Goal: Task Accomplishment & Management: Use online tool/utility

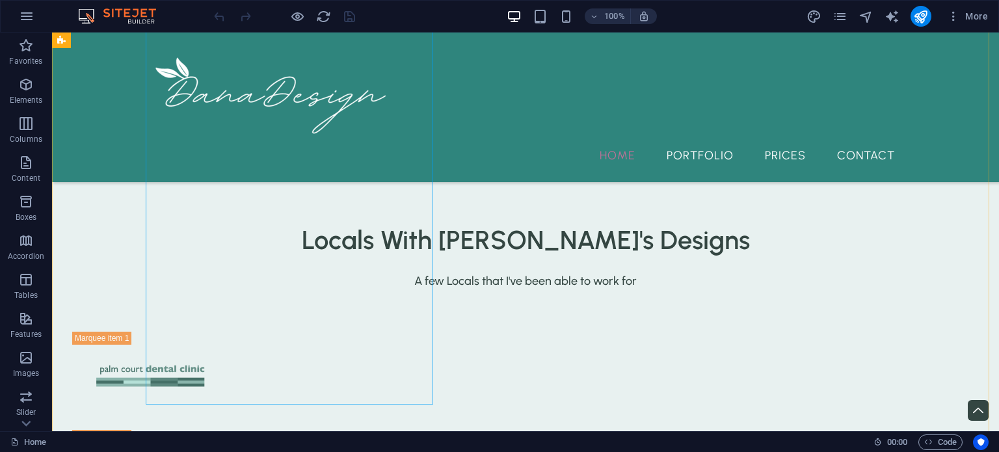
scroll to position [2355, 0]
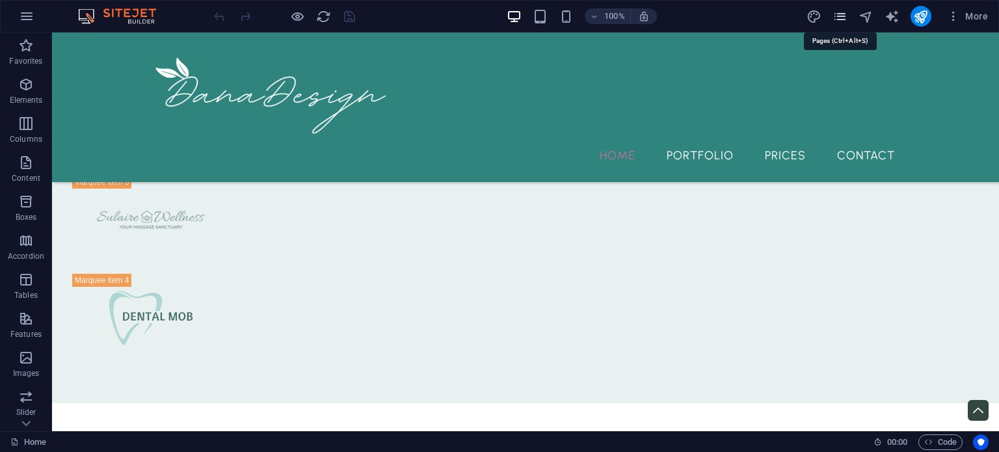
click at [837, 12] on icon "pages" at bounding box center [839, 16] width 15 height 15
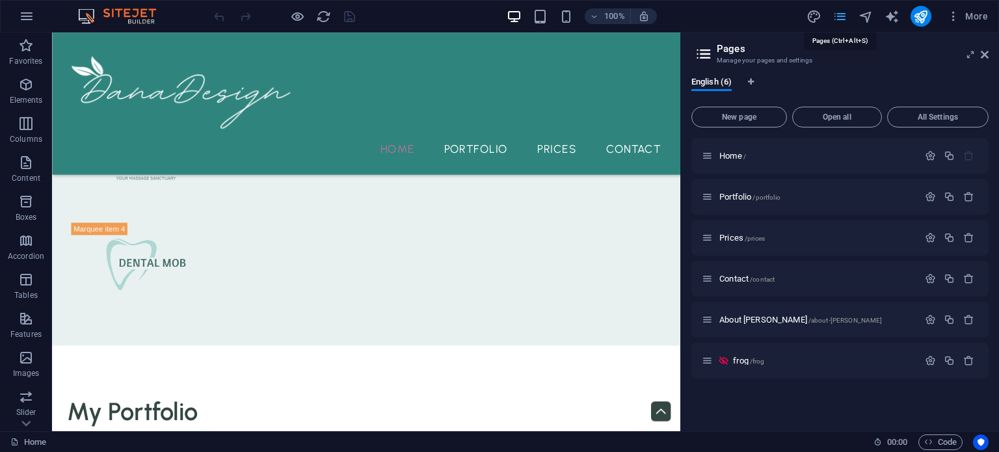
scroll to position [2382, 0]
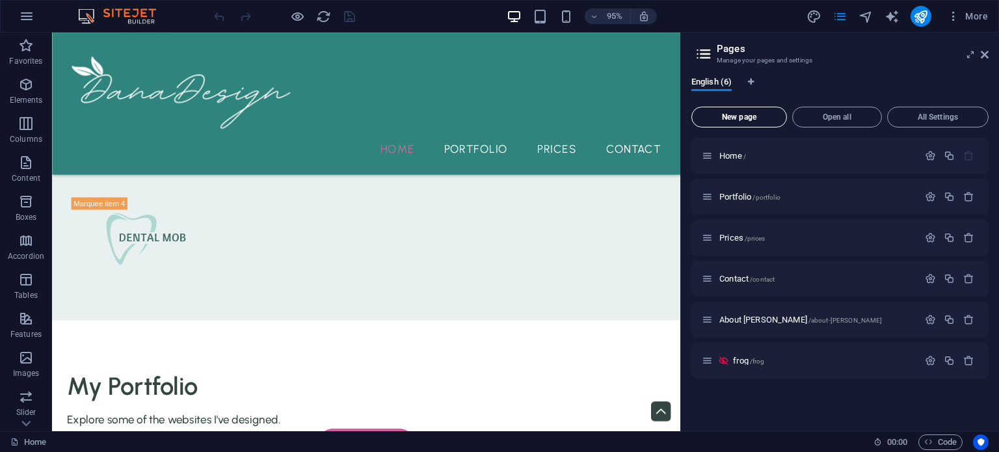
click at [744, 111] on button "New page" at bounding box center [739, 117] width 96 height 21
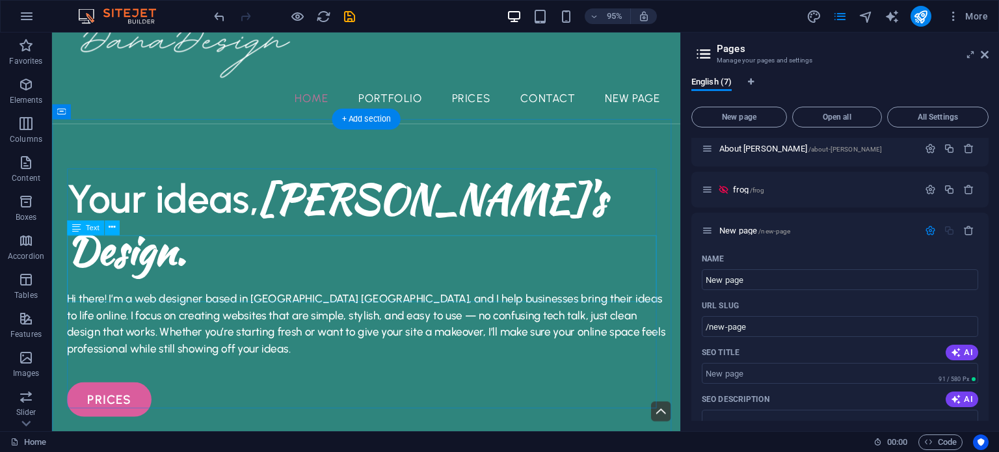
scroll to position [0, 0]
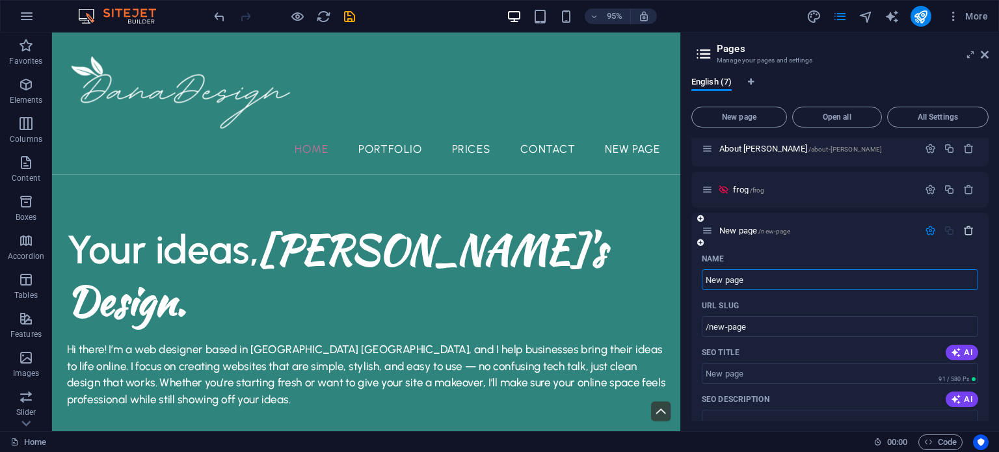
click at [968, 229] on icon "button" at bounding box center [968, 230] width 11 height 11
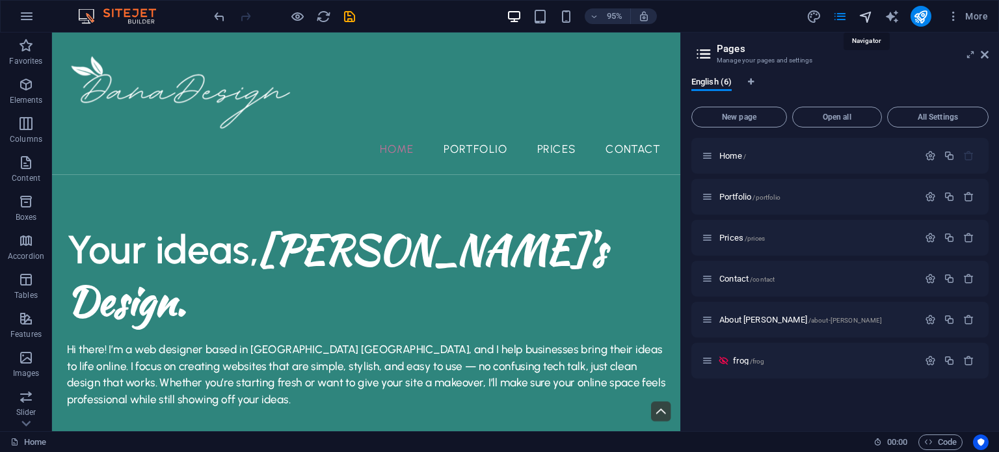
click at [862, 9] on icon "navigator" at bounding box center [865, 16] width 15 height 15
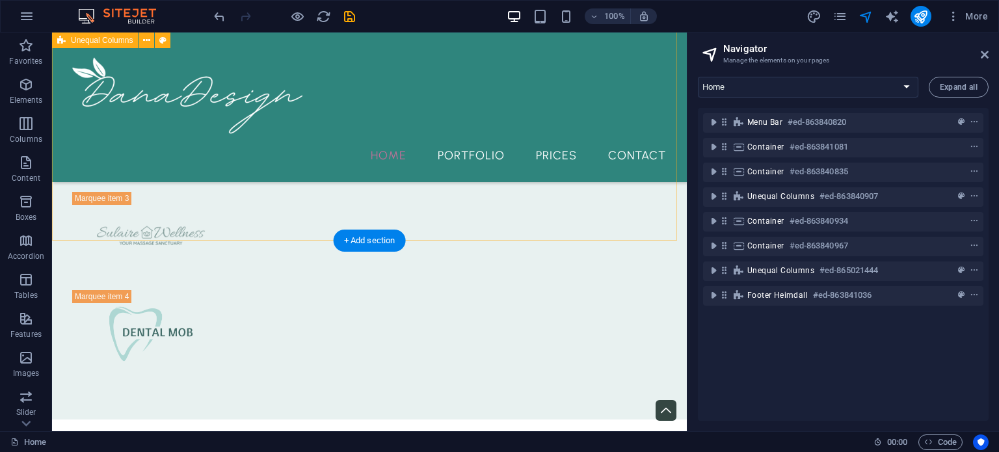
scroll to position [2398, 0]
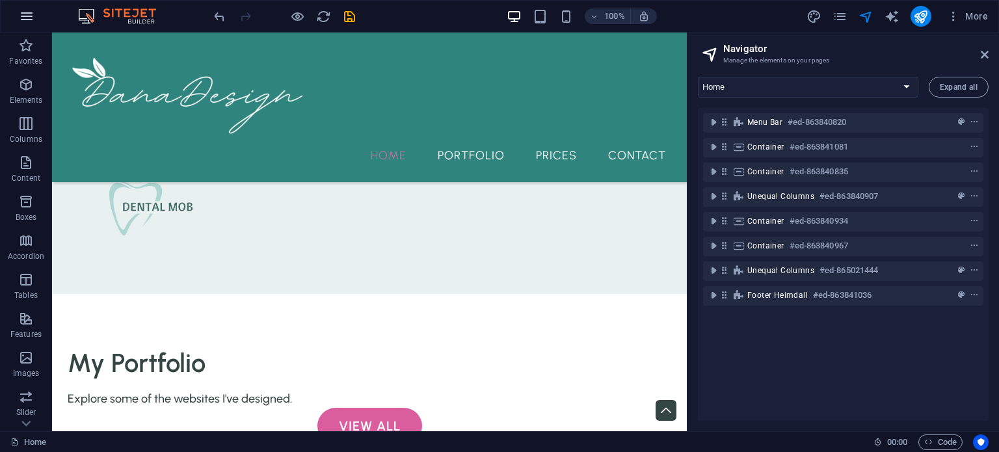
click at [0, 0] on icon "button" at bounding box center [0, 0] width 0 height 0
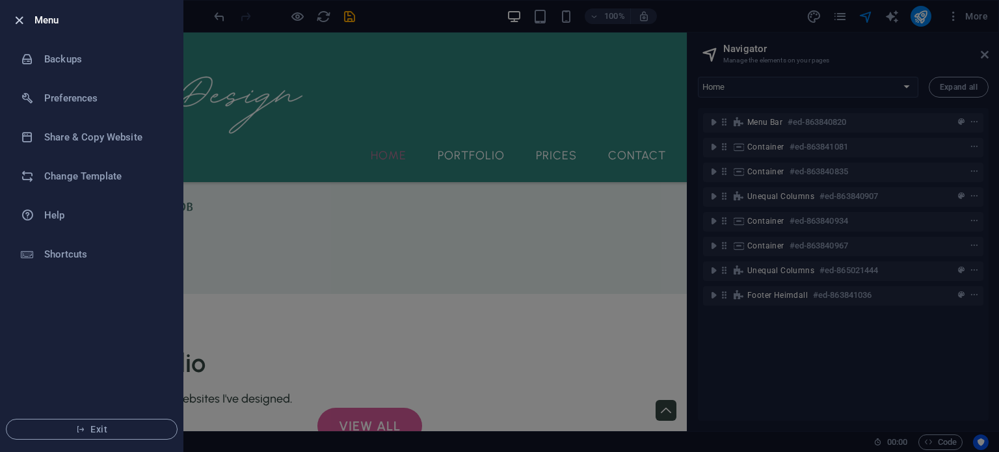
click at [23, 22] on icon "button" at bounding box center [19, 20] width 15 height 15
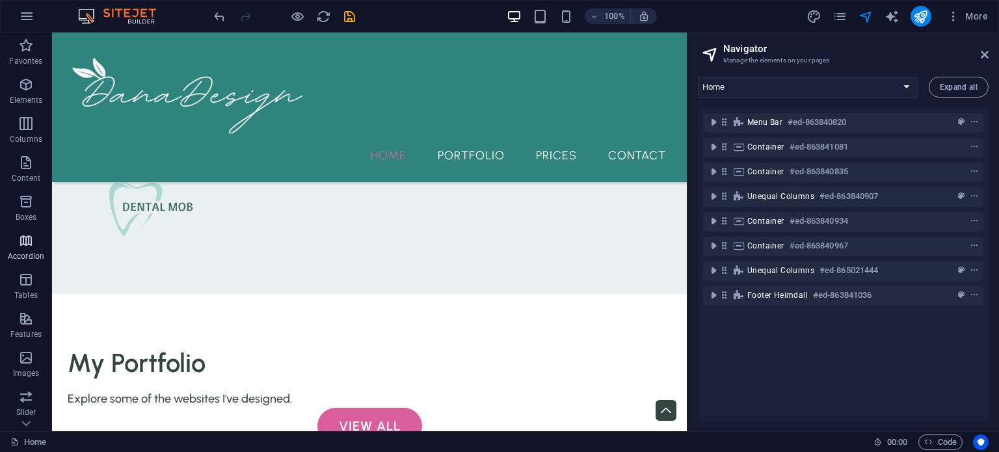
click at [31, 242] on icon "button" at bounding box center [26, 241] width 16 height 16
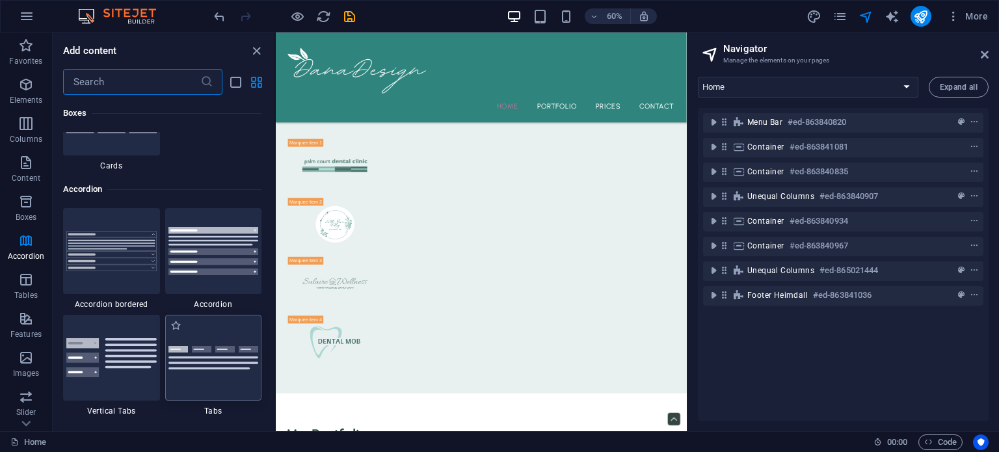
scroll to position [4042, 0]
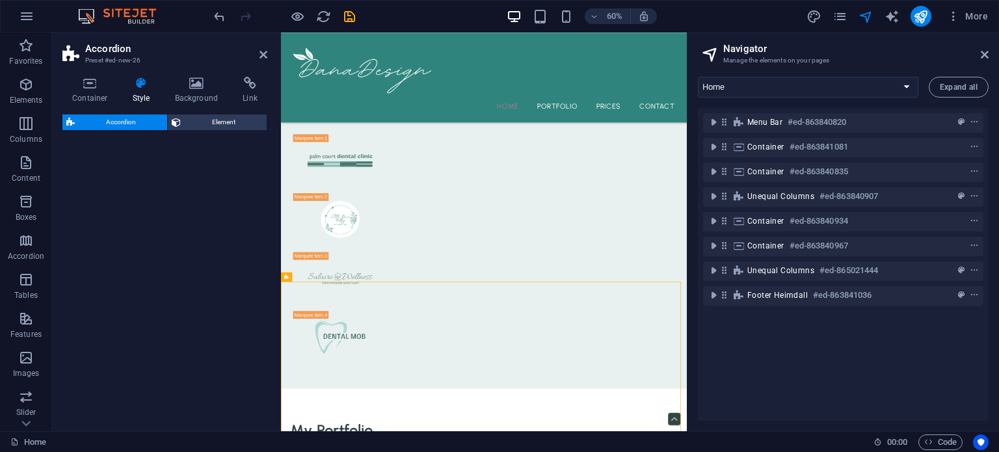
click at [254, 50] on h2 "Accordion" at bounding box center [176, 49] width 182 height 12
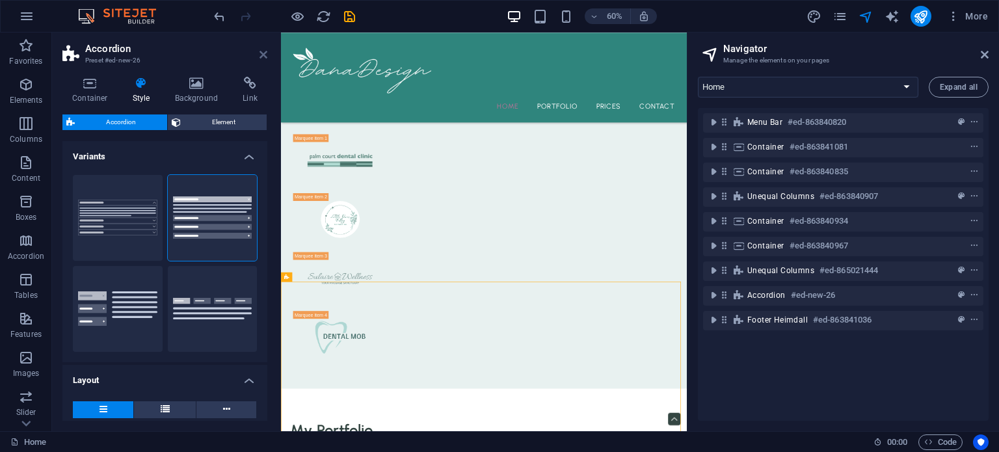
click at [265, 51] on icon at bounding box center [263, 54] width 8 height 10
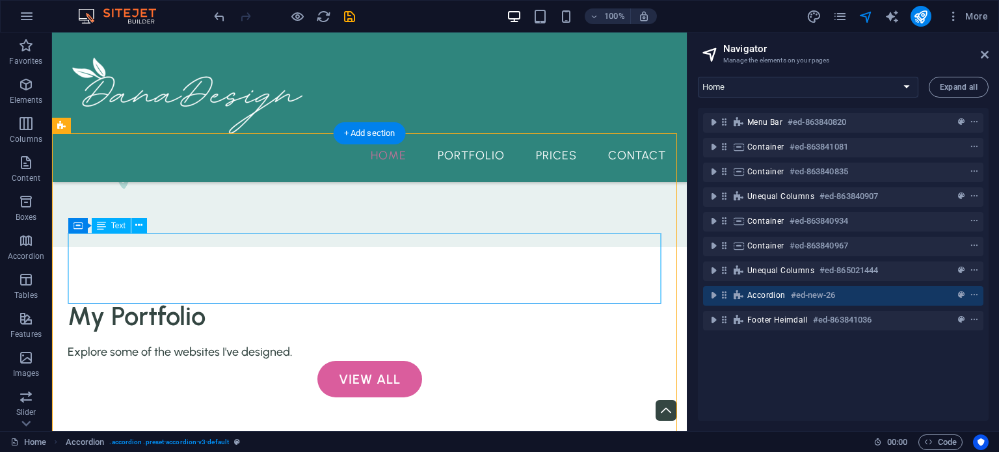
scroll to position [2448, 0]
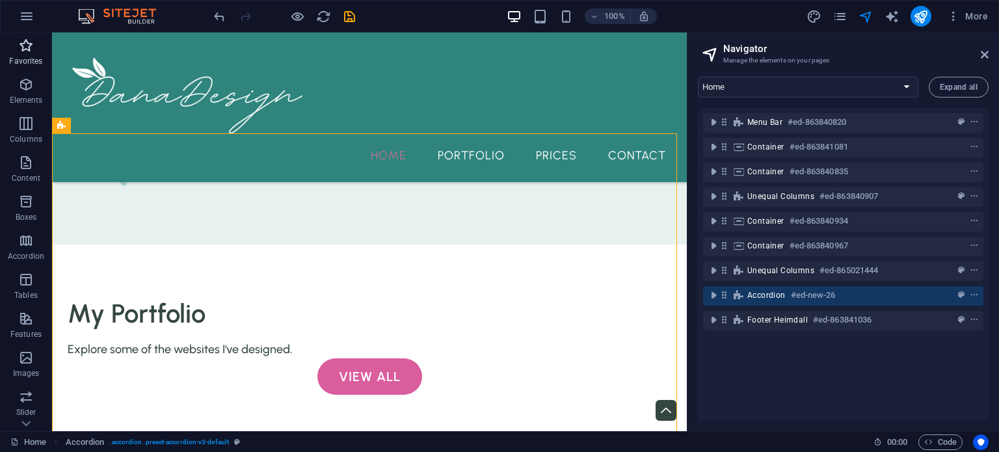
click at [26, 51] on icon "button" at bounding box center [26, 46] width 16 height 16
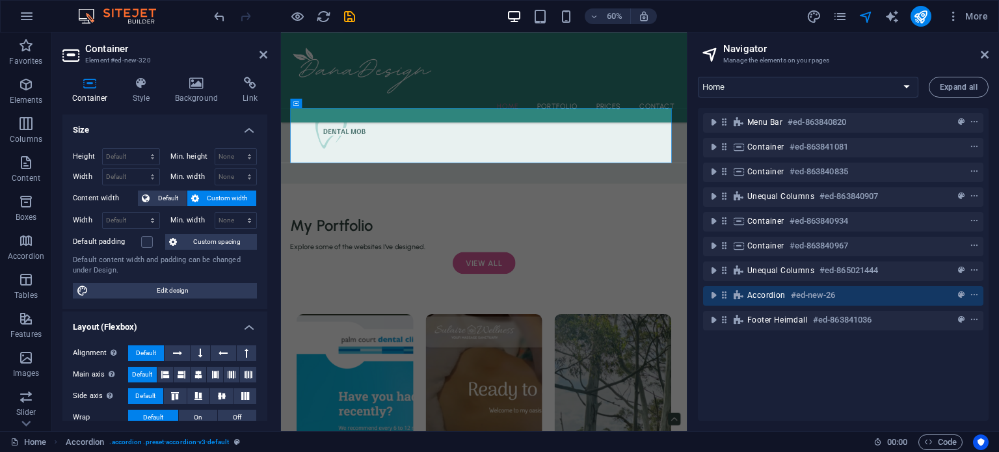
scroll to position [2446, 0]
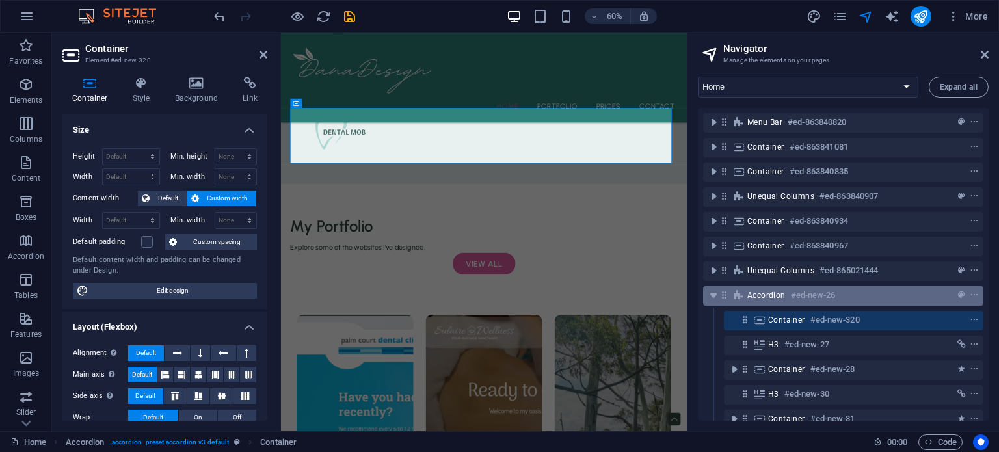
drag, startPoint x: 737, startPoint y: 322, endPoint x: 724, endPoint y: 289, distance: 35.3
click at [724, 289] on div "Menu Bar #ed-863840820 Container #ed-863841081 Container #ed-863840835 Unequal …" at bounding box center [843, 264] width 291 height 313
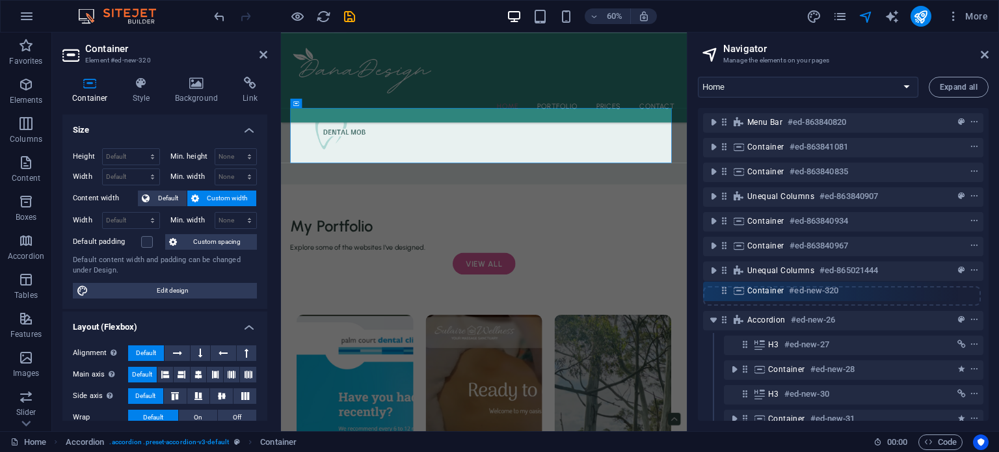
drag, startPoint x: 744, startPoint y: 319, endPoint x: 722, endPoint y: 285, distance: 40.4
click at [722, 285] on div "Menu Bar #ed-863840820 Container #ed-863841081 Container #ed-863840835 Unequal …" at bounding box center [843, 264] width 291 height 313
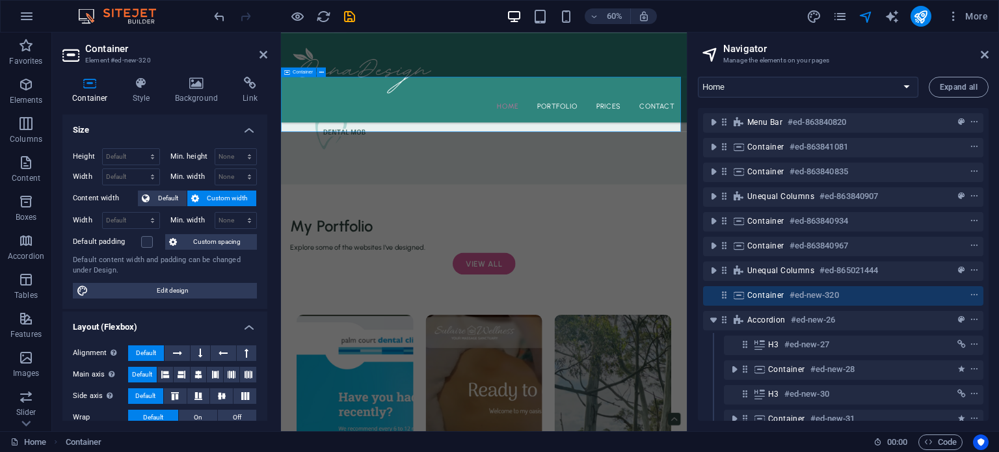
click at [963, 293] on div at bounding box center [950, 295] width 61 height 16
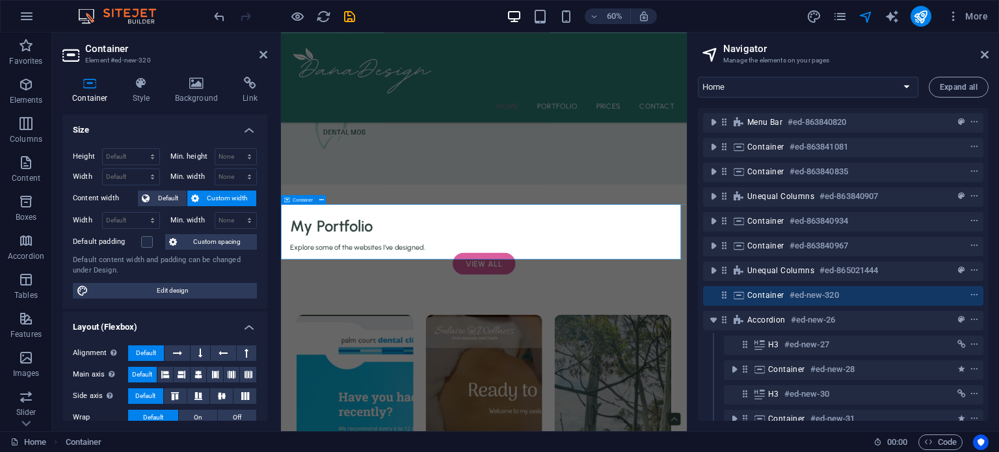
scroll to position [2234, 0]
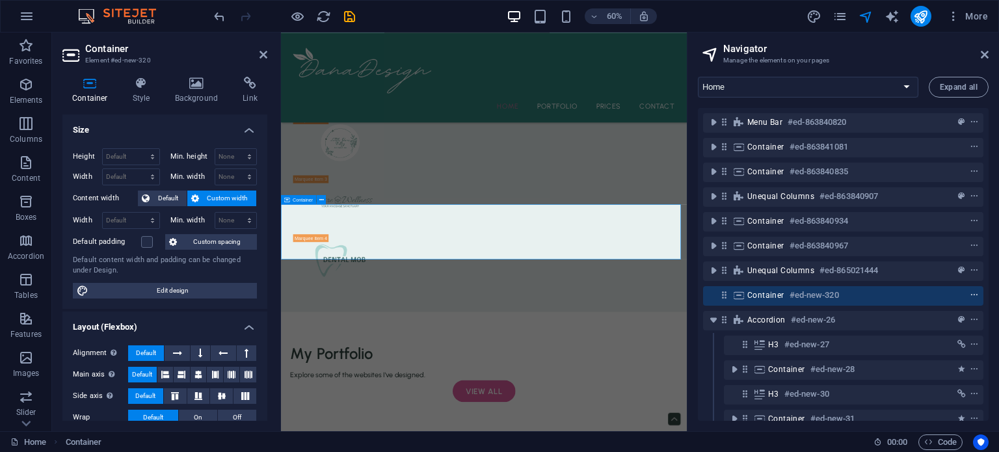
click at [971, 293] on icon "context-menu" at bounding box center [974, 295] width 9 height 9
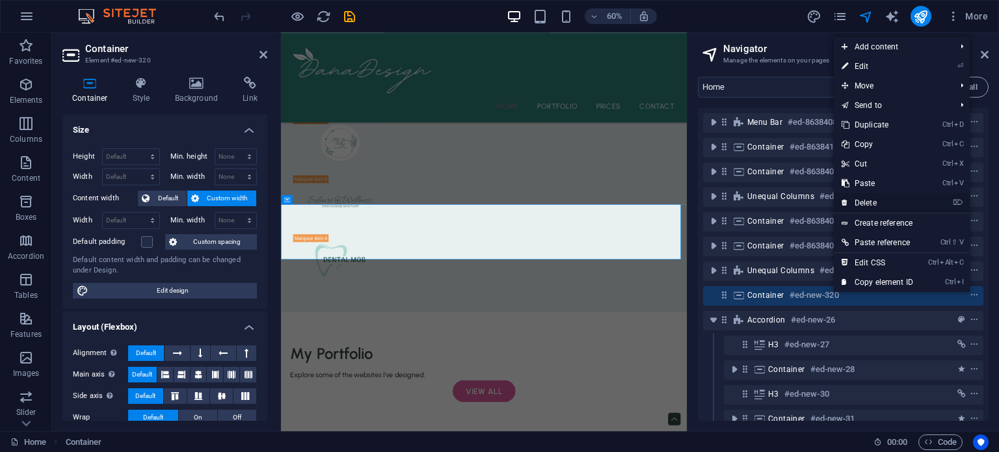
click at [872, 200] on link "⌦ Delete" at bounding box center [877, 203] width 87 height 20
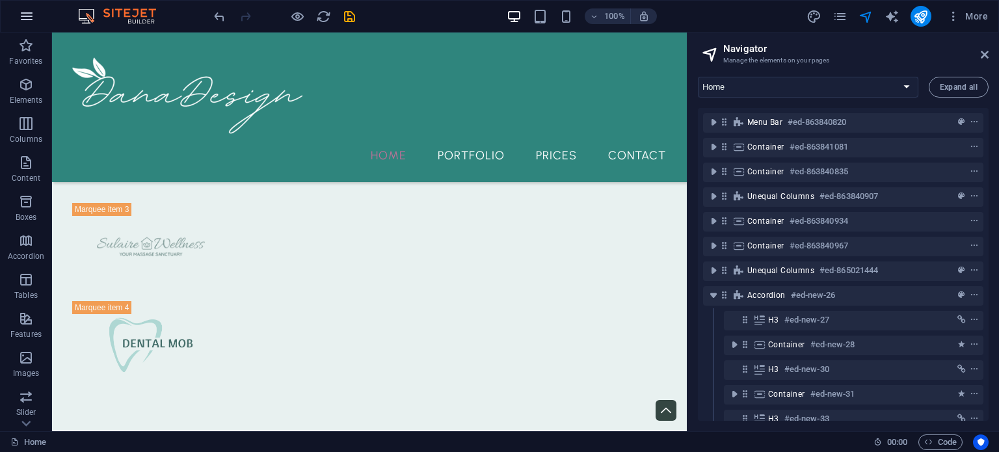
click at [0, 0] on icon "button" at bounding box center [0, 0] width 0 height 0
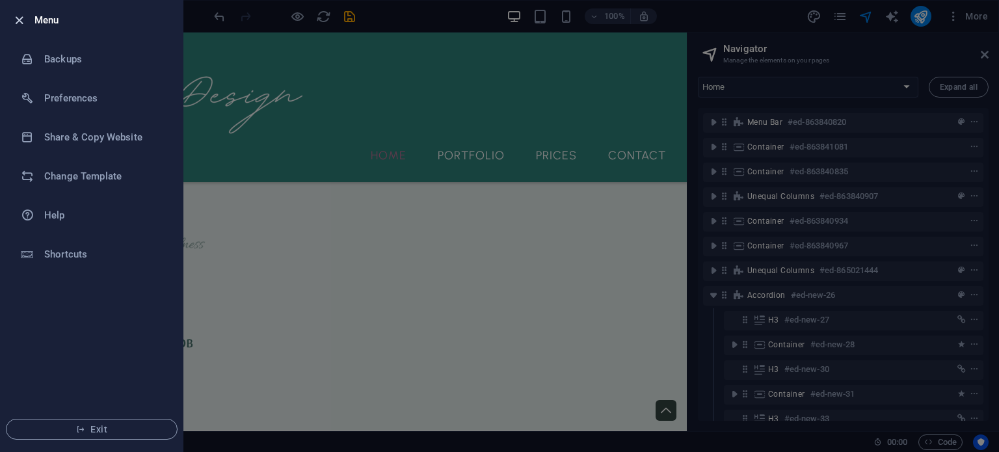
click at [24, 18] on icon "button" at bounding box center [19, 20] width 15 height 15
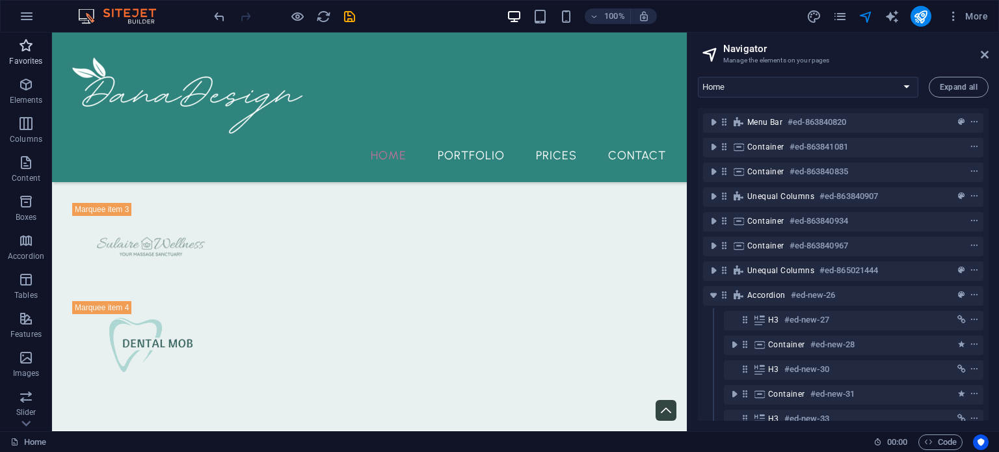
click at [35, 54] on span "Favorites" at bounding box center [26, 53] width 52 height 31
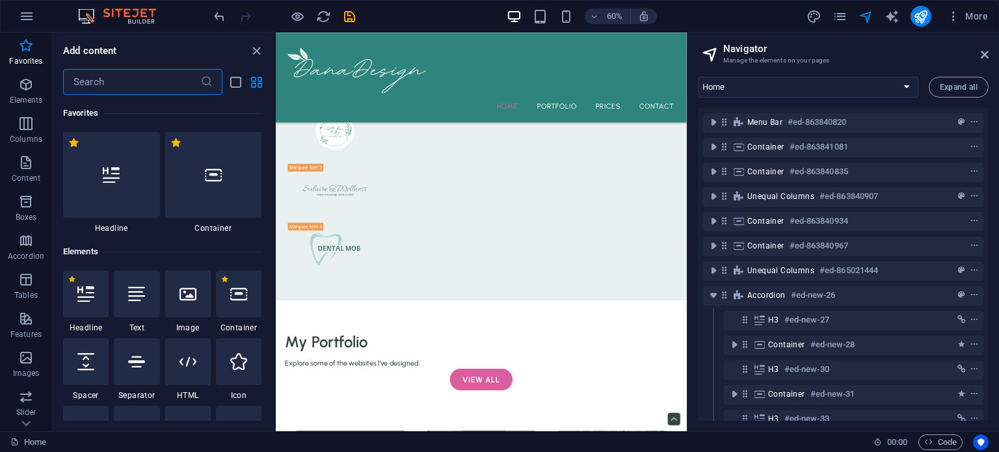
scroll to position [174, 0]
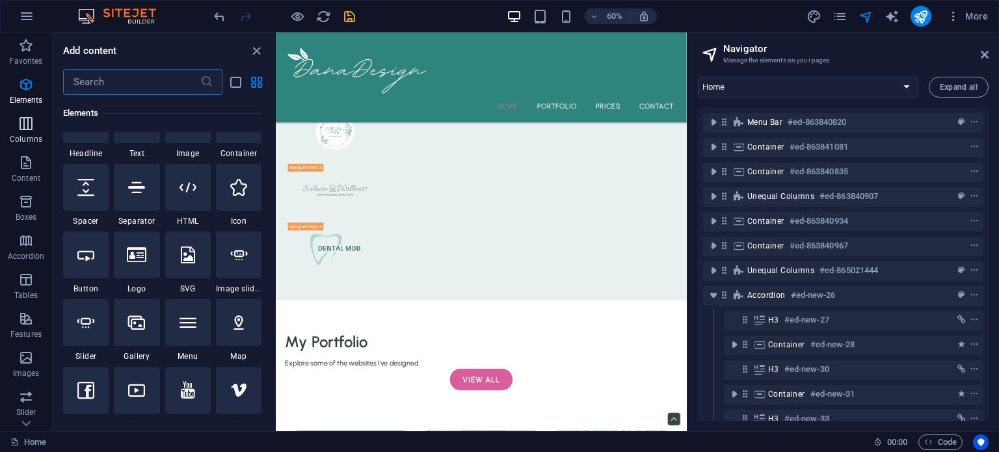
click at [14, 132] on span "Columns" at bounding box center [26, 131] width 52 height 31
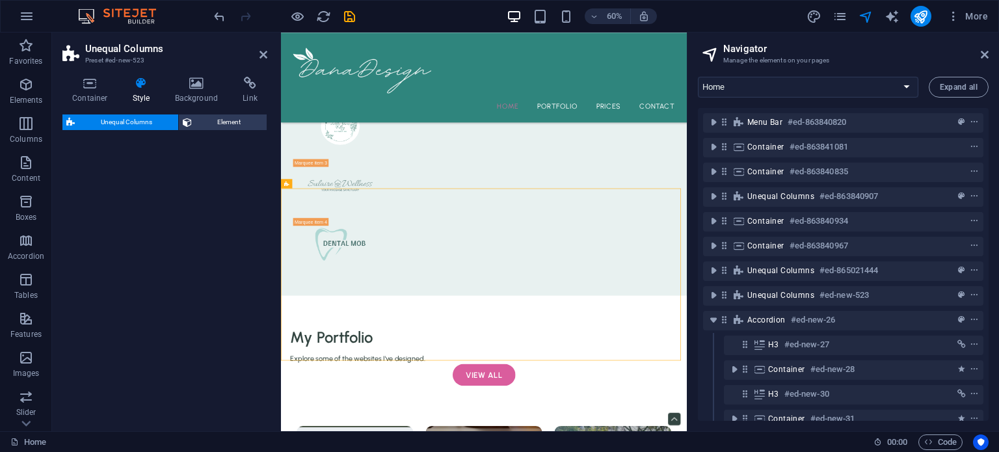
scroll to position [2260, 0]
select select "%"
select select "rem"
select select "preset-unequal-columns-v2-3-80-20"
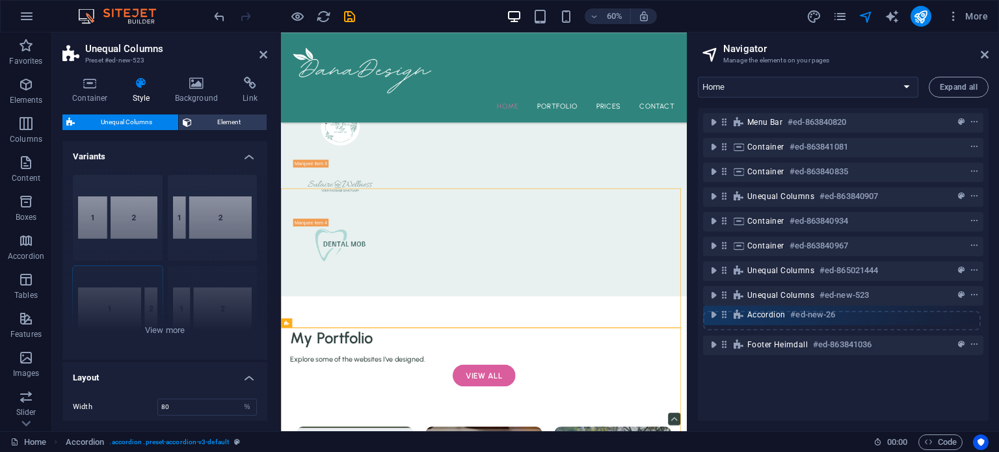
scroll to position [2911, 0]
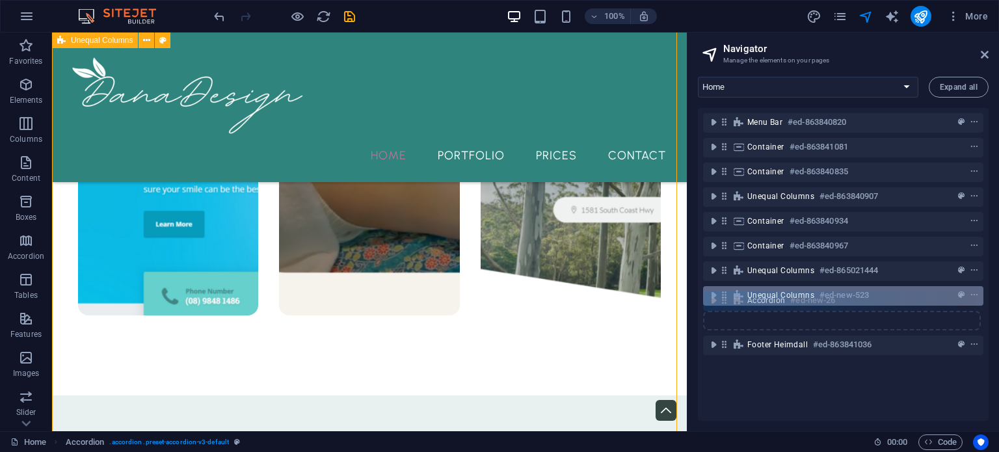
drag, startPoint x: 726, startPoint y: 320, endPoint x: 726, endPoint y: 297, distance: 22.8
click at [726, 297] on div "Menu Bar #ed-863840820 Container #ed-863841081 Container #ed-863840835 Unequal …" at bounding box center [843, 264] width 291 height 313
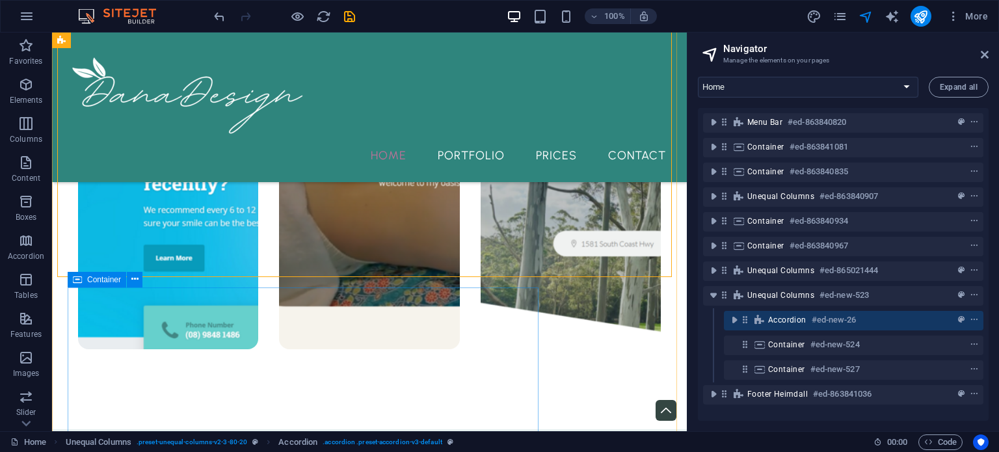
scroll to position [2928, 0]
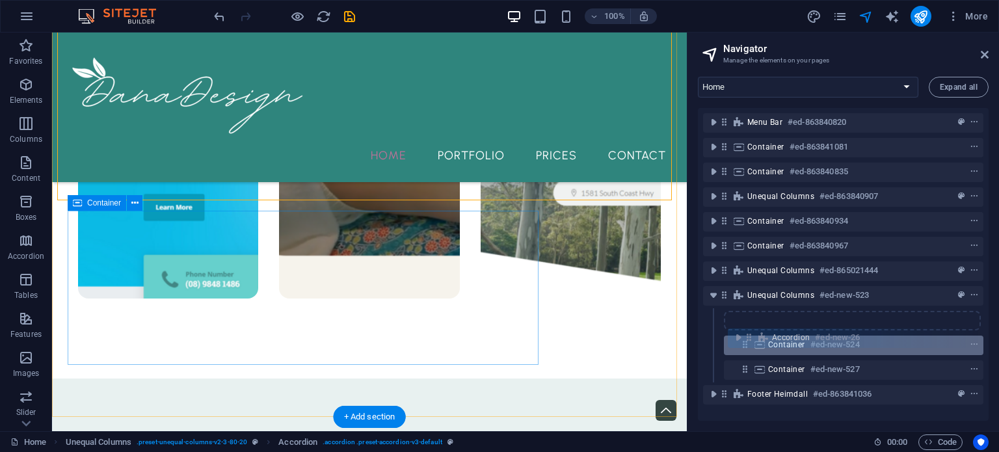
drag, startPoint x: 742, startPoint y: 321, endPoint x: 747, endPoint y: 341, distance: 21.3
click at [747, 341] on div "Menu Bar #ed-863840820 Container #ed-863841081 Container #ed-863840835 Unequal …" at bounding box center [843, 264] width 291 height 313
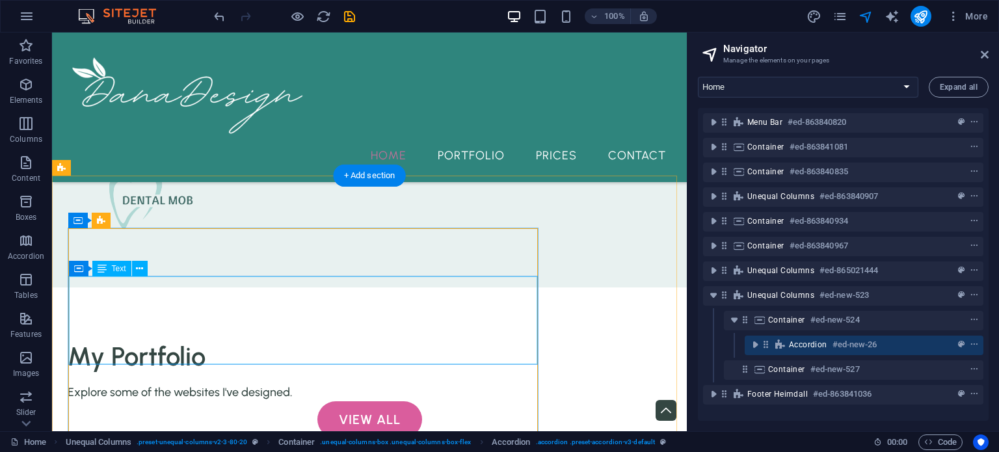
scroll to position [2403, 0]
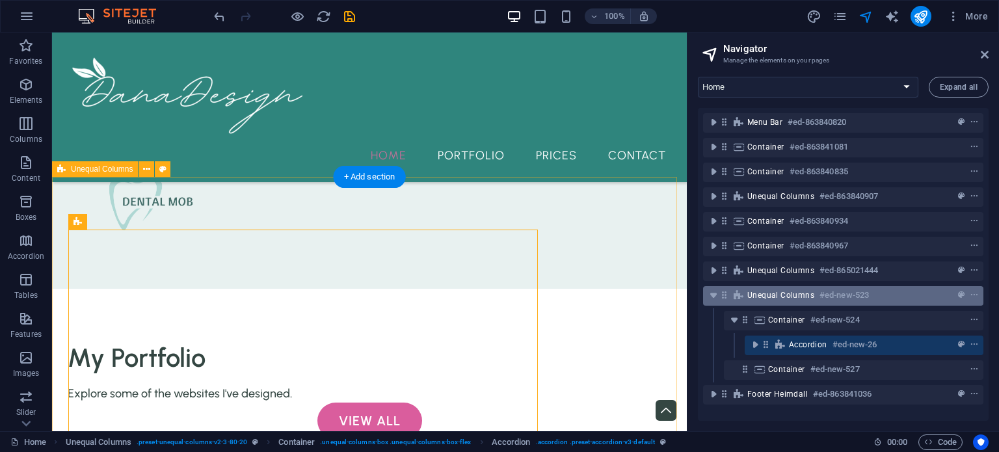
click at [816, 302] on div "Unequal Columns #ed-new-523" at bounding box center [832, 295] width 171 height 16
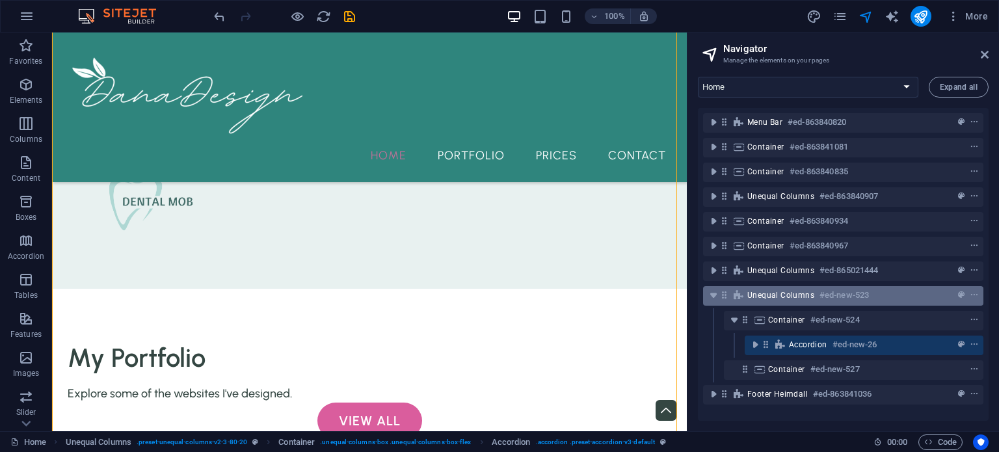
scroll to position [2690, 0]
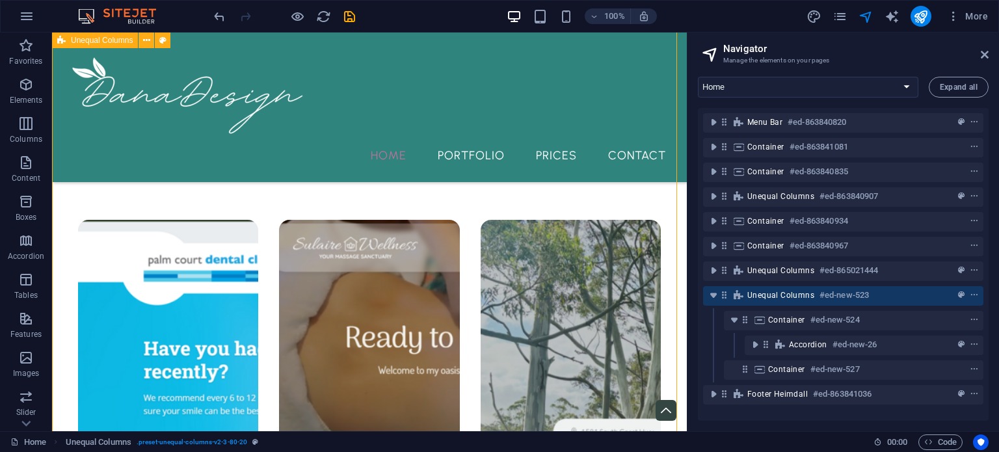
click at [780, 297] on span "Unequal Columns" at bounding box center [780, 295] width 67 height 10
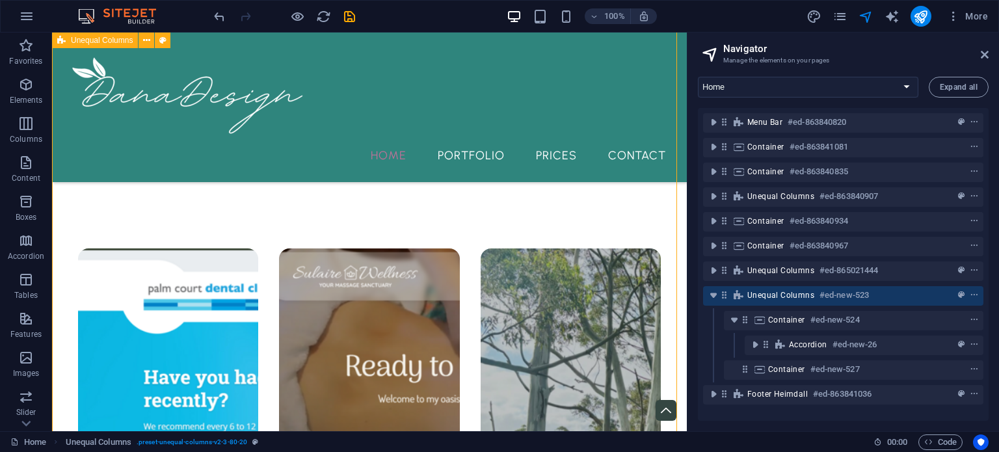
select select "%"
select select "rem"
select select "preset-unequal-columns-v2-3-80-20"
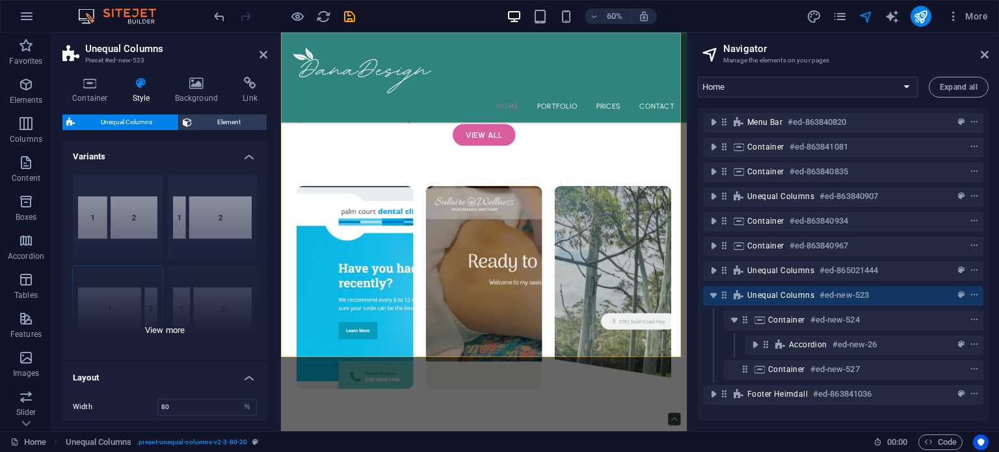
click at [176, 327] on div "[PHONE_NUMBER] [PHONE_NUMBER] 70-30 Default" at bounding box center [164, 262] width 205 height 195
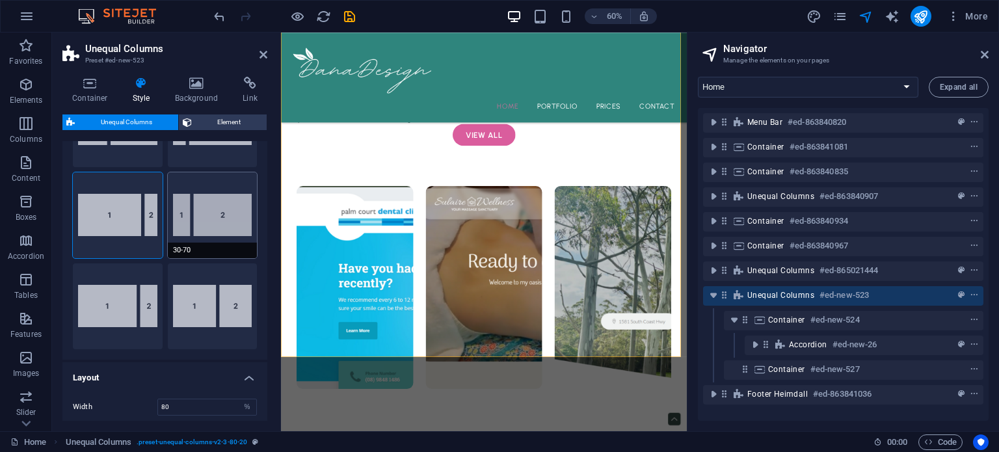
scroll to position [96, 0]
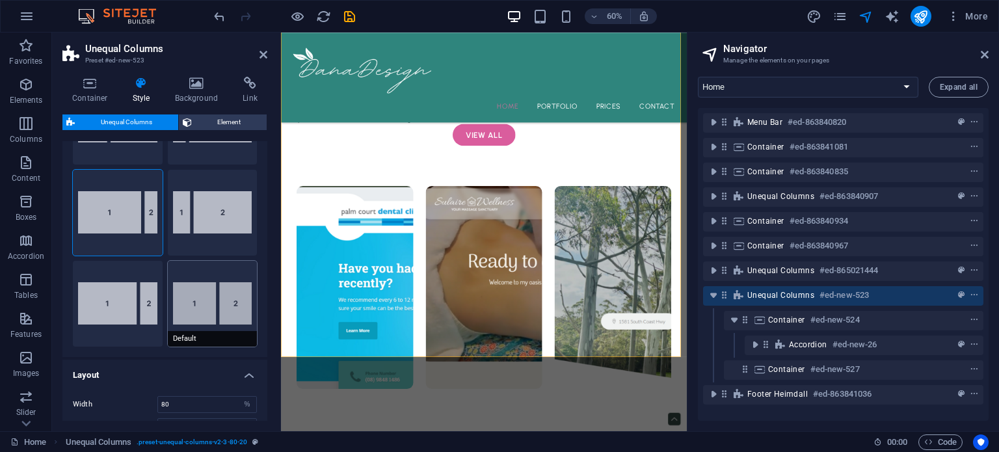
click at [201, 305] on button "Default" at bounding box center [213, 304] width 90 height 86
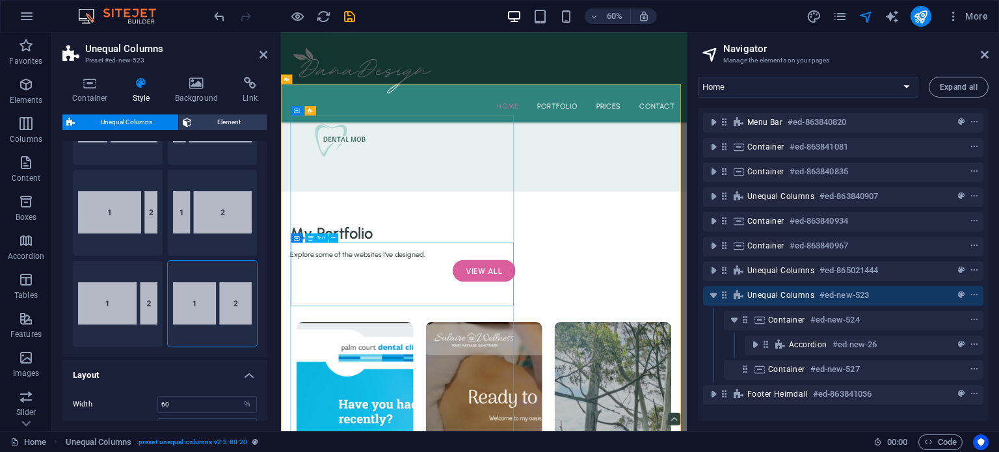
scroll to position [2357, 0]
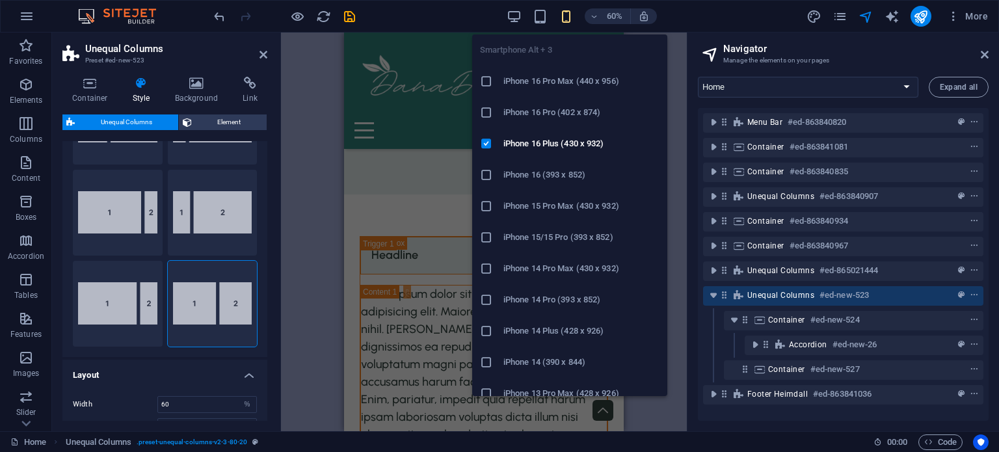
type input "100"
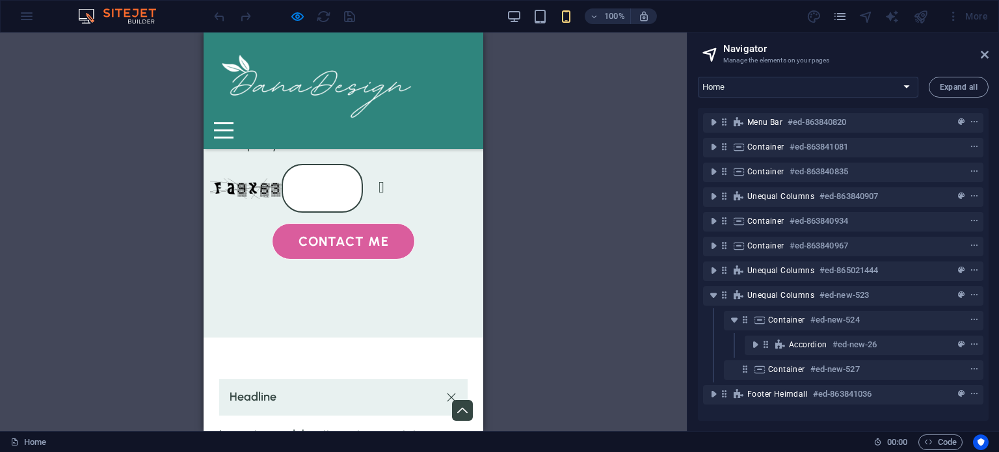
scroll to position [2856, 0]
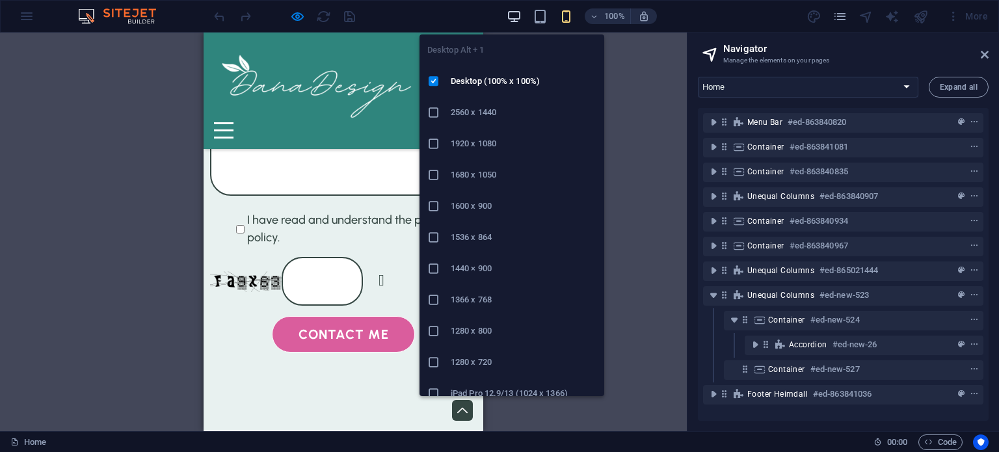
click at [273, 12] on icon "button" at bounding box center [140, 102] width 267 height 446
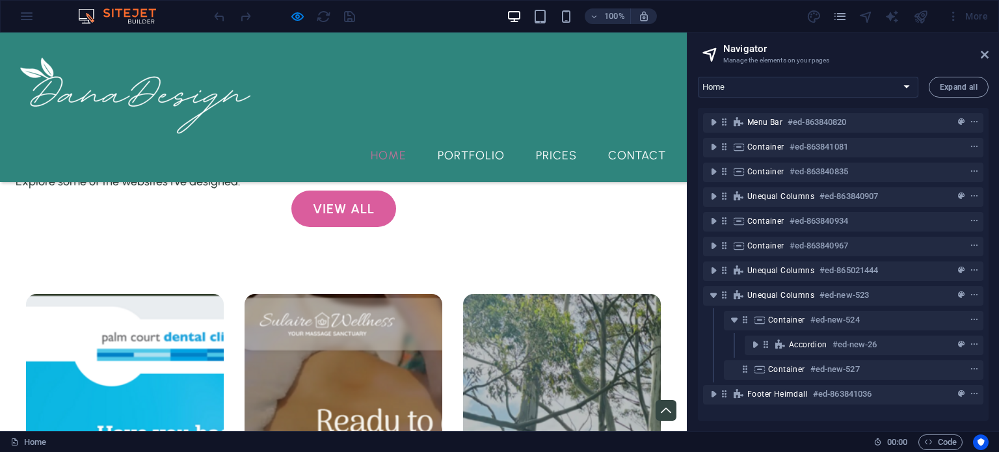
scroll to position [2242, 0]
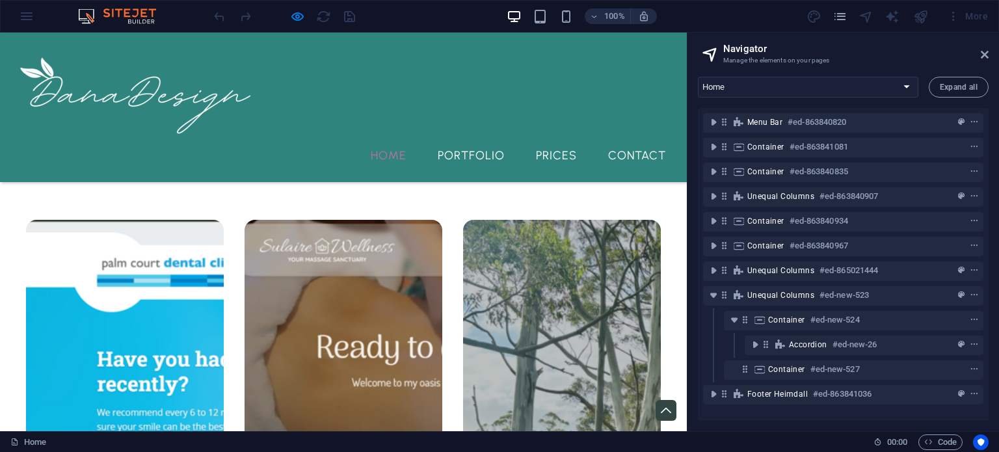
scroll to position [2240, 0]
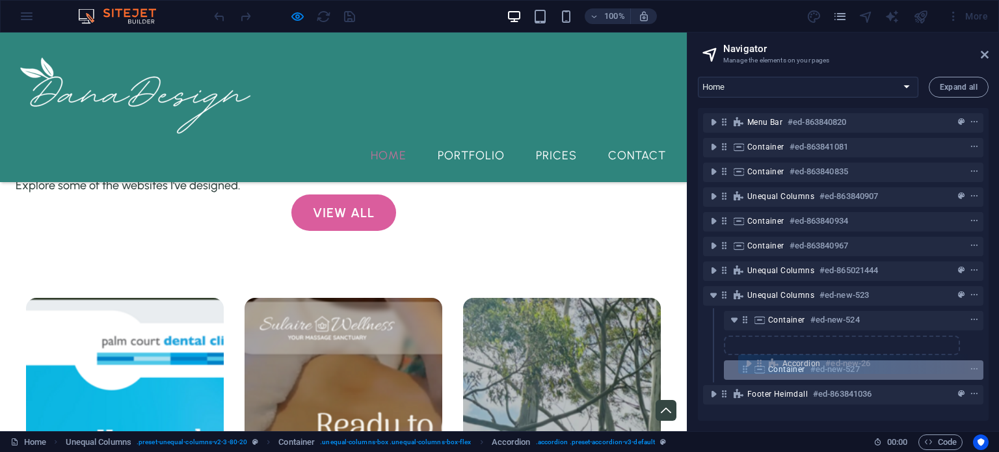
drag, startPoint x: 770, startPoint y: 346, endPoint x: 763, endPoint y: 371, distance: 26.4
click at [763, 371] on div "Menu Bar #ed-863840820 Container #ed-863841081 Container #ed-863840835 Unequal …" at bounding box center [843, 264] width 291 height 313
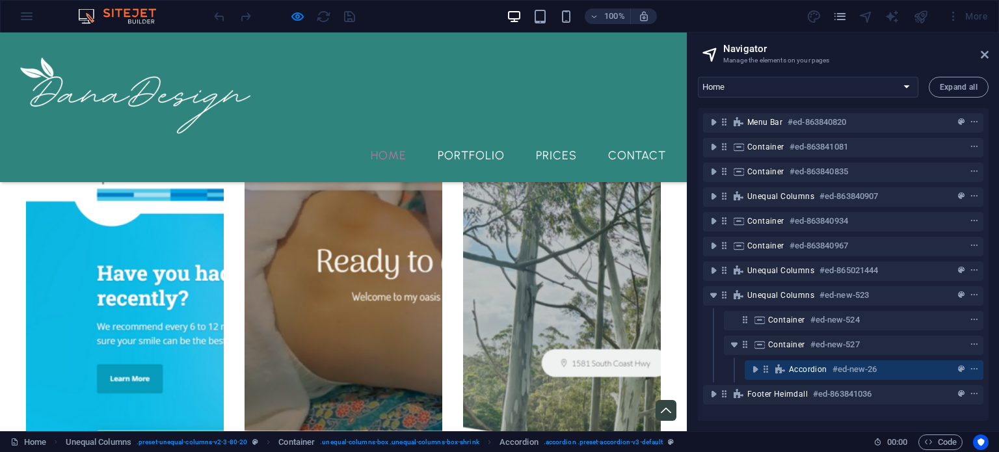
scroll to position [2255, 0]
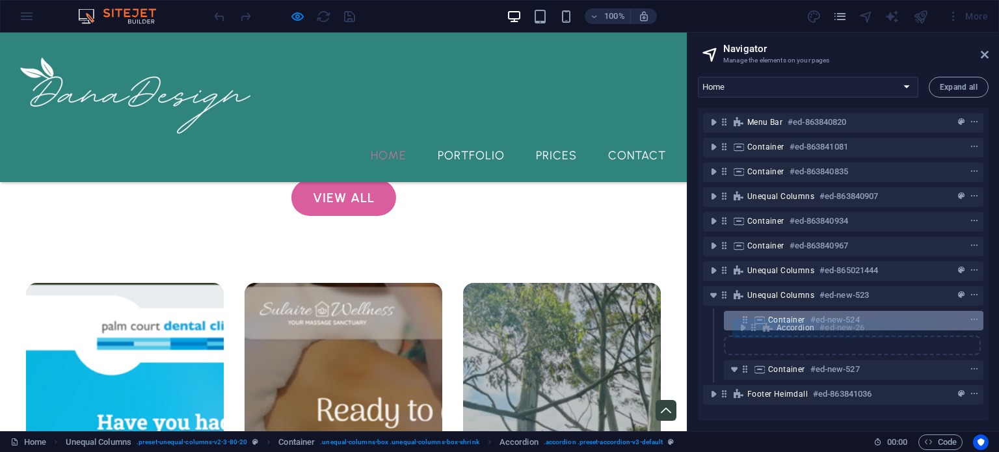
drag, startPoint x: 764, startPoint y: 370, endPoint x: 752, endPoint y: 322, distance: 49.7
click at [752, 322] on div "Menu Bar #ed-863840820 Container #ed-863841081 Container #ed-863840835 Unequal …" at bounding box center [843, 264] width 291 height 313
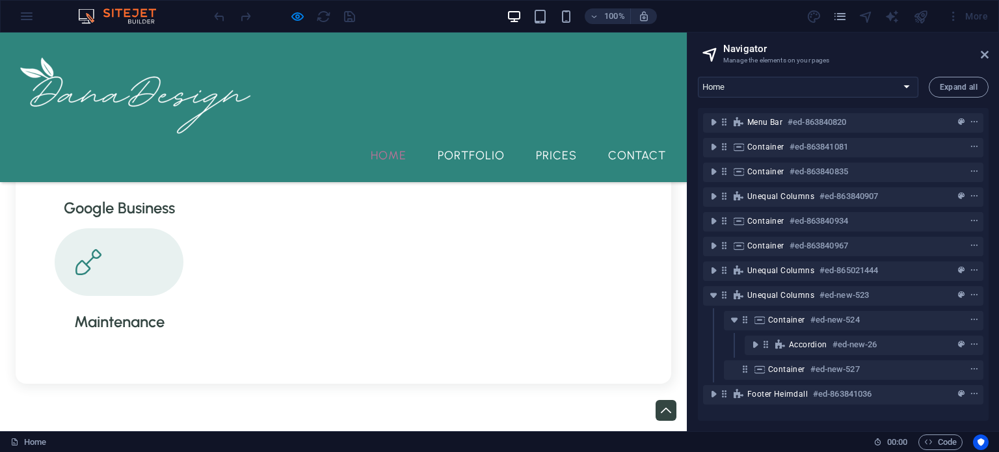
scroll to position [653, 0]
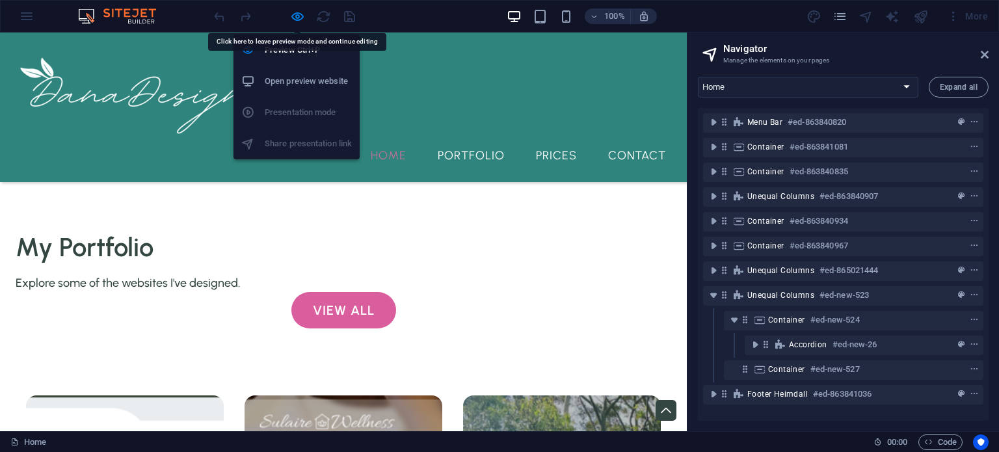
select select "%"
select select "rem"
select select "preset-unequal-columns-v2-3-80-20"
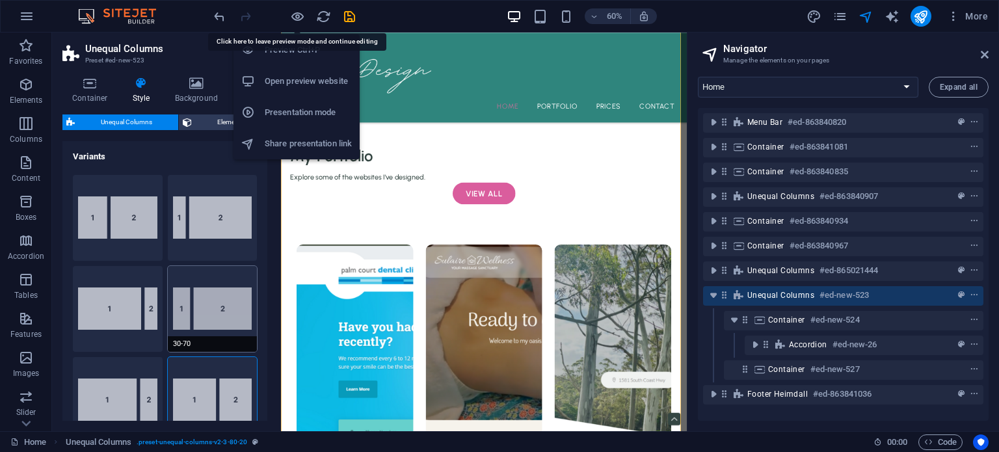
type input "60"
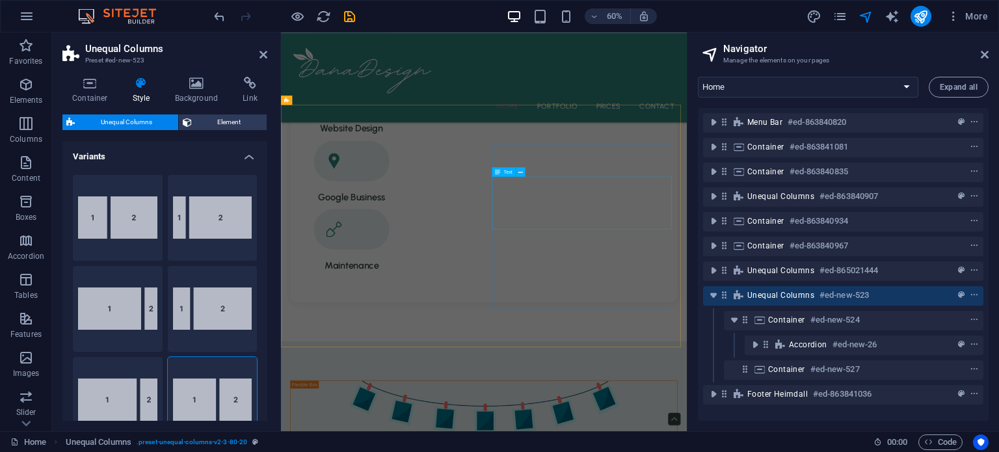
scroll to position [620, 0]
select select "%"
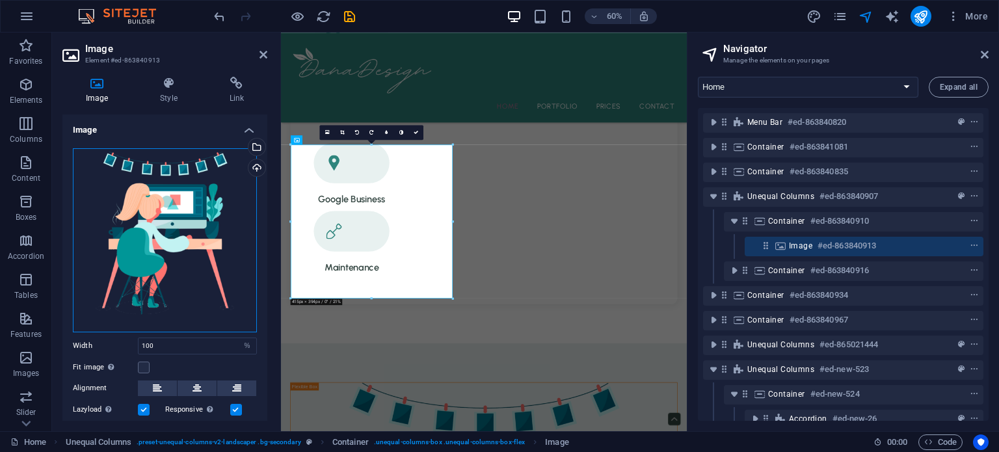
click at [198, 236] on div "Drag files here, click to choose files or select files from Files or our free s…" at bounding box center [165, 240] width 184 height 184
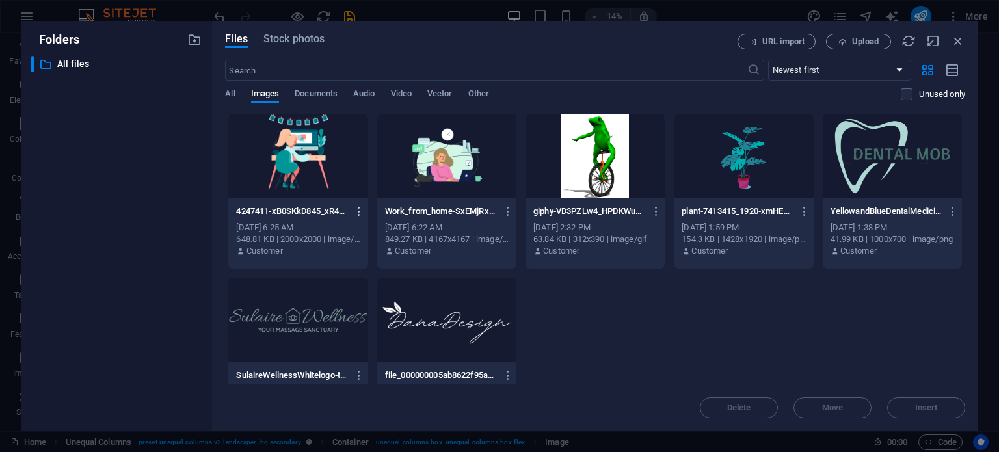
click at [362, 215] on icon "button" at bounding box center [359, 211] width 12 height 12
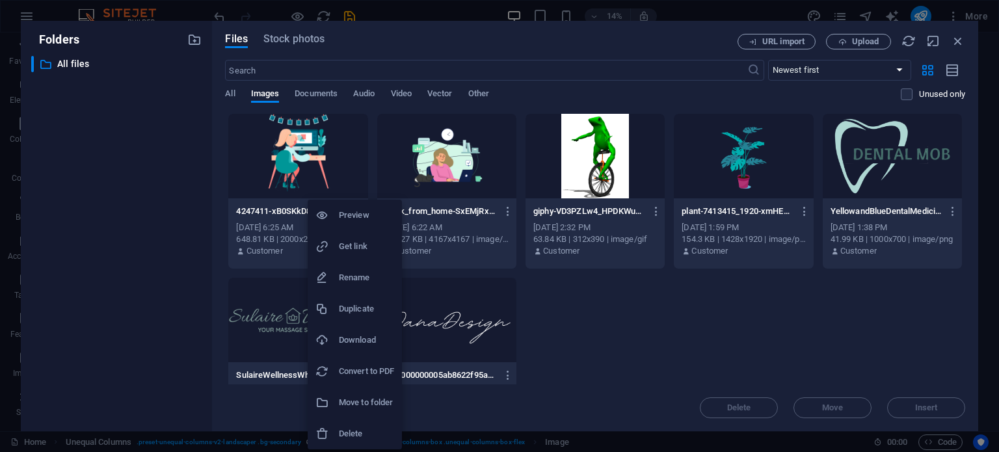
click at [341, 431] on h6 "Delete" at bounding box center [366, 434] width 55 height 16
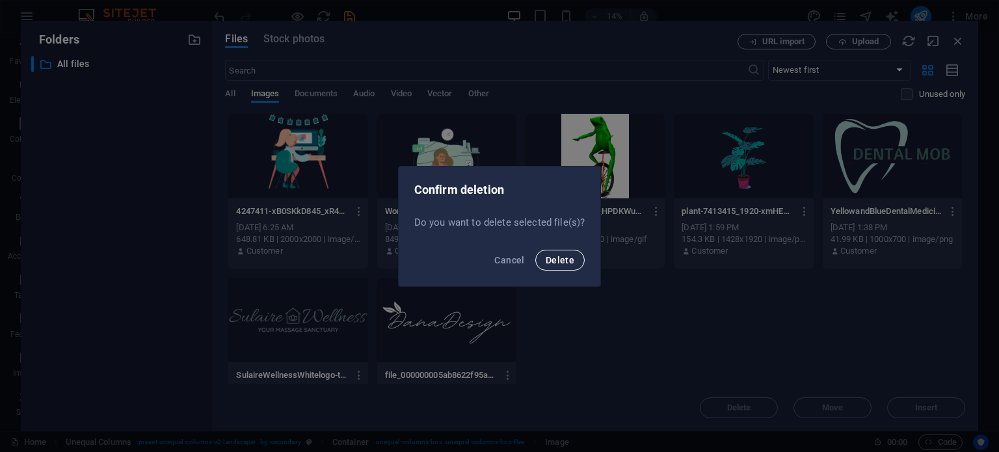
click at [576, 257] on button "Delete" at bounding box center [559, 260] width 49 height 21
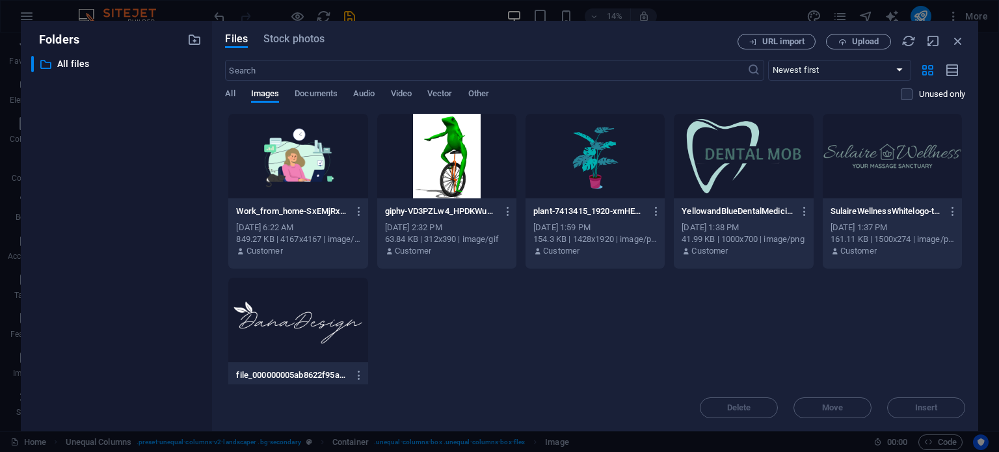
click at [356, 215] on icon "button" at bounding box center [359, 211] width 12 height 12
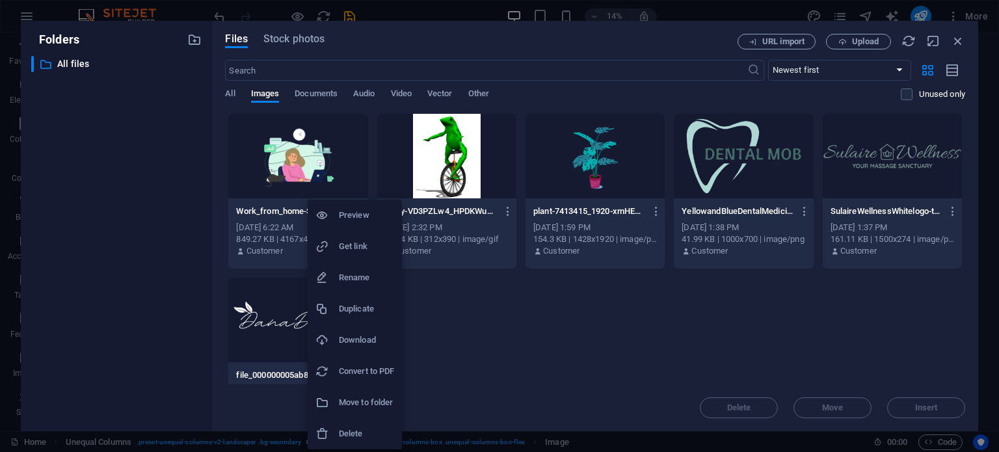
click at [345, 426] on h6 "Delete" at bounding box center [366, 434] width 55 height 16
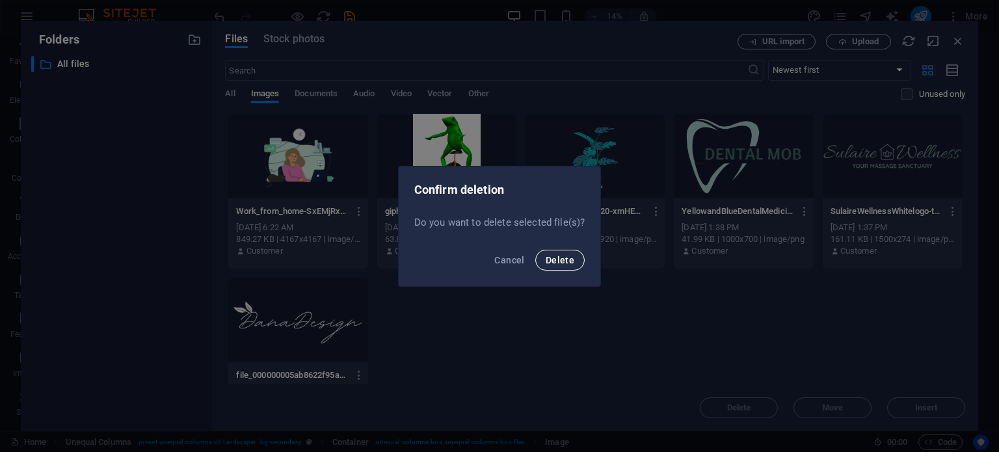
click at [566, 257] on span "Delete" at bounding box center [560, 260] width 29 height 10
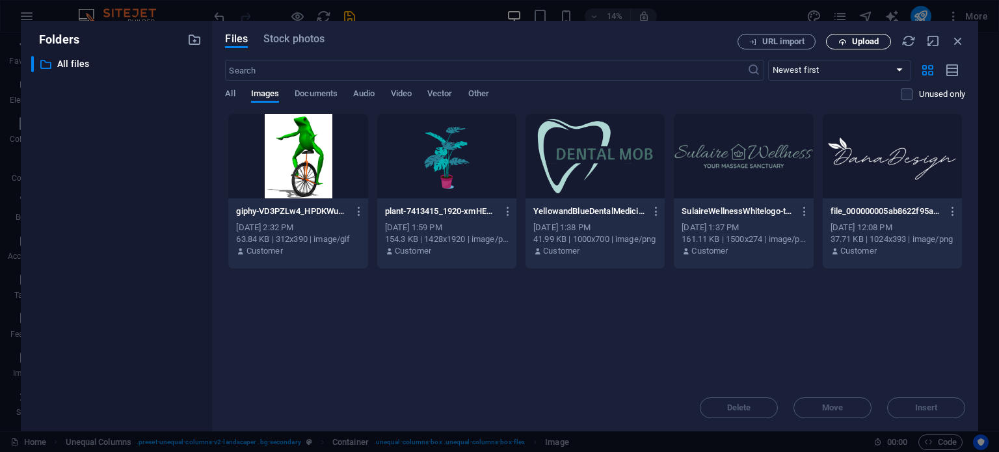
click at [839, 41] on icon "button" at bounding box center [842, 42] width 8 height 8
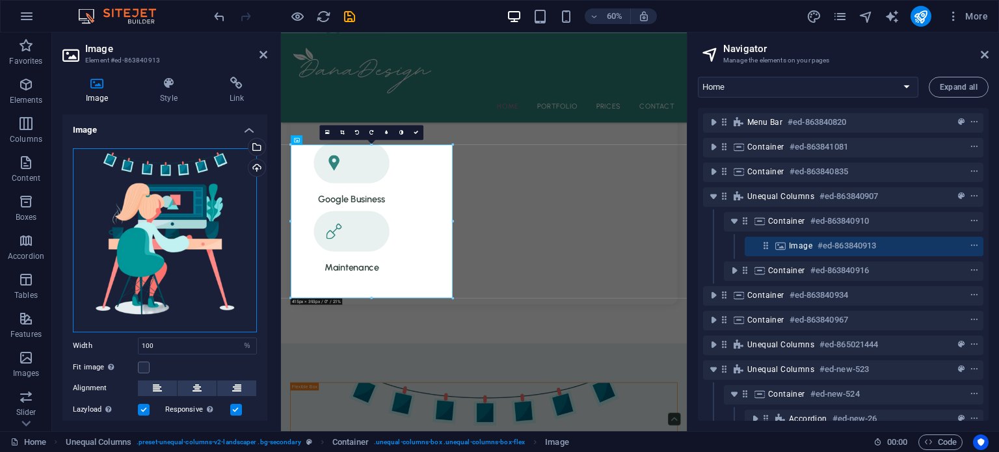
click at [106, 207] on div "Drag files here, click to choose files or select files from Files or our free s…" at bounding box center [165, 240] width 184 height 184
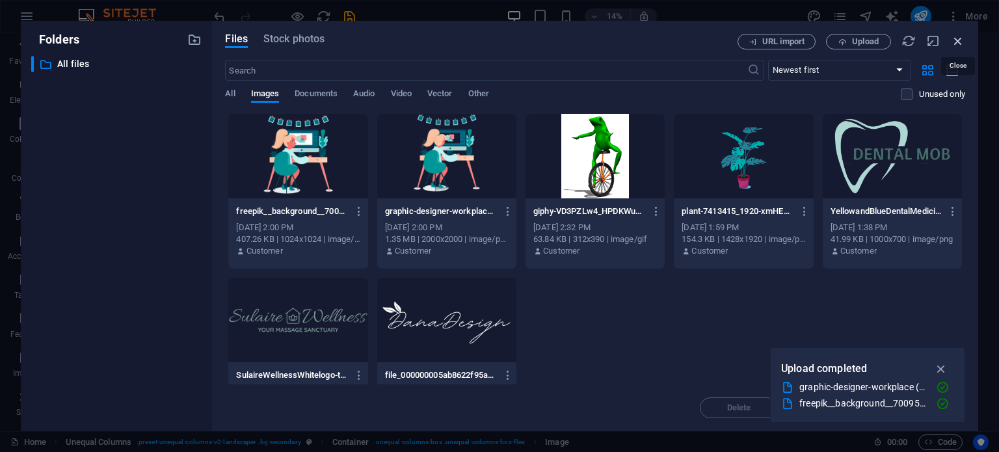
click at [959, 40] on icon "button" at bounding box center [958, 41] width 14 height 14
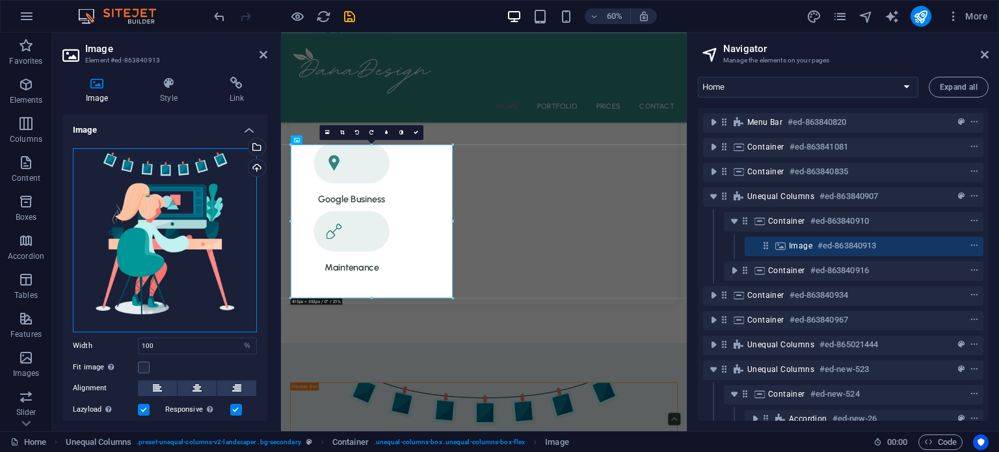
click at [157, 209] on div "Drag files here, click to choose files or select files from Files or our free s…" at bounding box center [165, 240] width 184 height 184
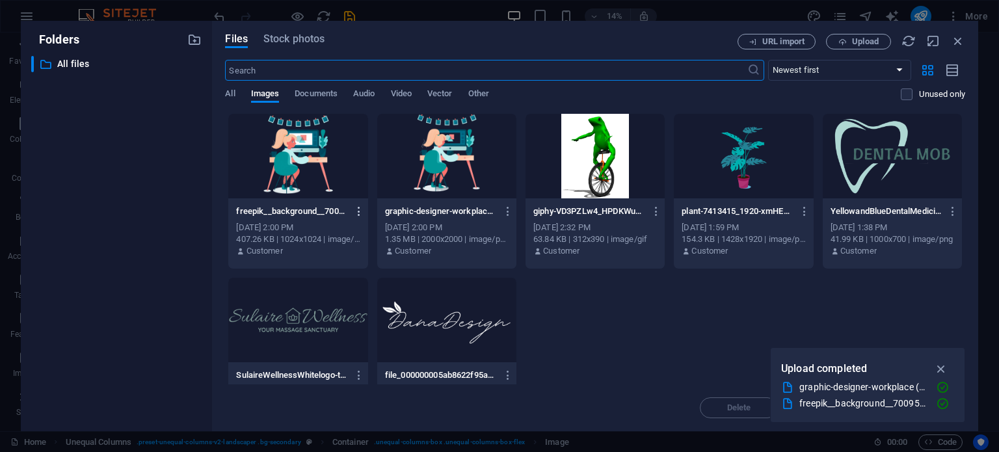
click at [362, 215] on icon "button" at bounding box center [359, 211] width 12 height 12
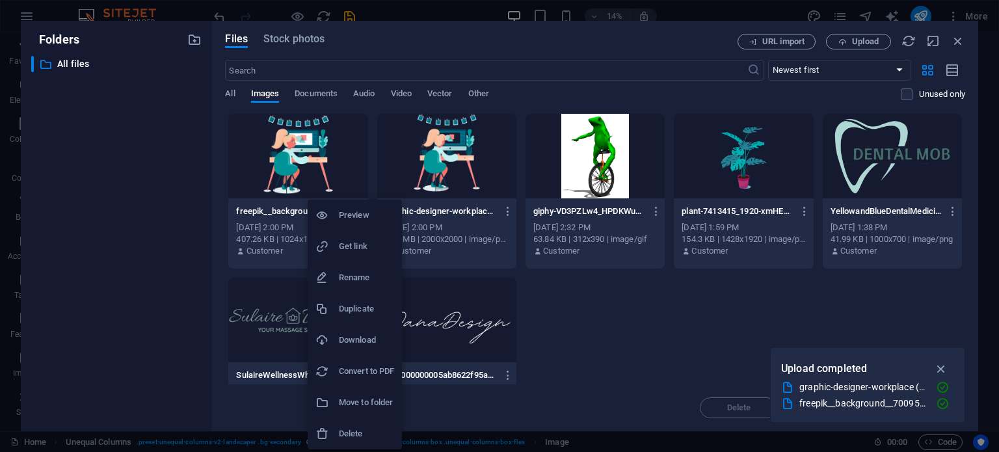
click at [362, 427] on h6 "Delete" at bounding box center [366, 434] width 55 height 16
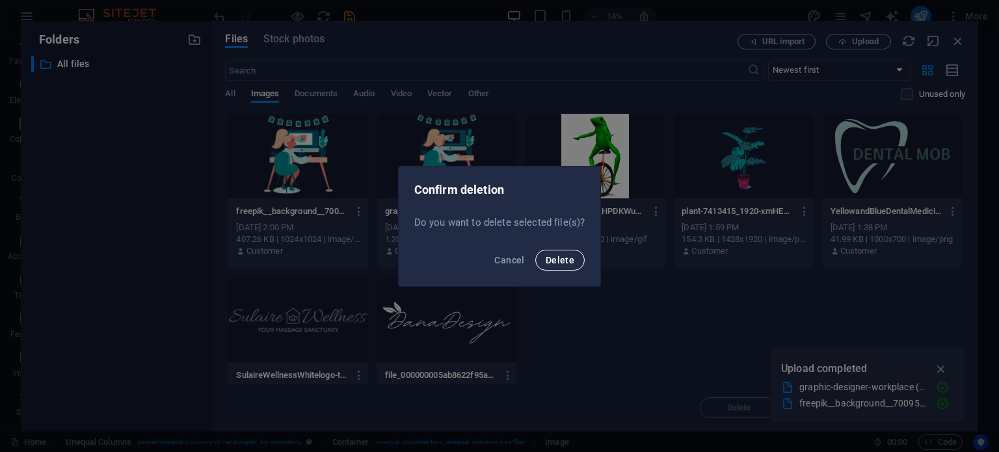
click at [568, 267] on button "Delete" at bounding box center [559, 260] width 49 height 21
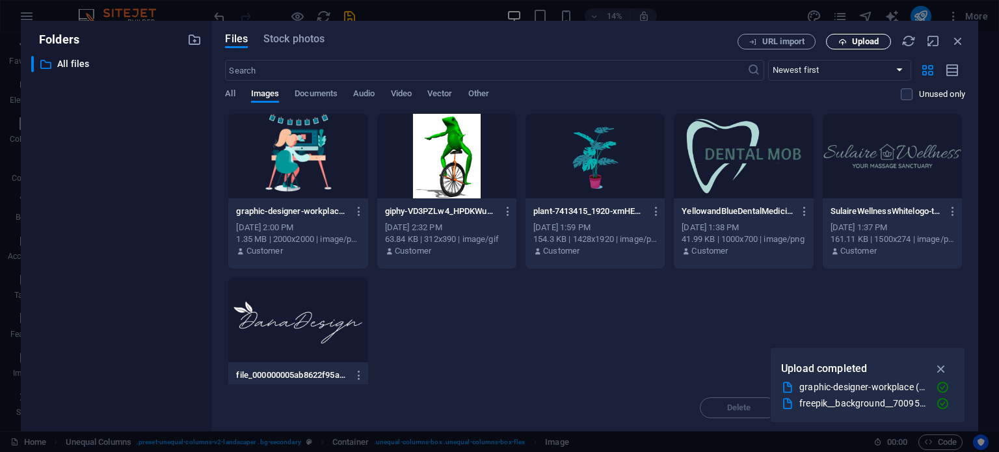
click at [867, 43] on span "Upload" at bounding box center [865, 42] width 27 height 8
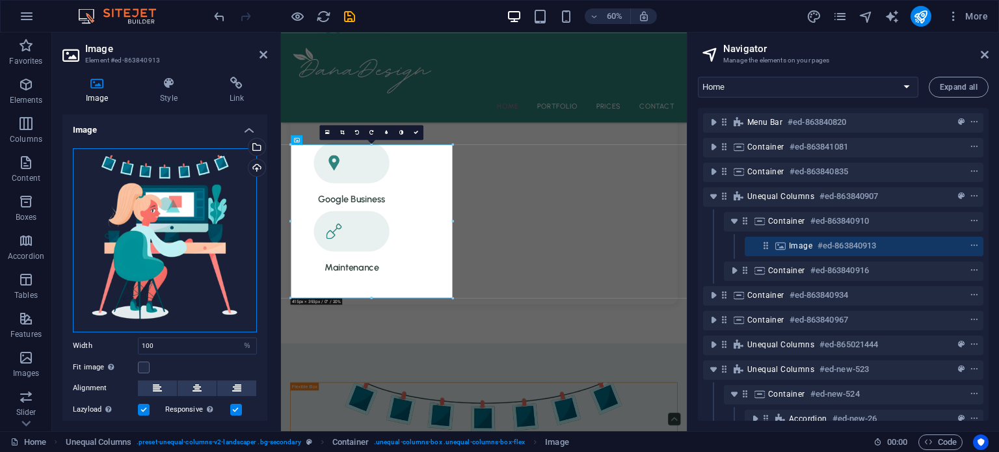
click at [137, 259] on div "Drag files here, click to choose files or select files from Files or our free s…" at bounding box center [165, 240] width 184 height 184
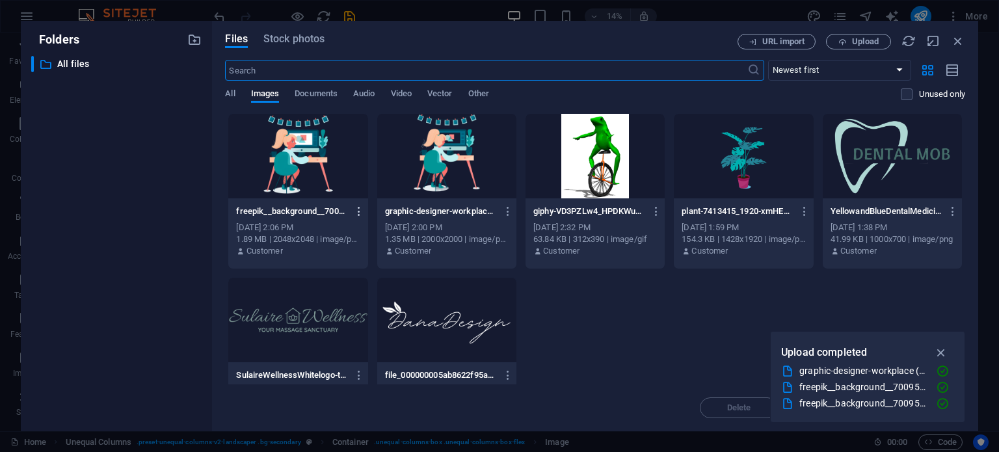
click at [360, 213] on icon "button" at bounding box center [359, 211] width 12 height 12
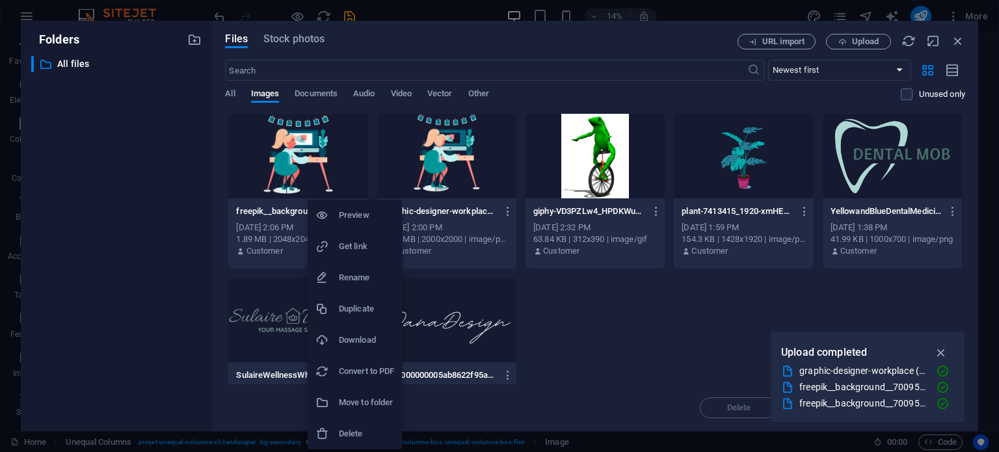
click at [331, 435] on div at bounding box center [326, 433] width 23 height 13
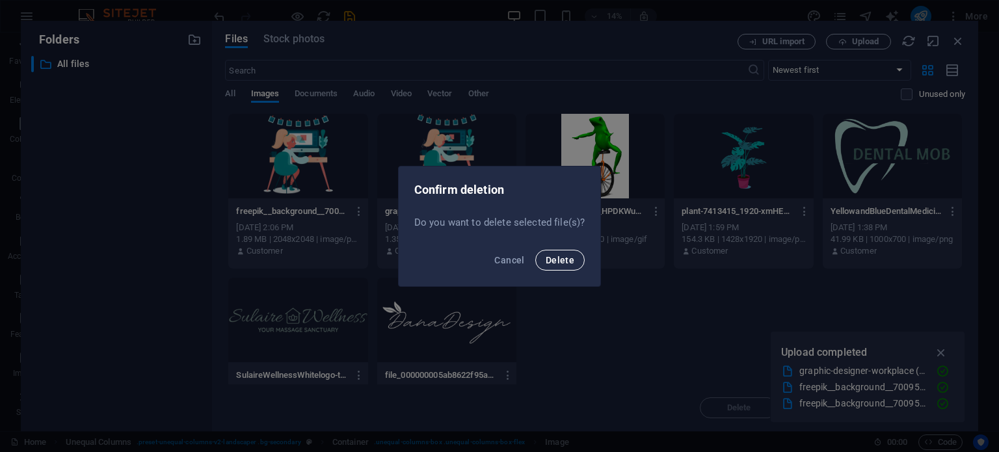
click at [563, 267] on button "Delete" at bounding box center [559, 260] width 49 height 21
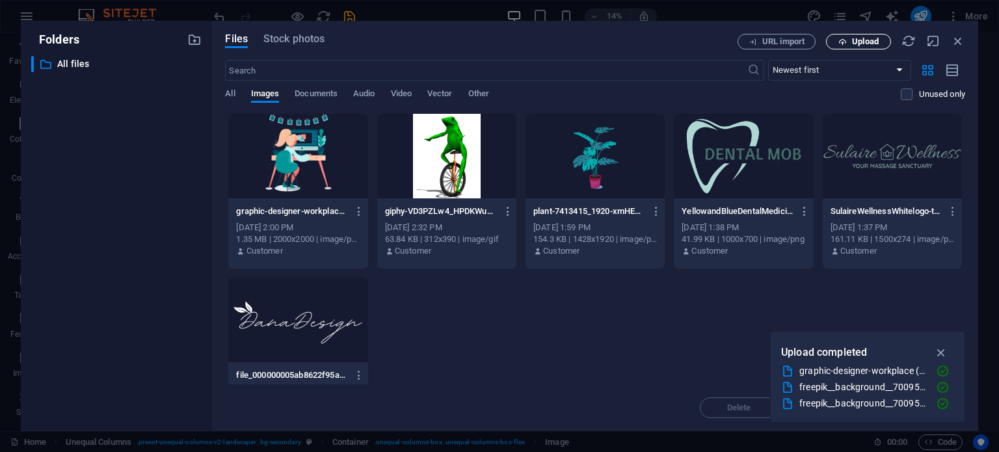
click at [850, 49] on button "Upload" at bounding box center [858, 42] width 65 height 16
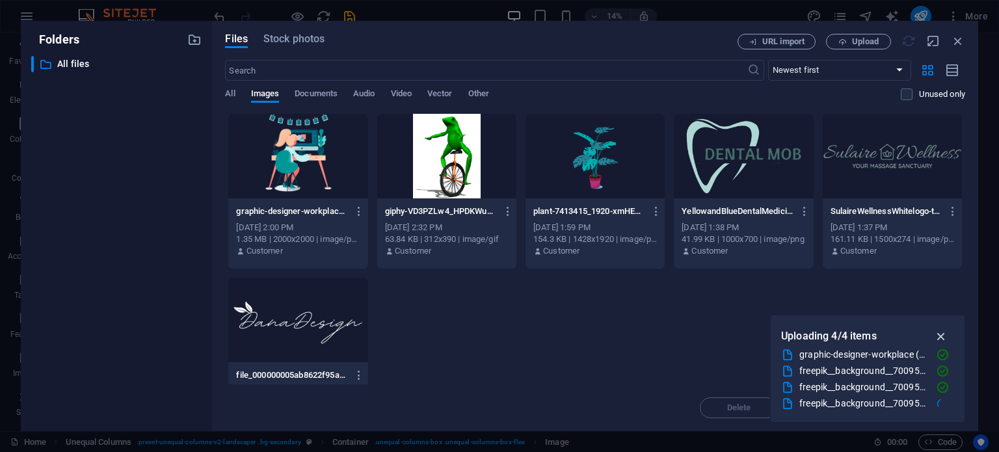
click at [946, 332] on icon "button" at bounding box center [941, 336] width 15 height 14
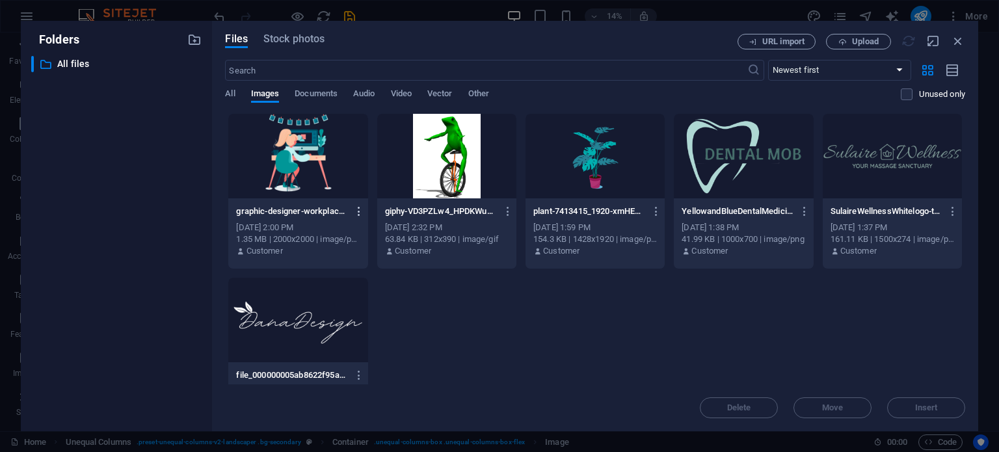
click at [353, 207] on icon "button" at bounding box center [359, 211] width 12 height 12
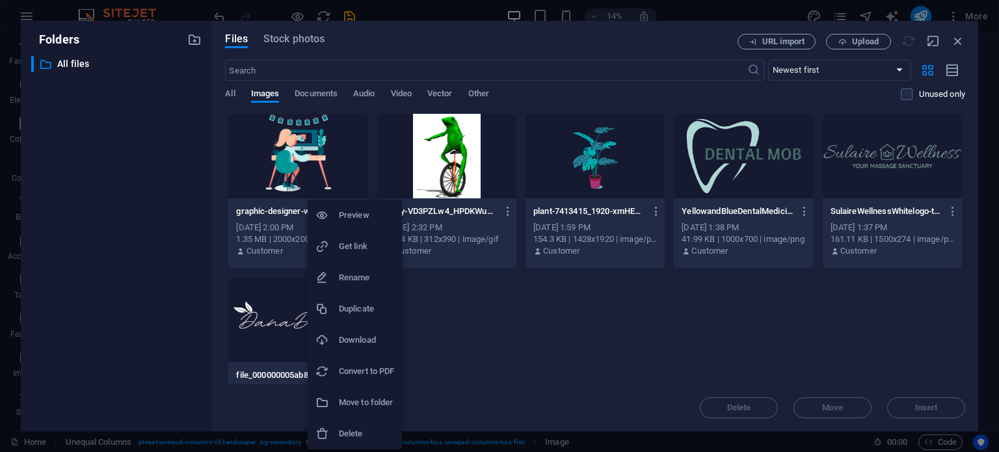
click at [491, 343] on div at bounding box center [499, 226] width 999 height 452
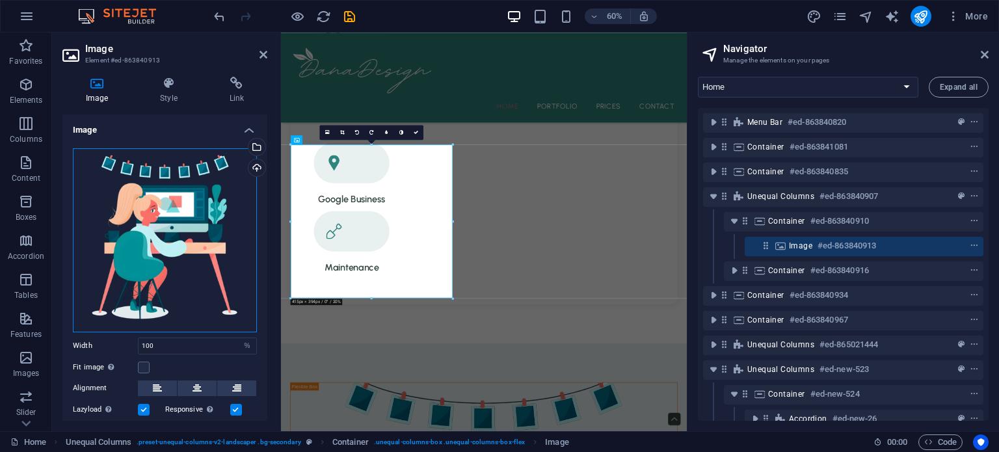
click at [159, 248] on div "Drag files here, click to choose files or select files from Files or our free s…" at bounding box center [165, 240] width 184 height 184
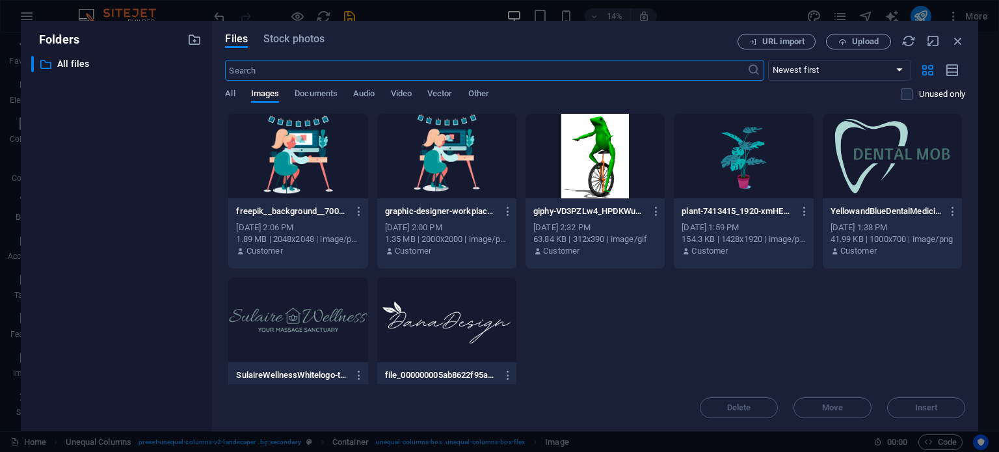
click at [447, 178] on div at bounding box center [446, 156] width 139 height 85
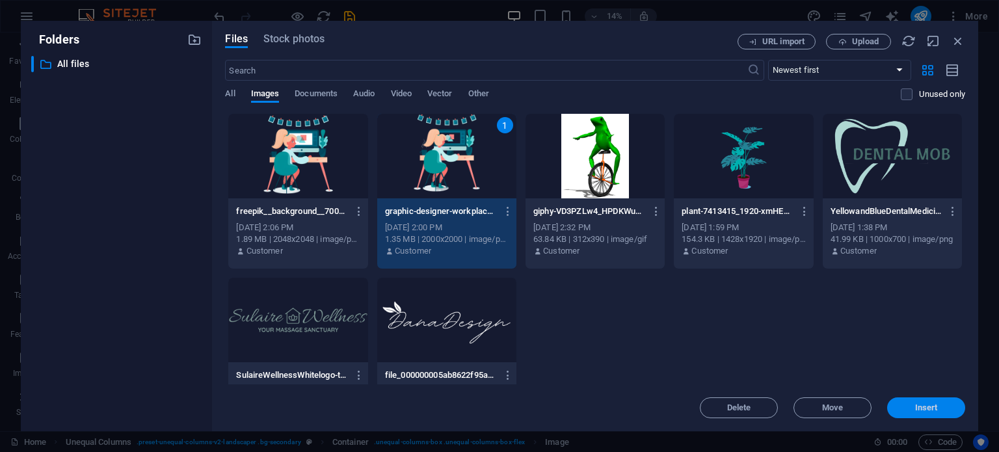
click at [913, 410] on span "Insert" at bounding box center [926, 408] width 68 height 8
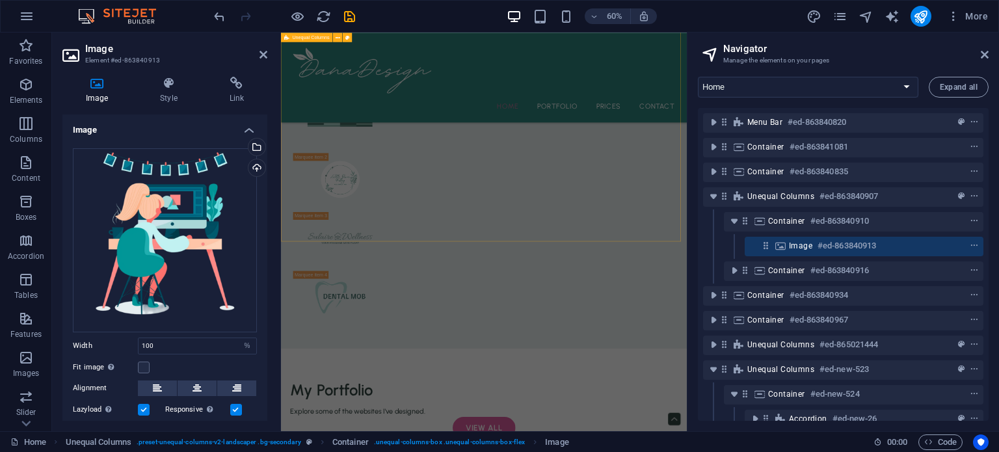
scroll to position [2273, 0]
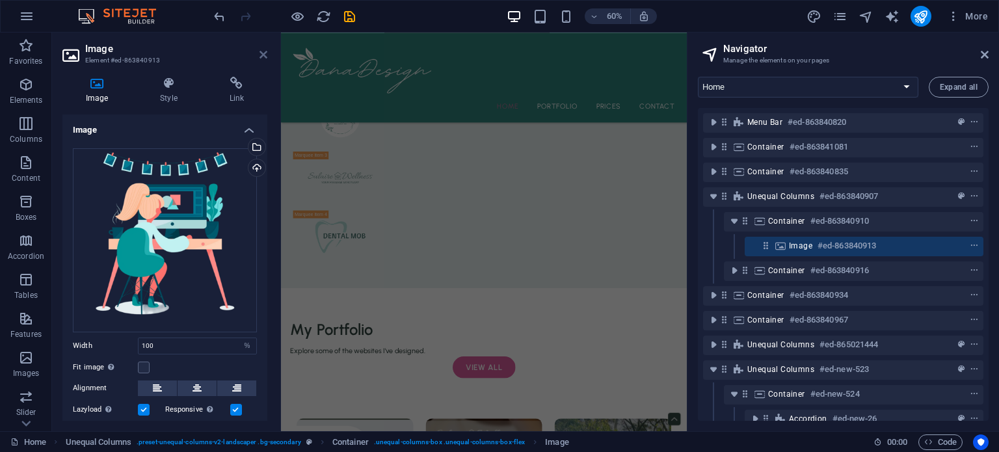
click at [261, 51] on icon at bounding box center [263, 54] width 8 height 10
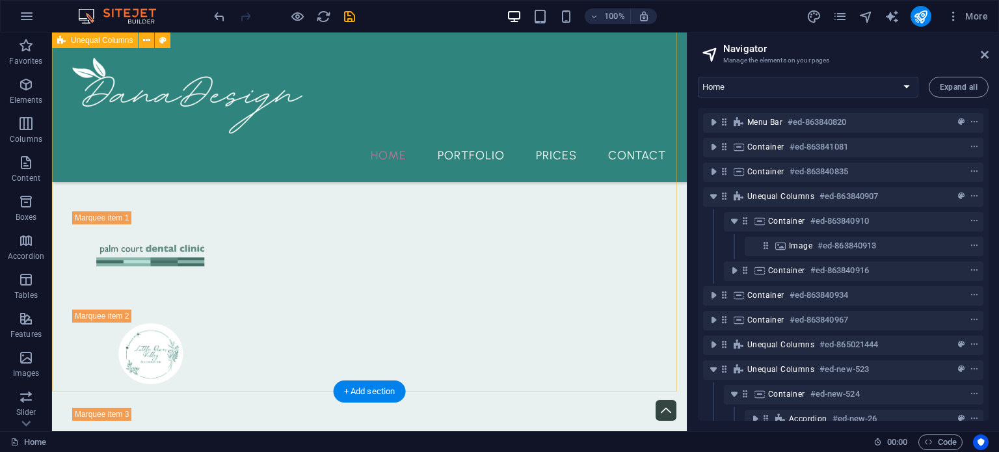
scroll to position [2512, 0]
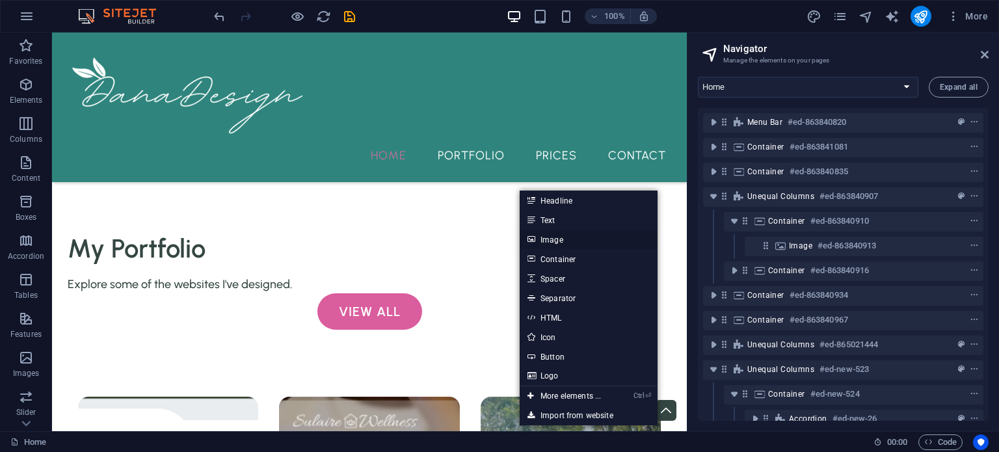
click at [554, 242] on link "Image" at bounding box center [589, 240] width 138 height 20
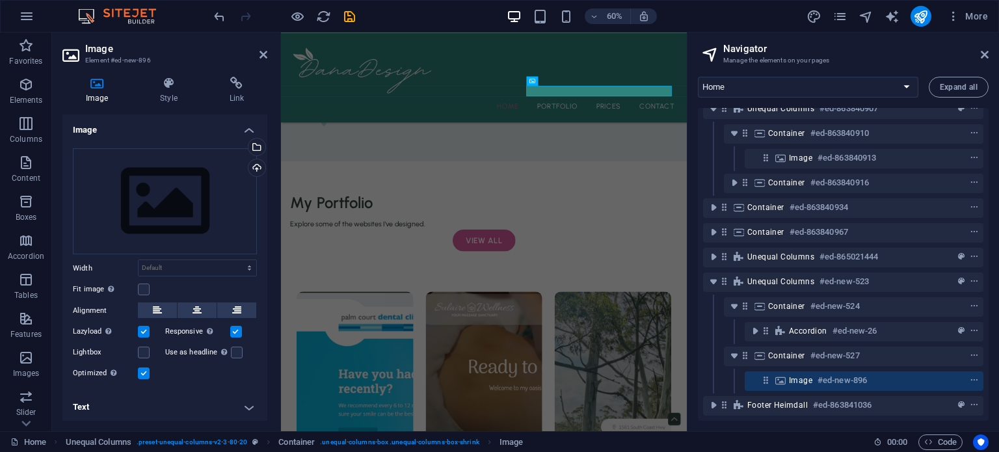
scroll to position [97, 0]
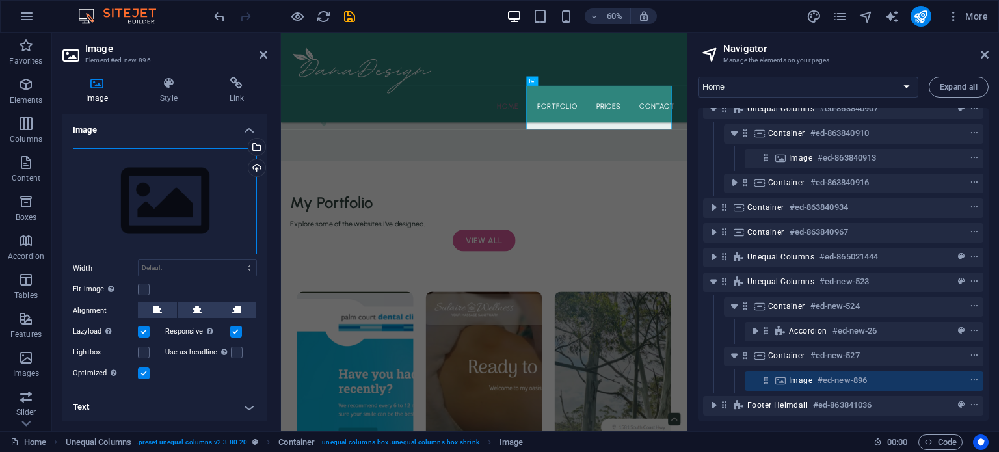
click at [146, 184] on div "Drag files here, click to choose files or select files from Files or our free s…" at bounding box center [165, 201] width 184 height 107
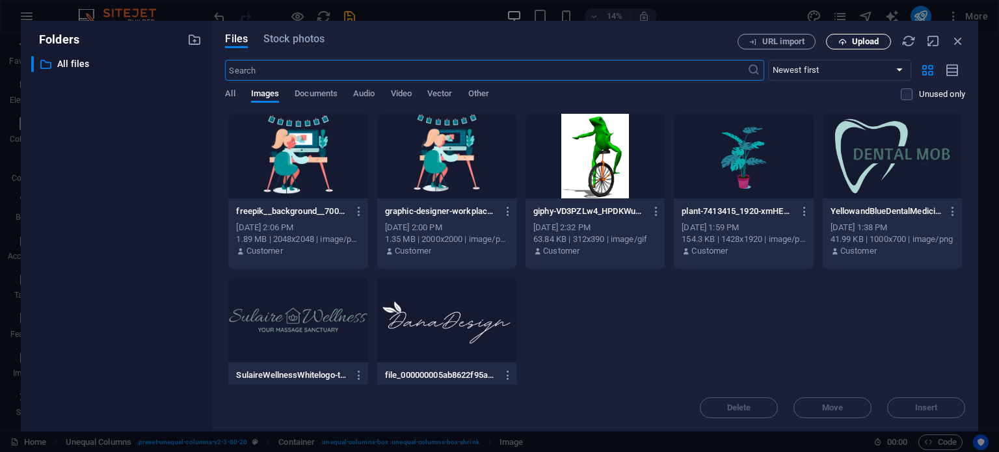
click at [869, 46] on span "Upload" at bounding box center [865, 42] width 27 height 8
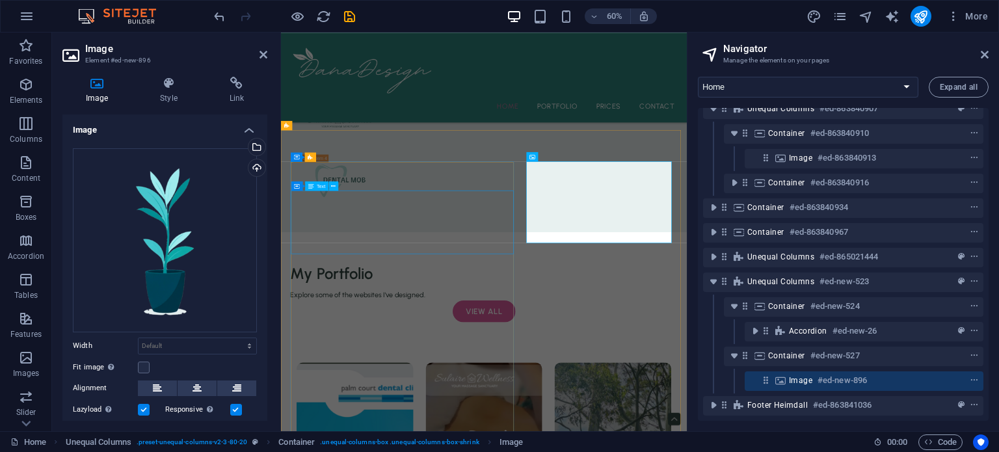
scroll to position [2355, 0]
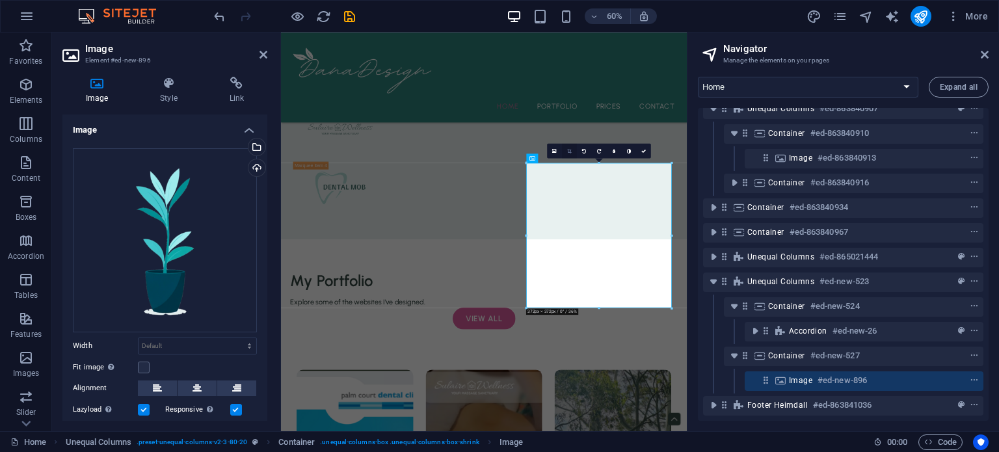
click at [573, 146] on link at bounding box center [569, 150] width 15 height 15
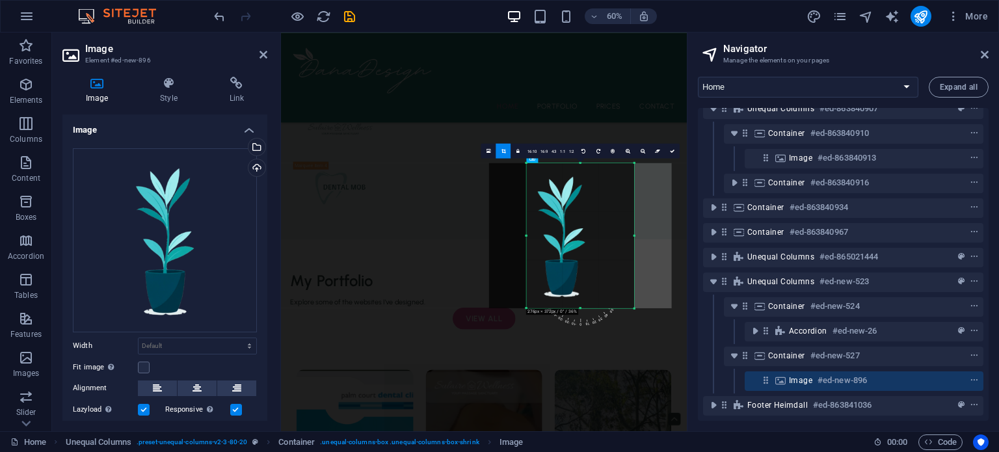
drag, startPoint x: 526, startPoint y: 235, endPoint x: 589, endPoint y: 239, distance: 62.5
click at [589, 239] on div "180 170 160 150 140 130 120 110 100 90 80 70 60 50 40 30 20 10 0 -10 -20 -30 -4…" at bounding box center [581, 235] width 108 height 145
drag, startPoint x: 635, startPoint y: 235, endPoint x: 582, endPoint y: 235, distance: 52.7
click at [582, 235] on div "180 170 160 150 140 130 120 110 100 90 80 70 60 50 40 30 20 10 0 -10 -20 -30 -4…" at bounding box center [565, 235] width 76 height 145
click at [655, 157] on link at bounding box center [656, 150] width 15 height 15
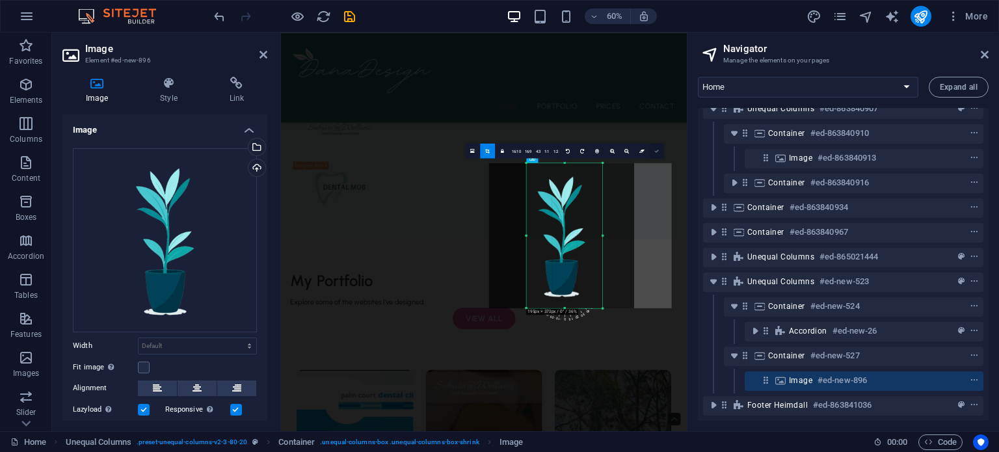
type input "195"
select select "px"
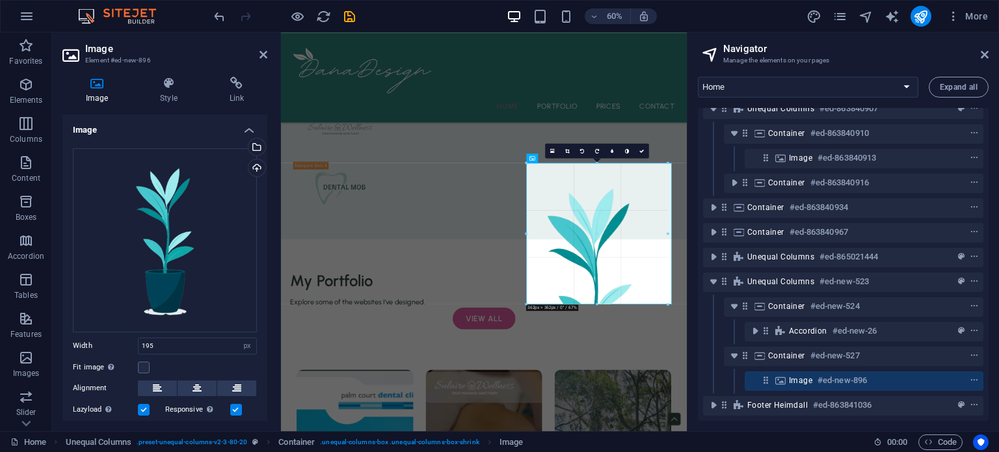
drag, startPoint x: 602, startPoint y: 239, endPoint x: 664, endPoint y: 526, distance: 293.4
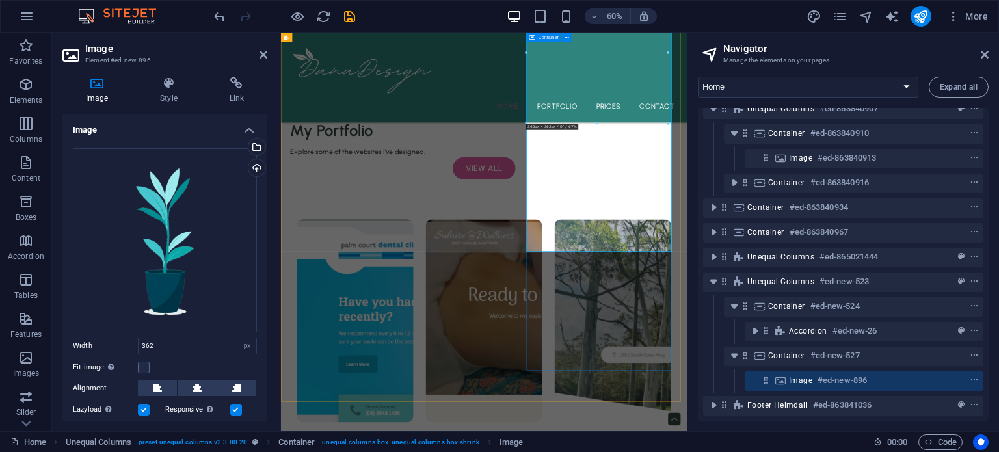
scroll to position [2718, 0]
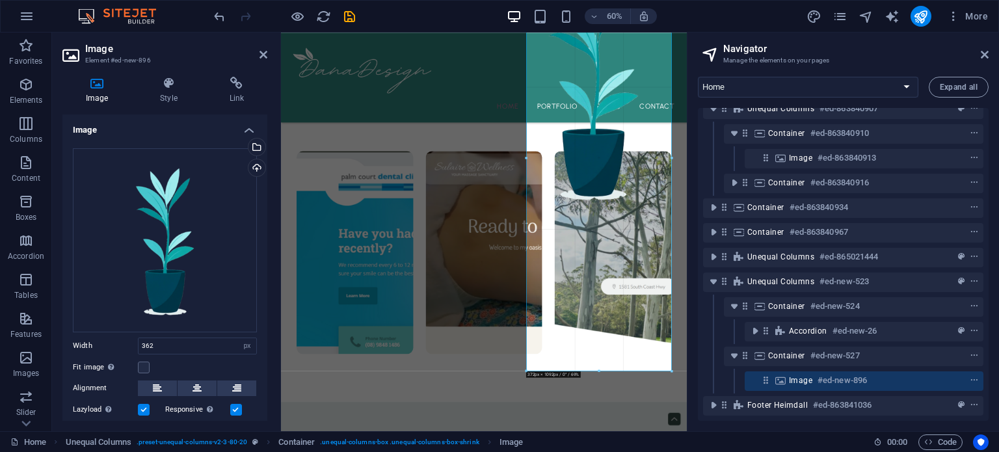
drag, startPoint x: 669, startPoint y: 215, endPoint x: 664, endPoint y: 442, distance: 226.4
type input "371"
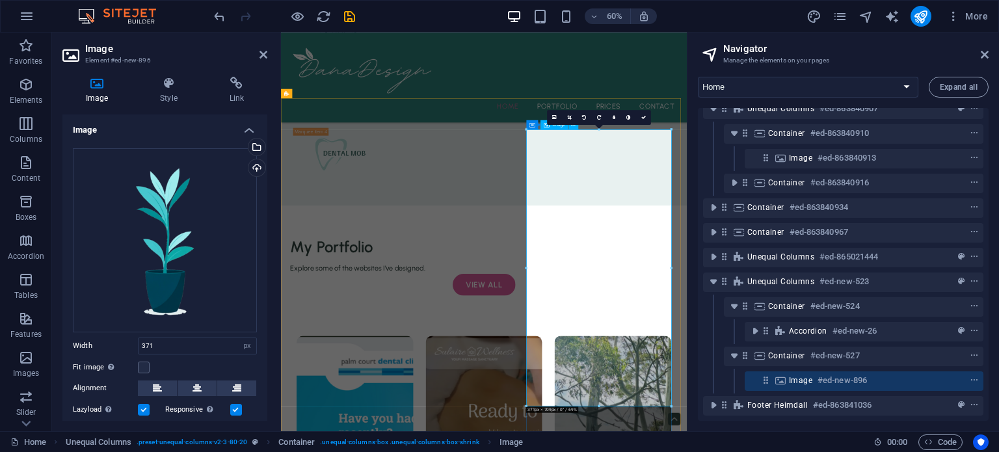
scroll to position [2333, 0]
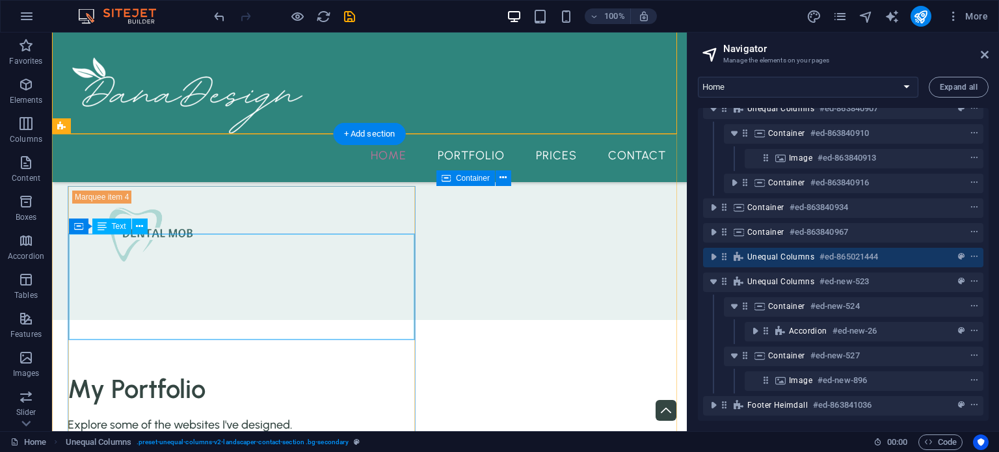
scroll to position [2648, 0]
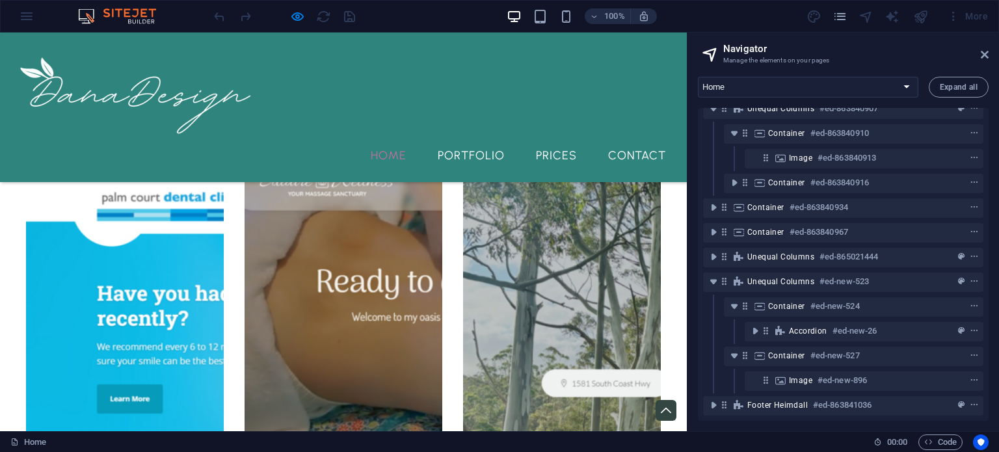
scroll to position [2398, 0]
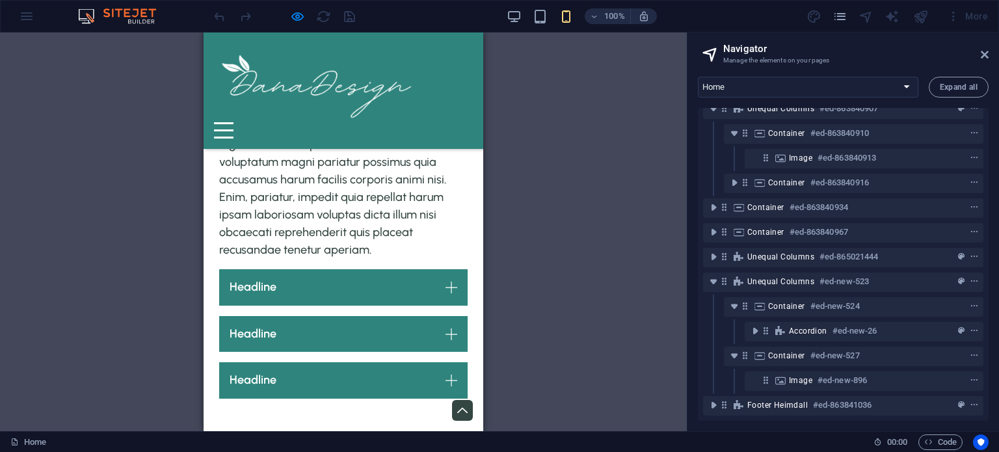
scroll to position [3288, 0]
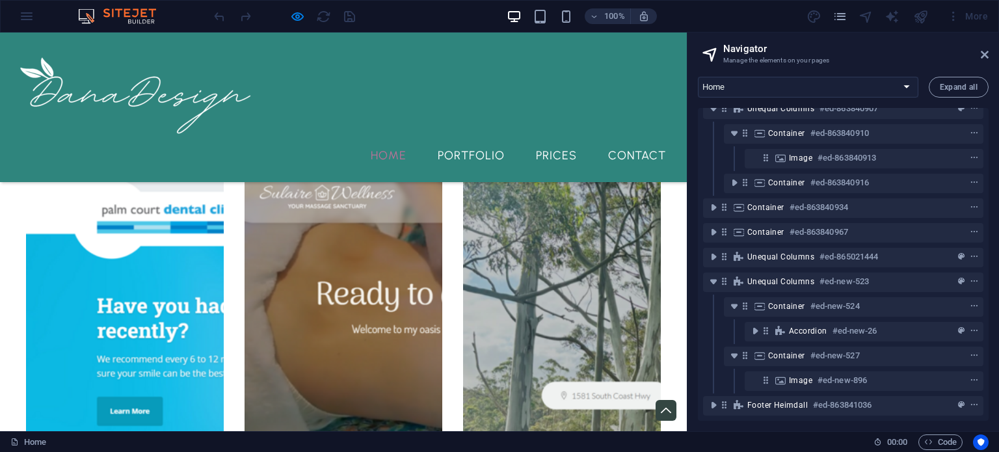
scroll to position [2370, 0]
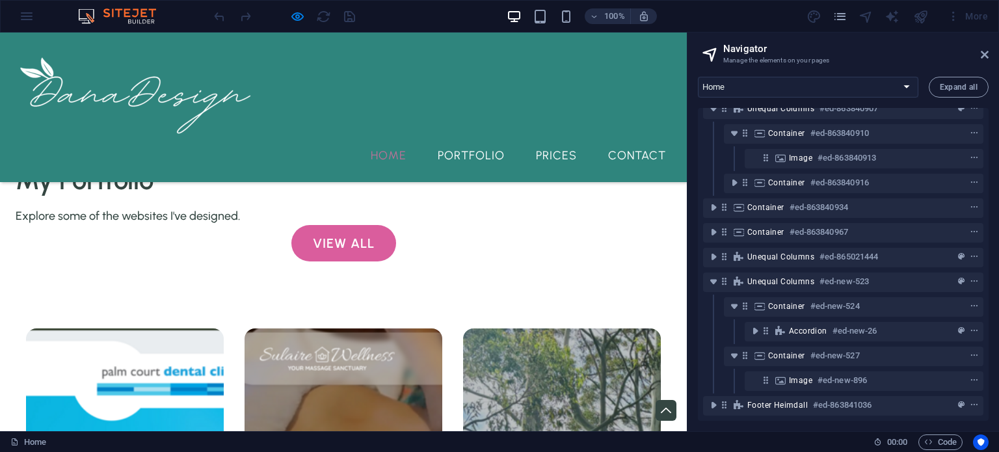
scroll to position [2208, 0]
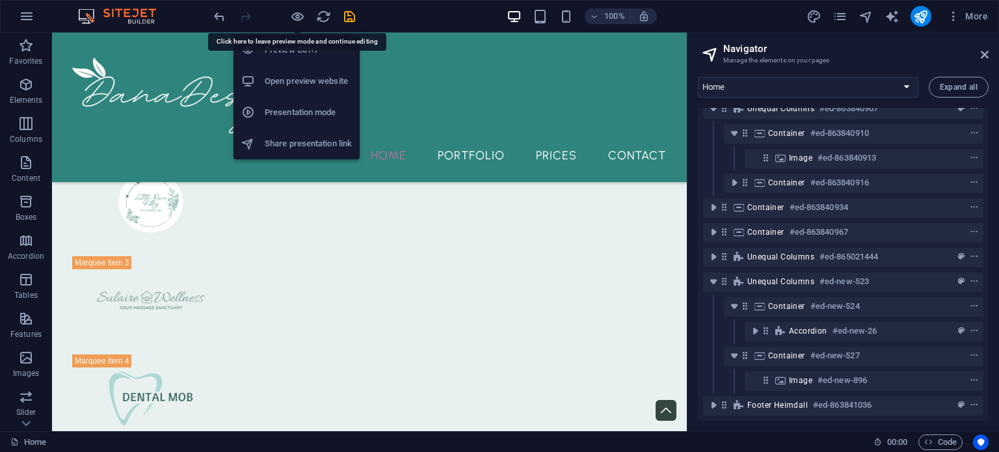
scroll to position [2411, 0]
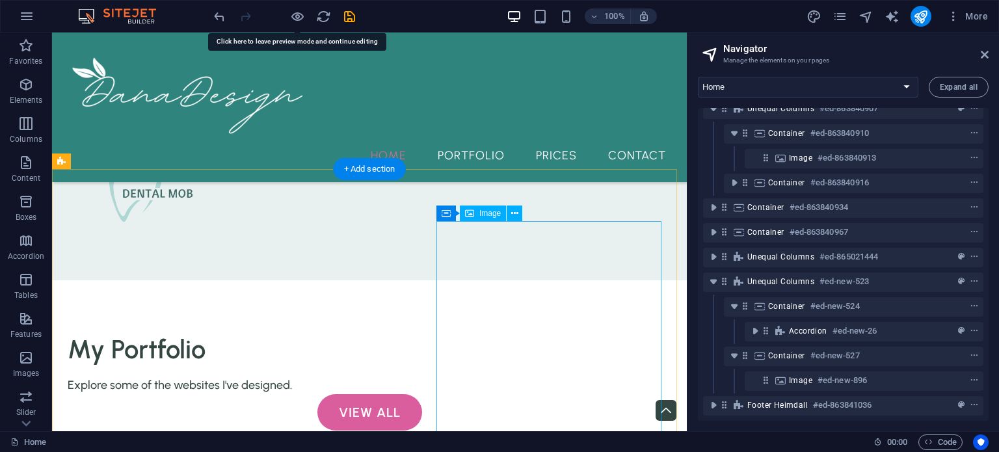
select select "px"
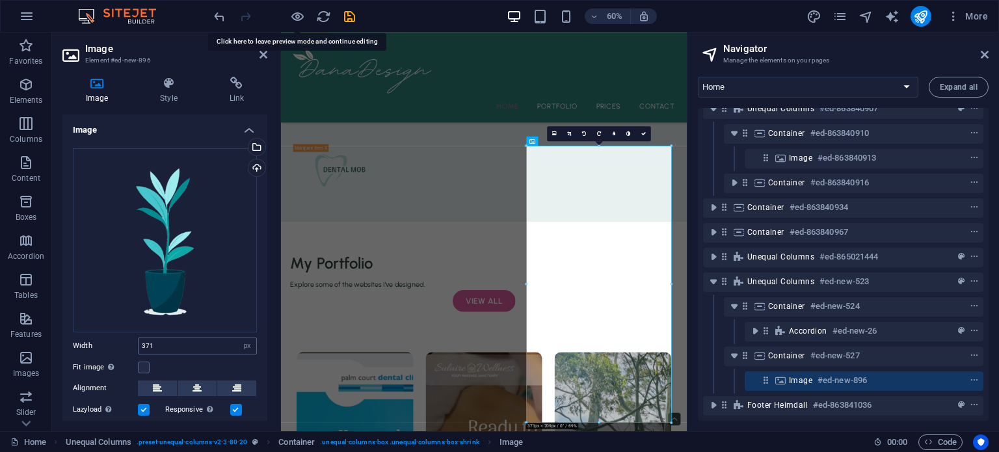
scroll to position [76, 0]
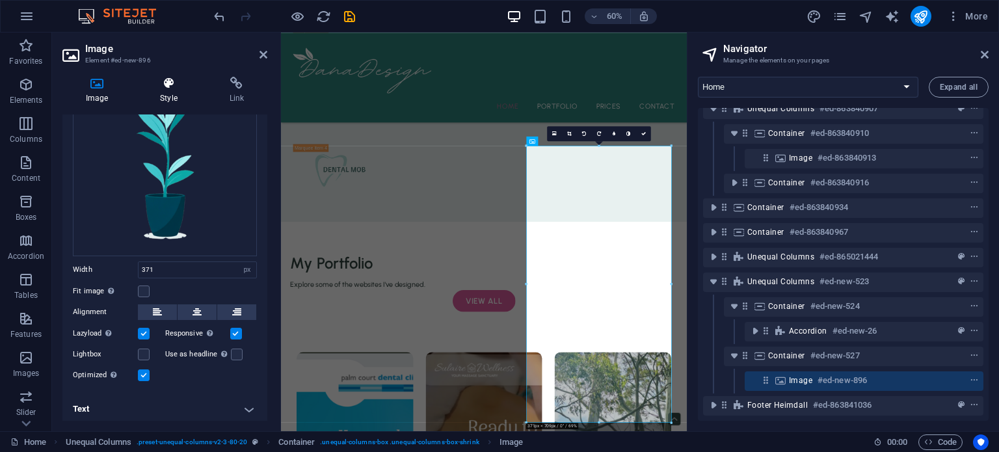
click at [168, 89] on icon at bounding box center [169, 83] width 64 height 13
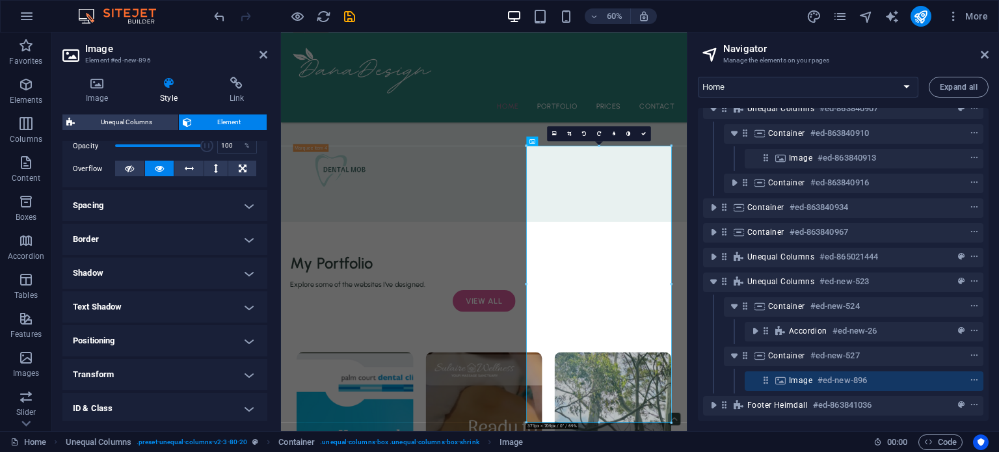
scroll to position [200, 0]
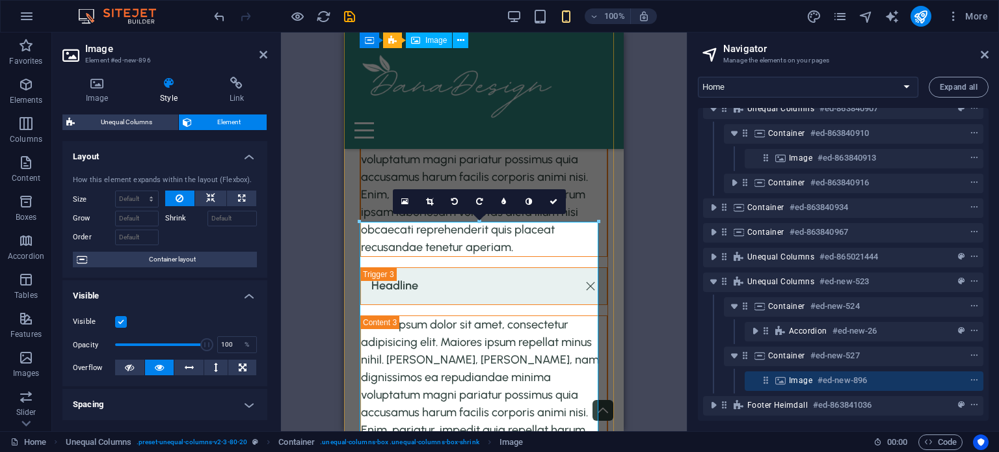
scroll to position [4389, 0]
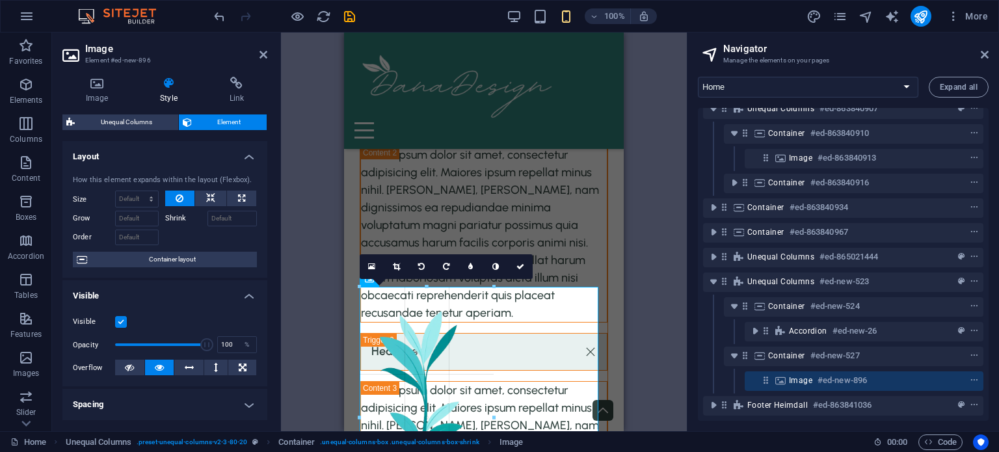
drag, startPoint x: 596, startPoint y: 287, endPoint x: 135, endPoint y: 483, distance: 500.9
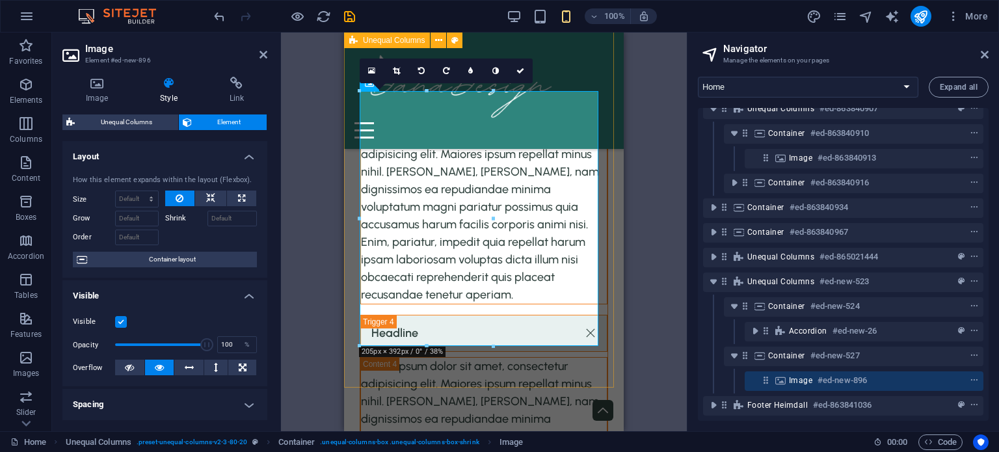
scroll to position [4644, 0]
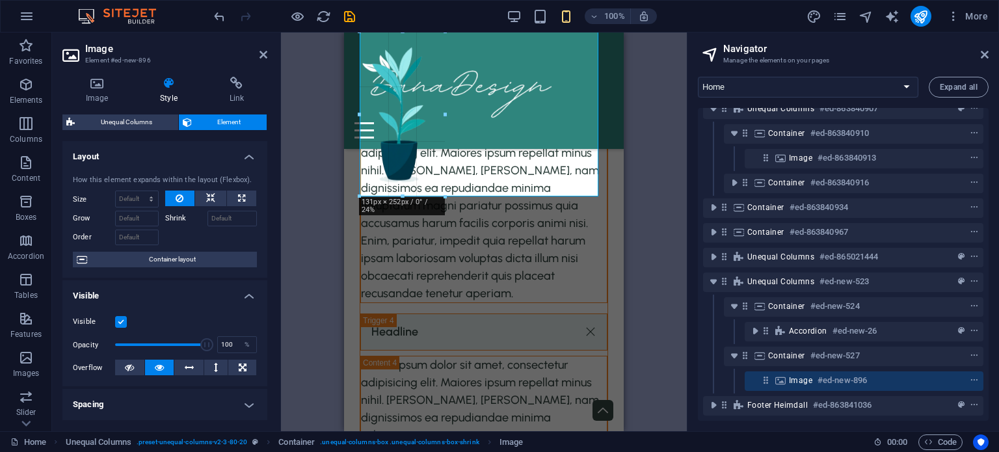
drag, startPoint x: 494, startPoint y: 288, endPoint x: 425, endPoint y: 196, distance: 114.7
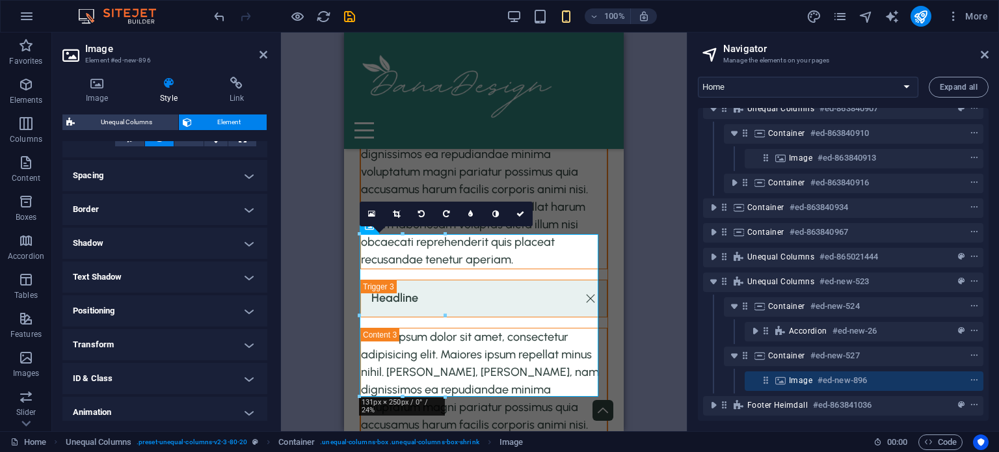
scroll to position [232, 0]
click at [184, 312] on h4 "Positioning" at bounding box center [164, 308] width 205 height 31
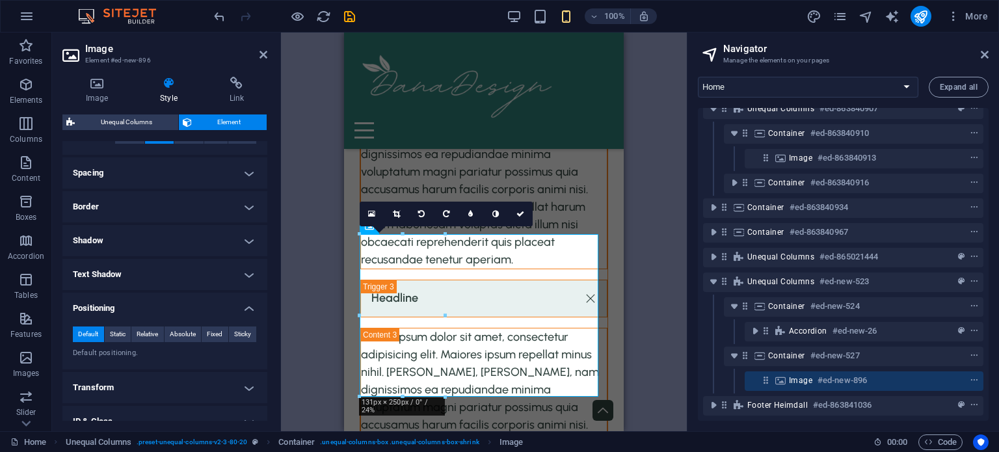
click at [184, 312] on h4 "Positioning" at bounding box center [164, 304] width 205 height 23
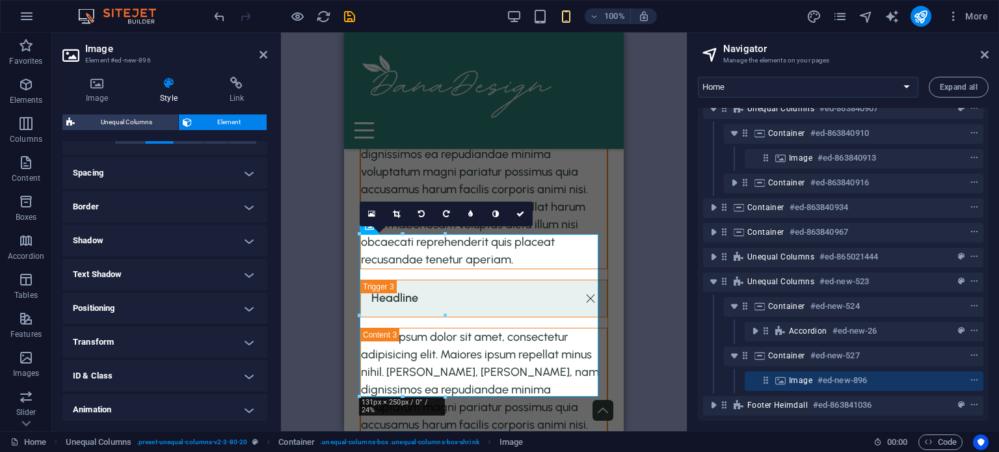
scroll to position [0, 0]
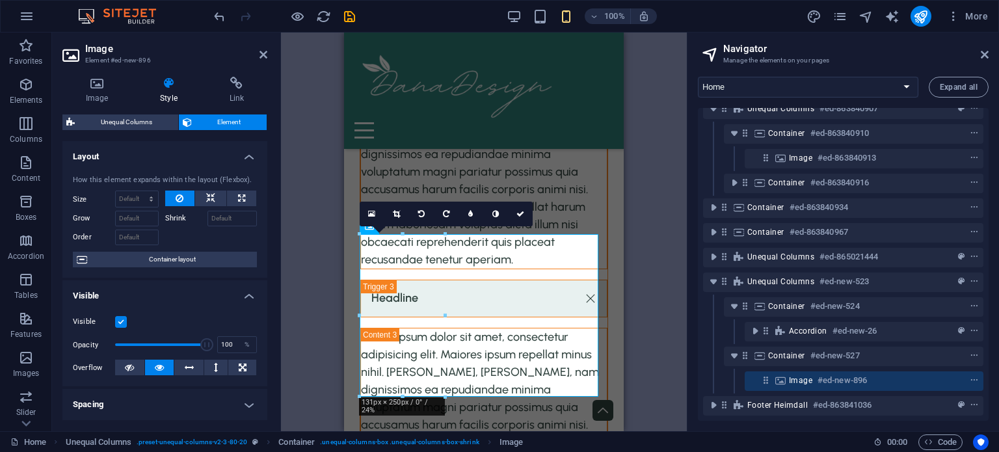
click at [122, 326] on label at bounding box center [121, 322] width 12 height 12
click at [0, 0] on input "Visible" at bounding box center [0, 0] width 0 height 0
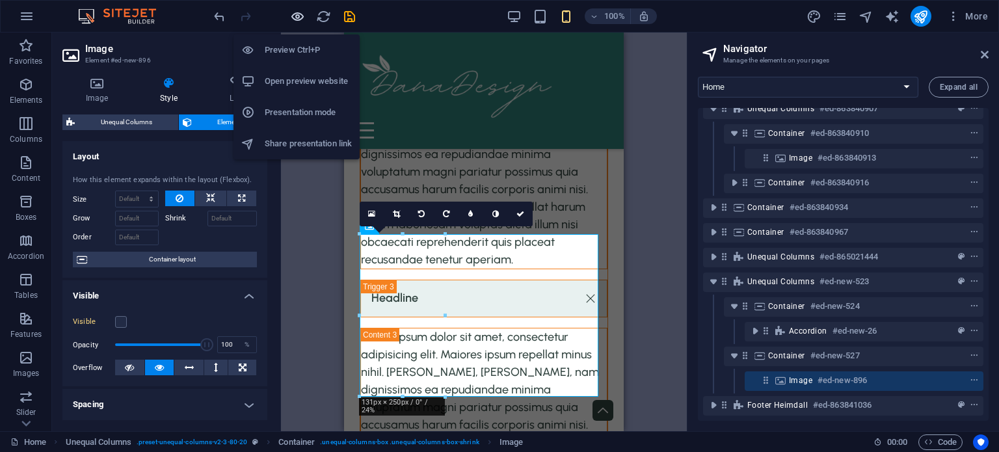
click at [295, 24] on div "Preview Ctrl+P Open preview website Presentation mode Share presentation link" at bounding box center [296, 91] width 126 height 135
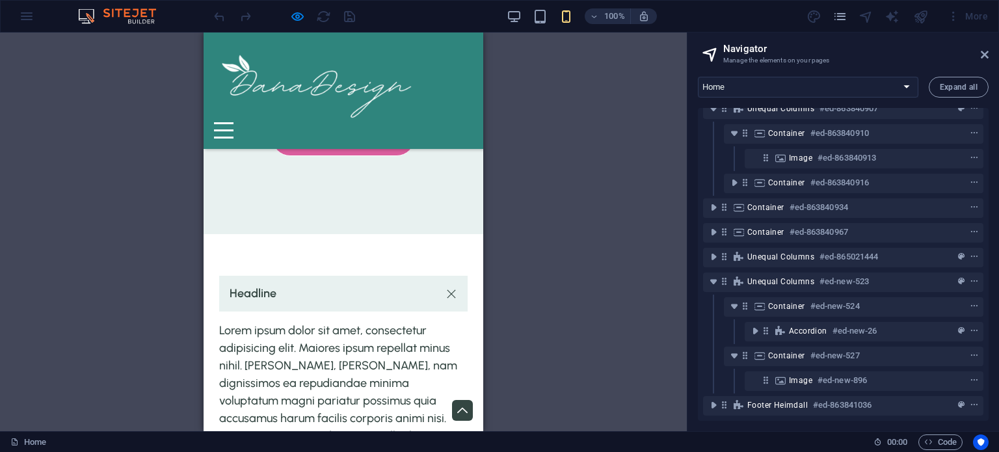
scroll to position [3051, 0]
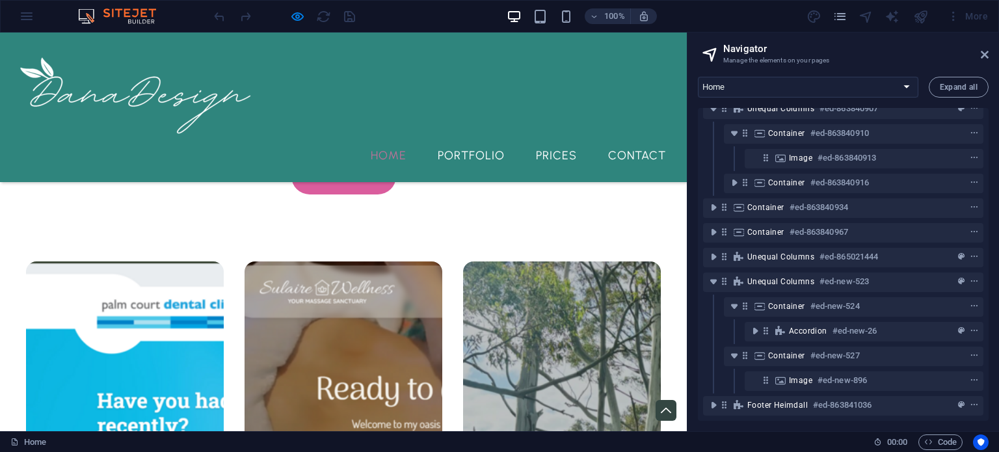
scroll to position [2271, 0]
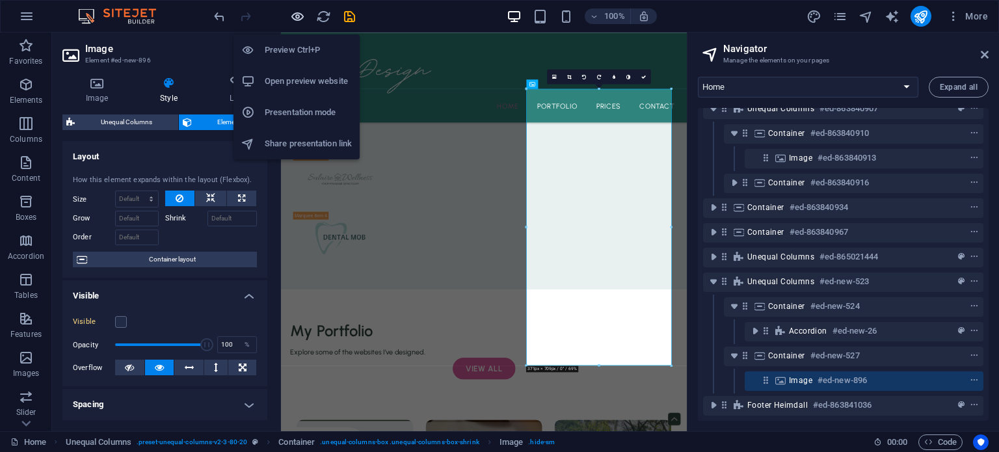
scroll to position [2479, 0]
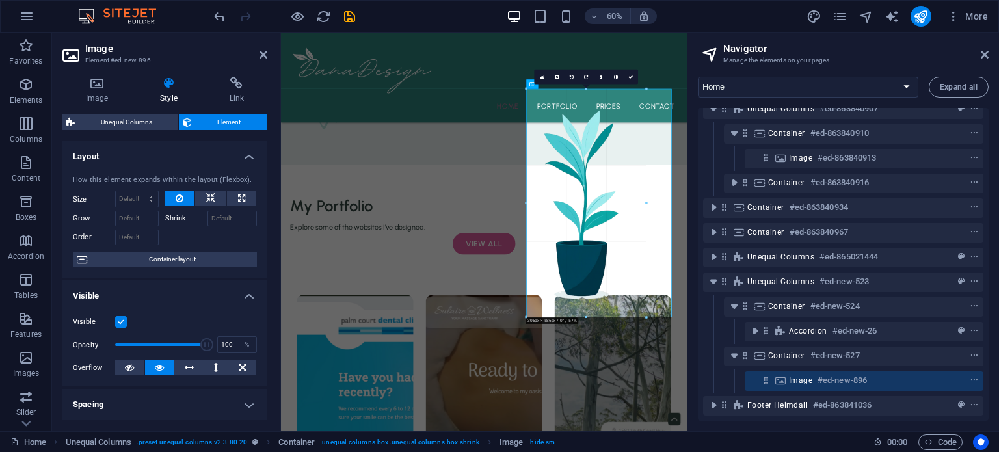
drag, startPoint x: 668, startPoint y: 366, endPoint x: 622, endPoint y: 286, distance: 92.4
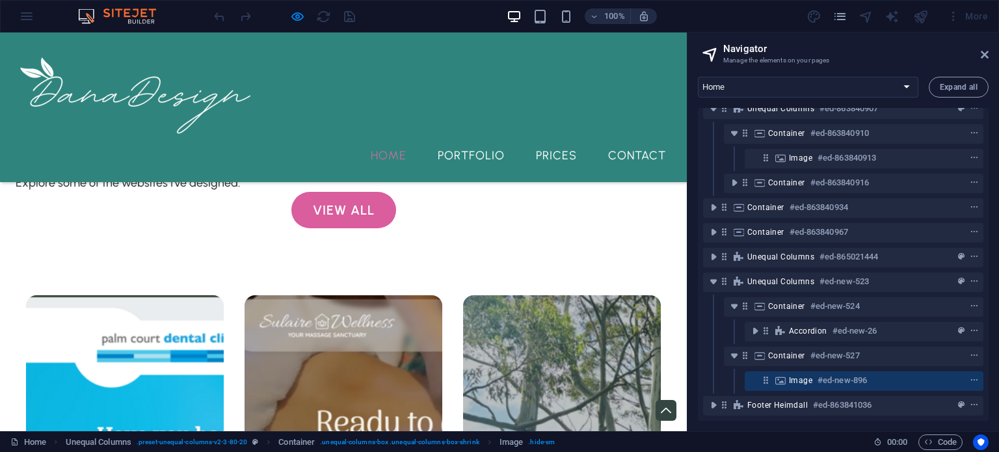
scroll to position [2240, 0]
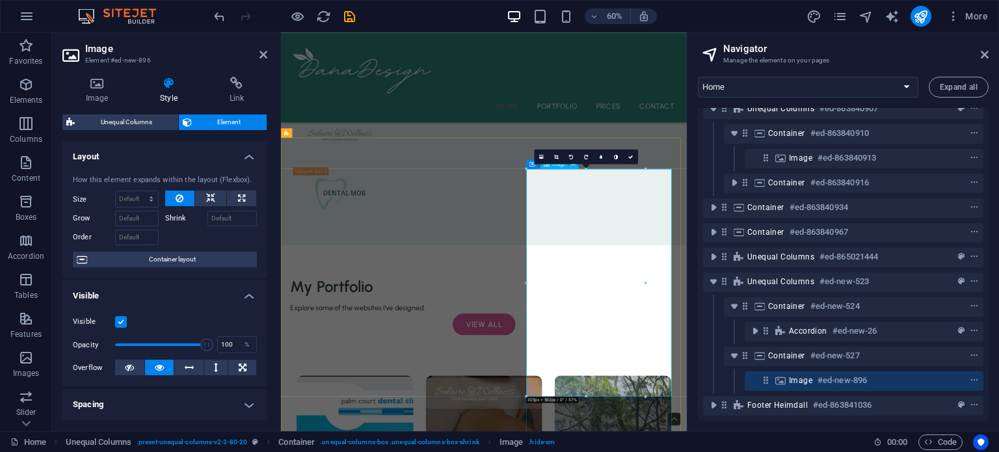
scroll to position [2349, 0]
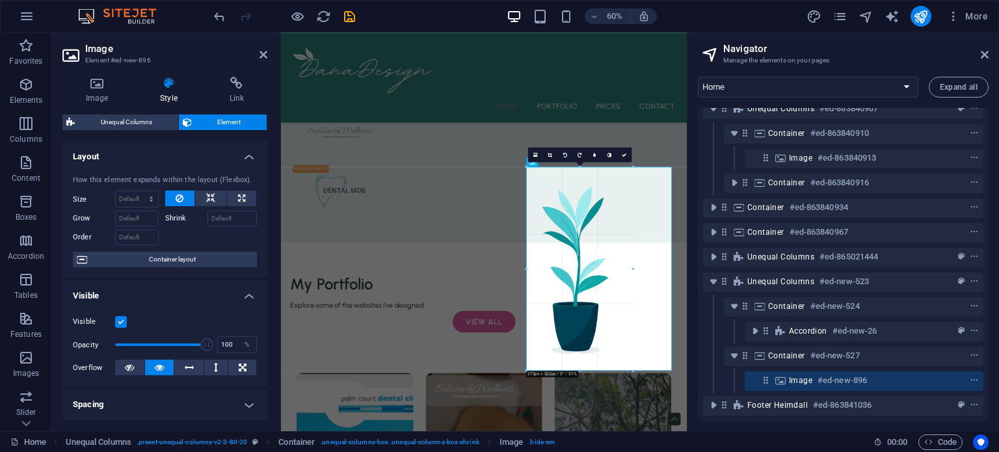
drag, startPoint x: 646, startPoint y: 393, endPoint x: 607, endPoint y: 349, distance: 58.5
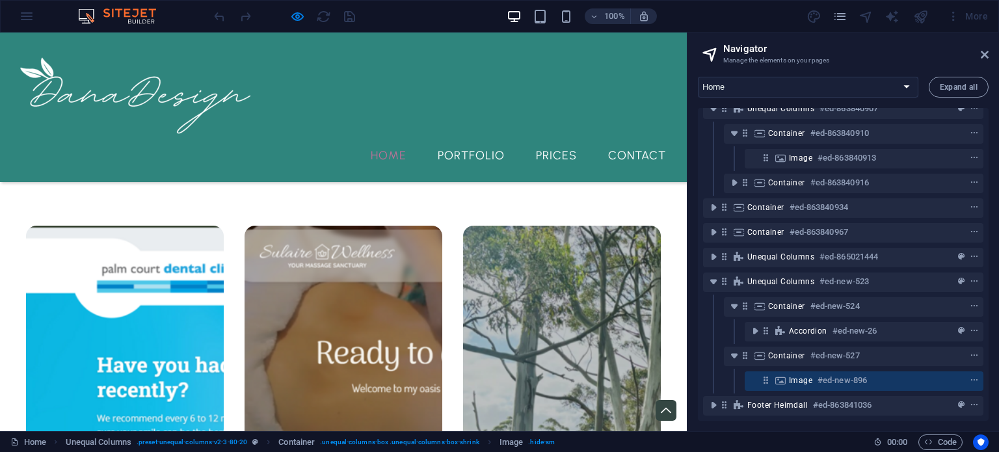
scroll to position [2325, 0]
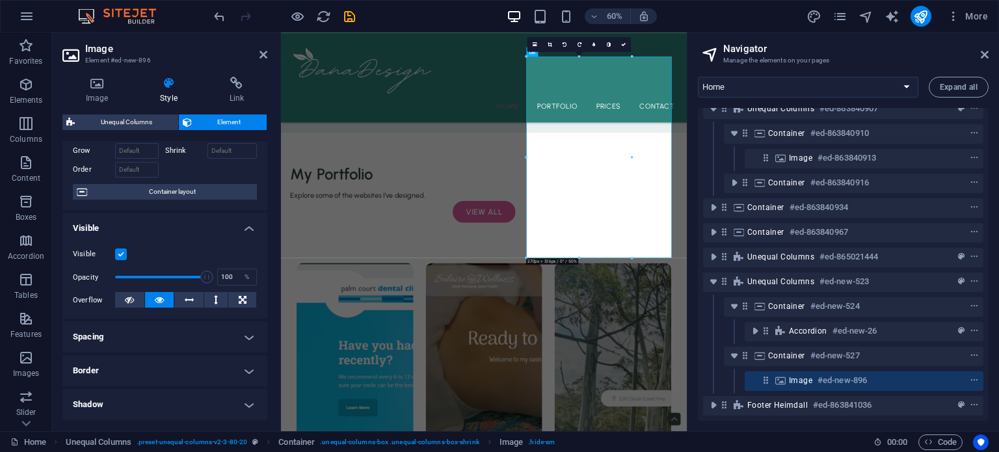
scroll to position [0, 0]
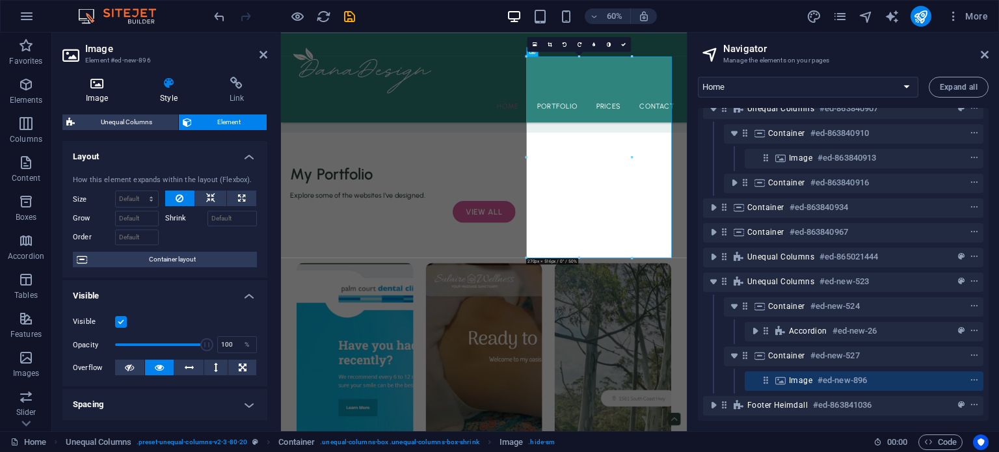
click at [101, 85] on icon at bounding box center [96, 83] width 69 height 13
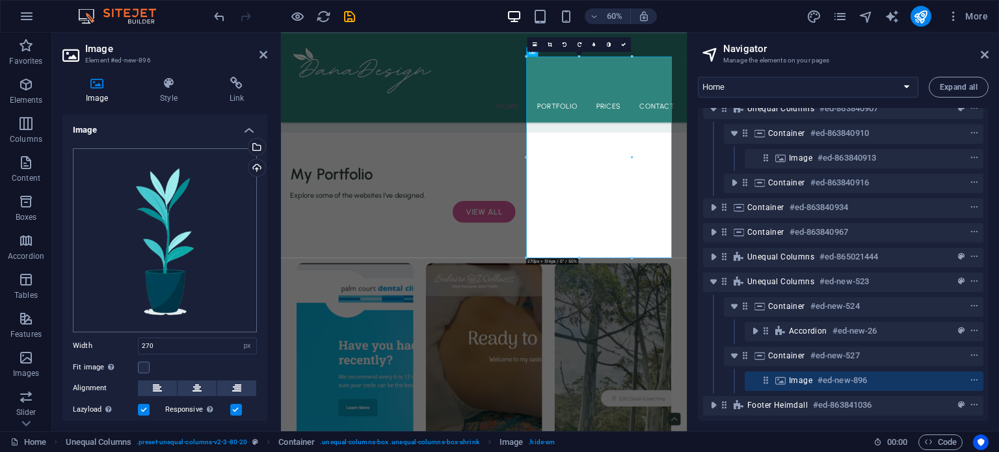
scroll to position [76, 0]
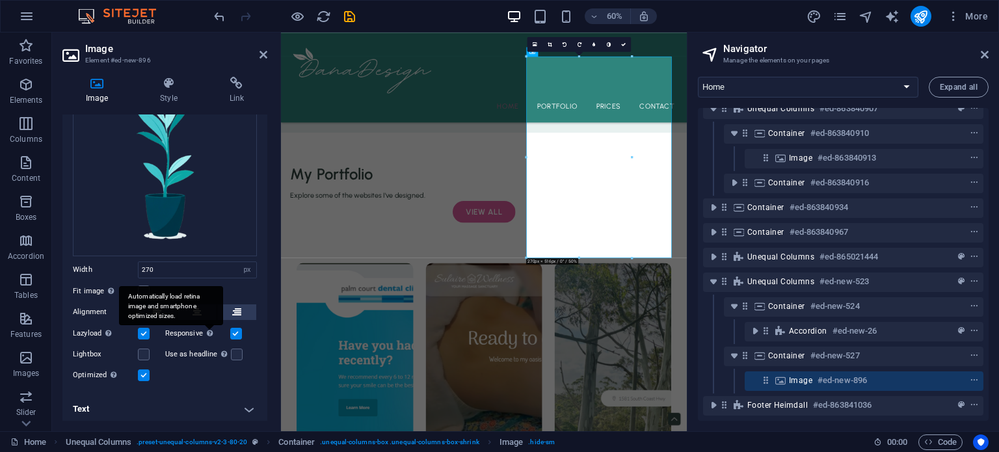
click at [202, 300] on div "Automatically load retina image and smartphone optimized sizes." at bounding box center [171, 305] width 104 height 39
click at [0, 0] on input "Responsive Automatically load retina image and smartphone optimized sizes." at bounding box center [0, 0] width 0 height 0
click at [194, 310] on icon at bounding box center [196, 312] width 9 height 16
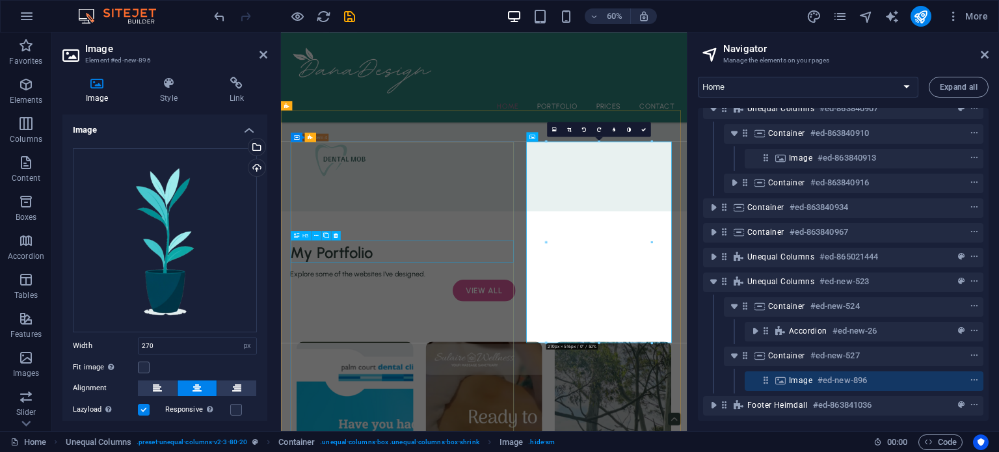
scroll to position [2381, 0]
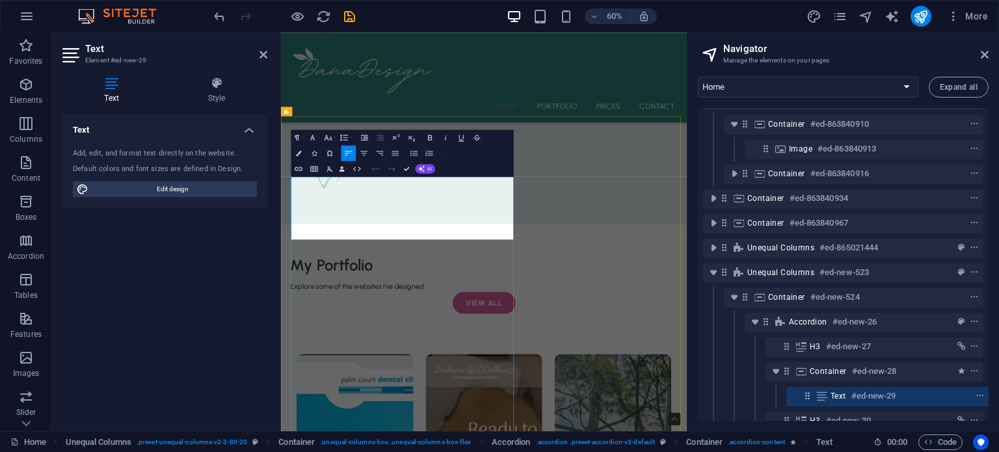
scroll to position [234, 3]
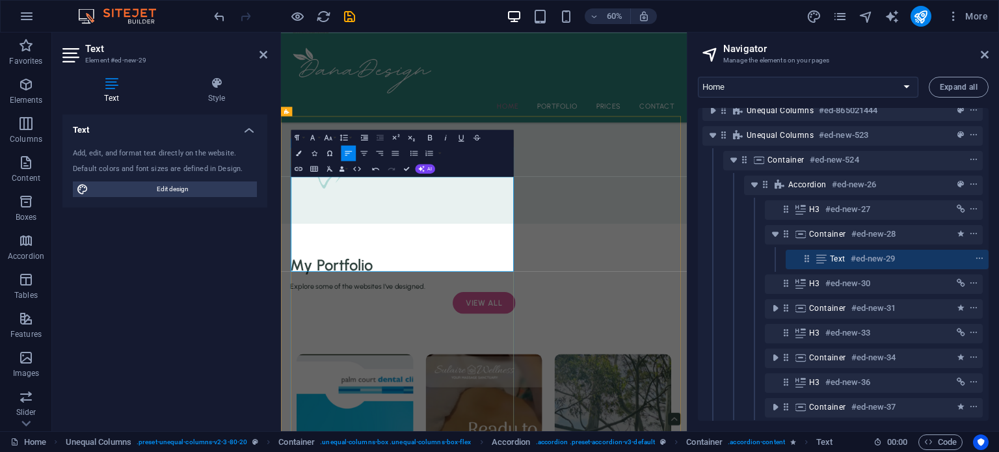
scroll to position [4397, 1]
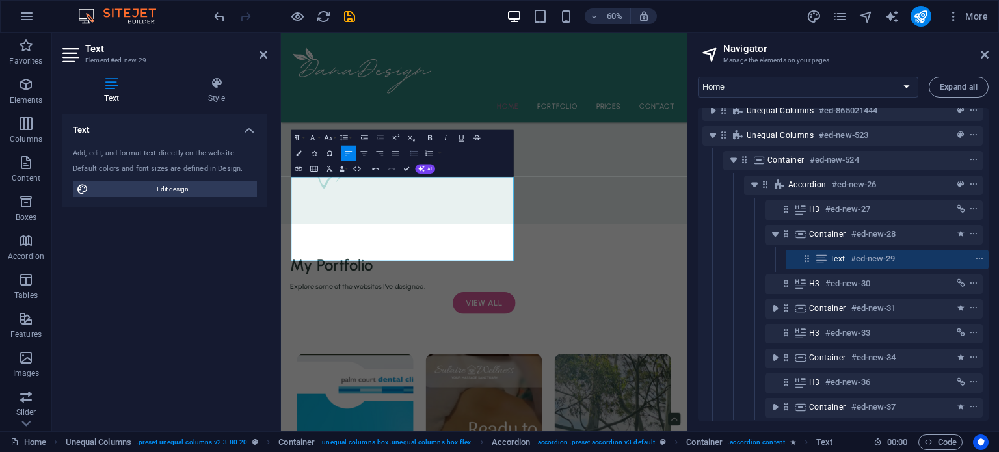
click at [411, 150] on icon "button" at bounding box center [413, 152] width 9 height 9
click at [415, 154] on icon "button" at bounding box center [413, 152] width 9 height 9
drag, startPoint x: 417, startPoint y: 364, endPoint x: 573, endPoint y: 352, distance: 155.9
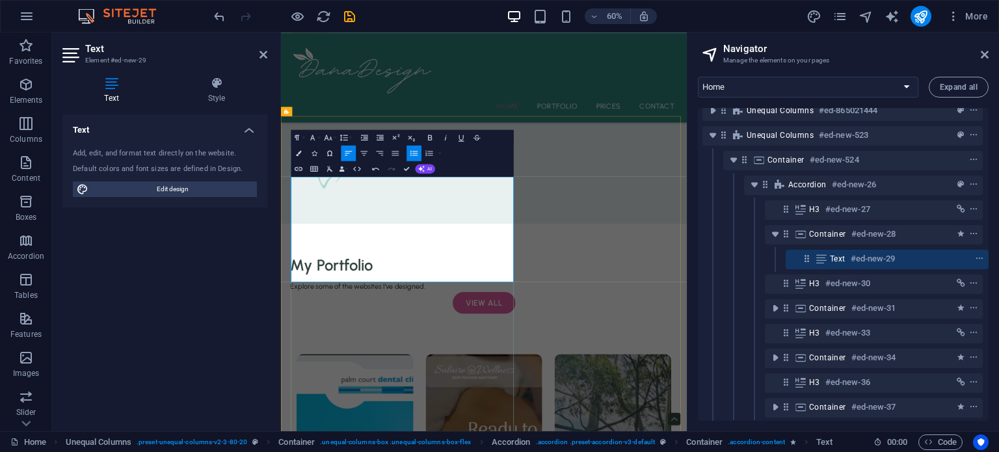
drag, startPoint x: 311, startPoint y: 349, endPoint x: 354, endPoint y: 350, distance: 43.6
click at [427, 134] on icon "button" at bounding box center [429, 137] width 9 height 9
drag, startPoint x: 313, startPoint y: 313, endPoint x: 386, endPoint y: 309, distance: 73.6
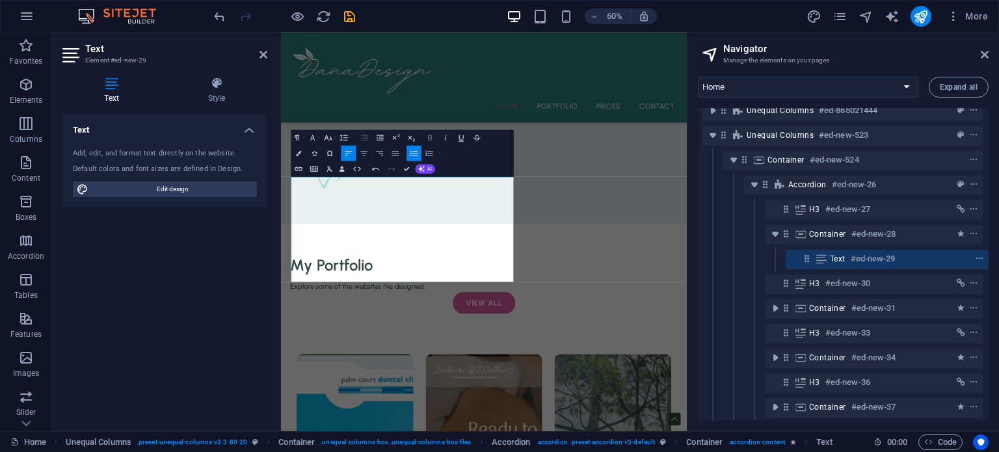
click at [429, 136] on icon "button" at bounding box center [429, 137] width 9 height 9
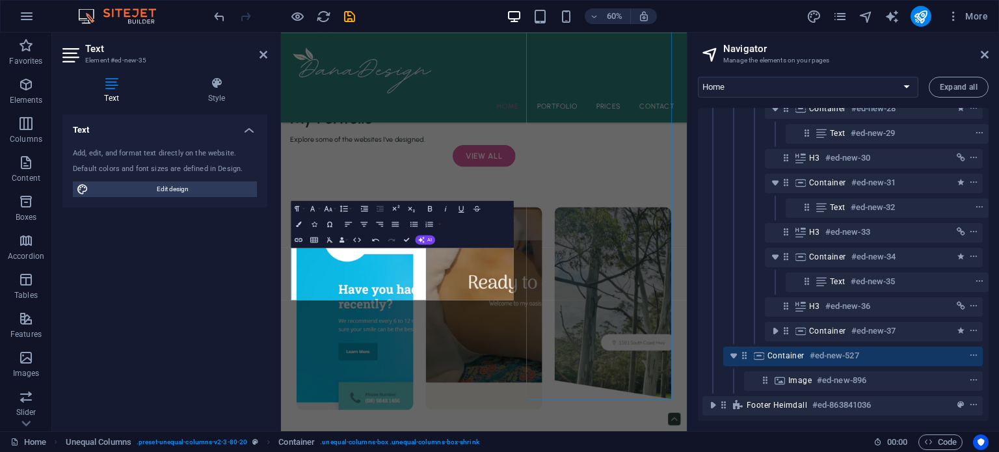
scroll to position [2654, 0]
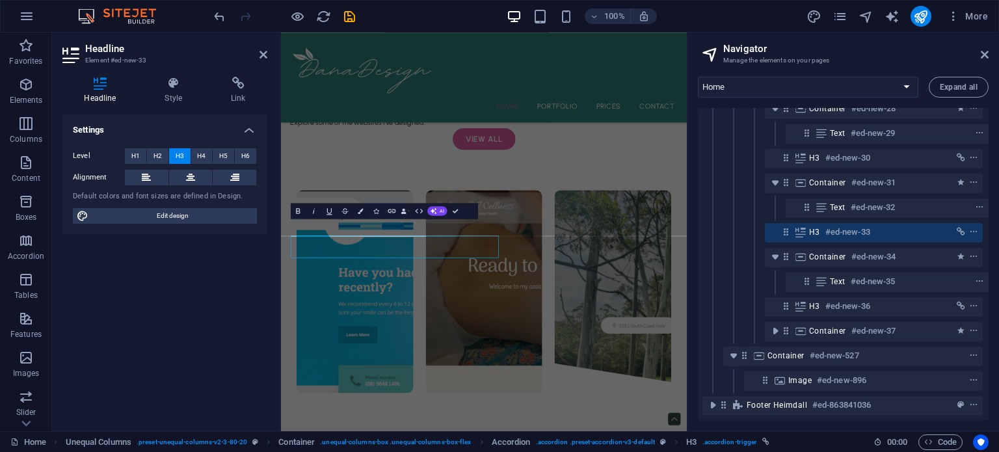
scroll to position [2626, 0]
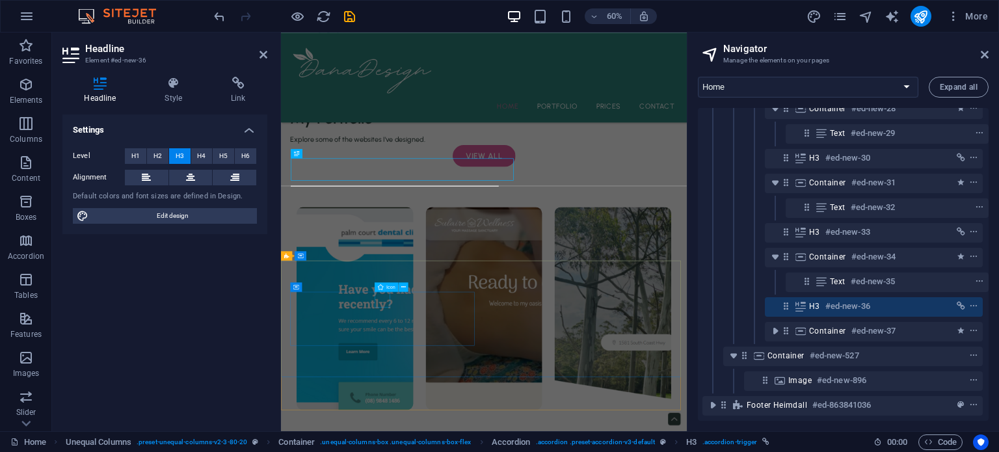
scroll to position [2874, 0]
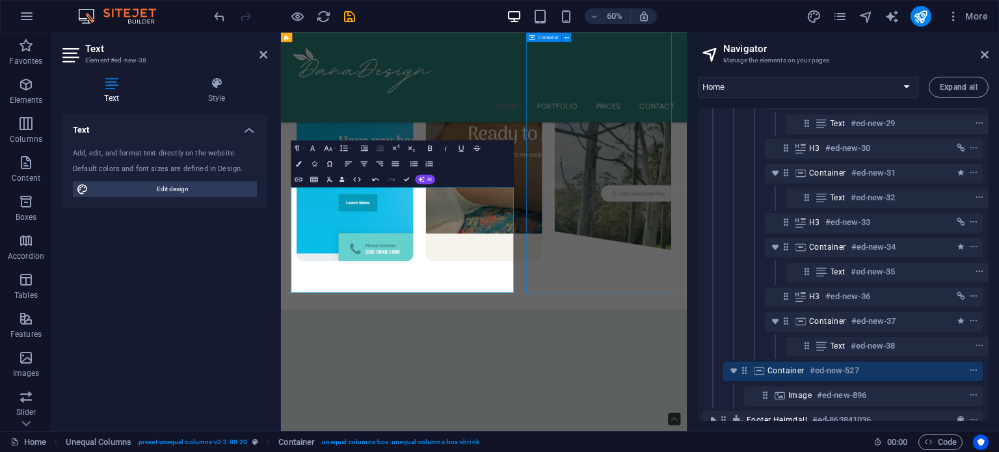
scroll to position [2902, 0]
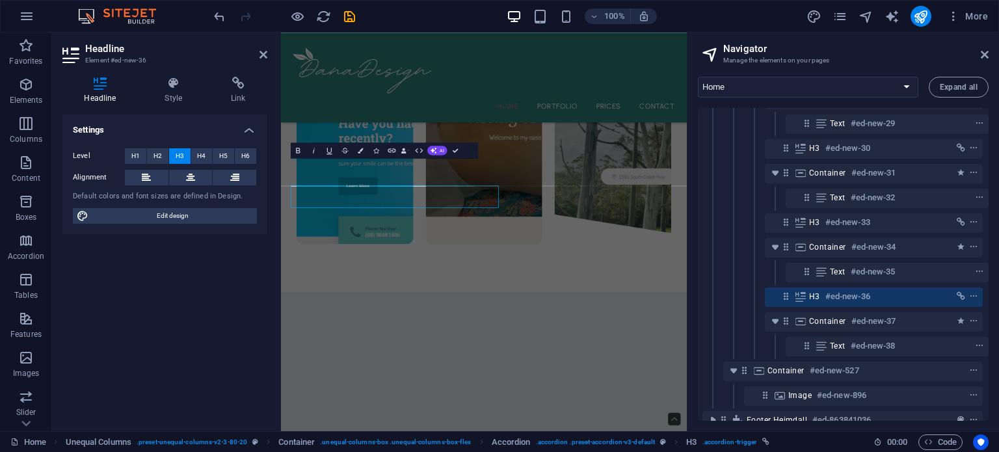
scroll to position [2874, 0]
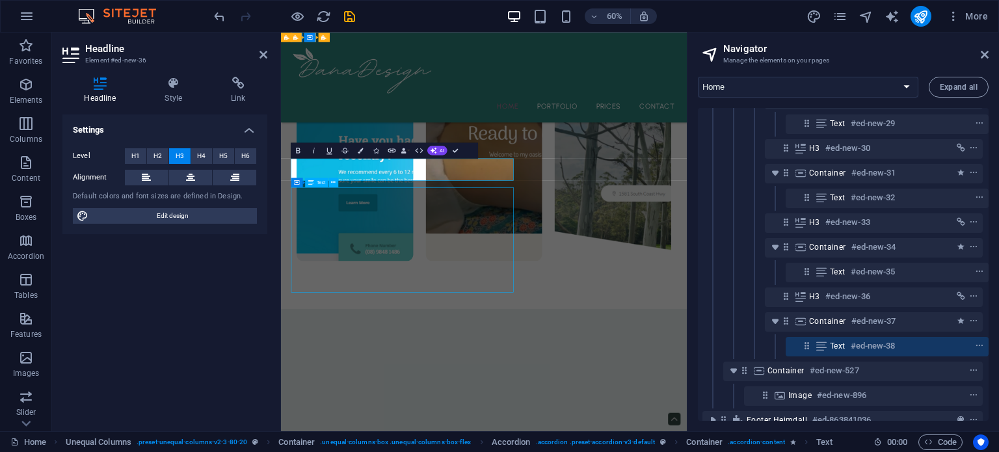
scroll to position [2902, 0]
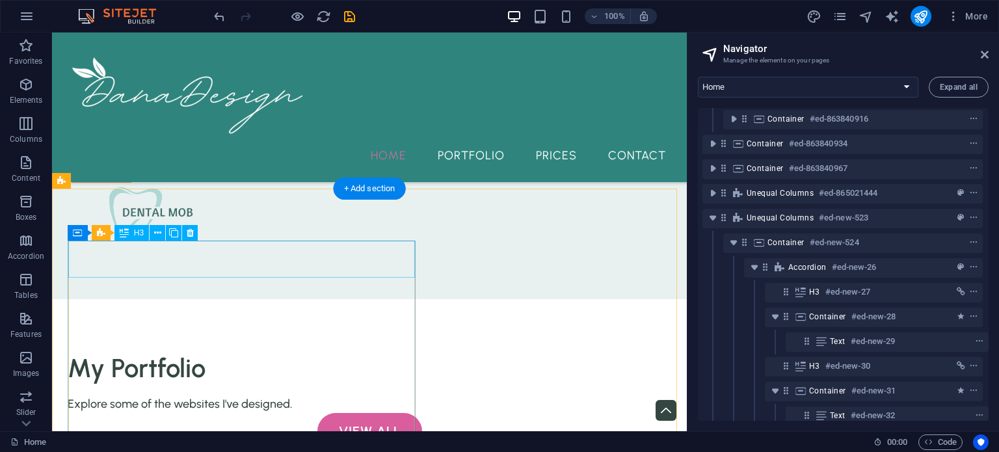
scroll to position [151, 3]
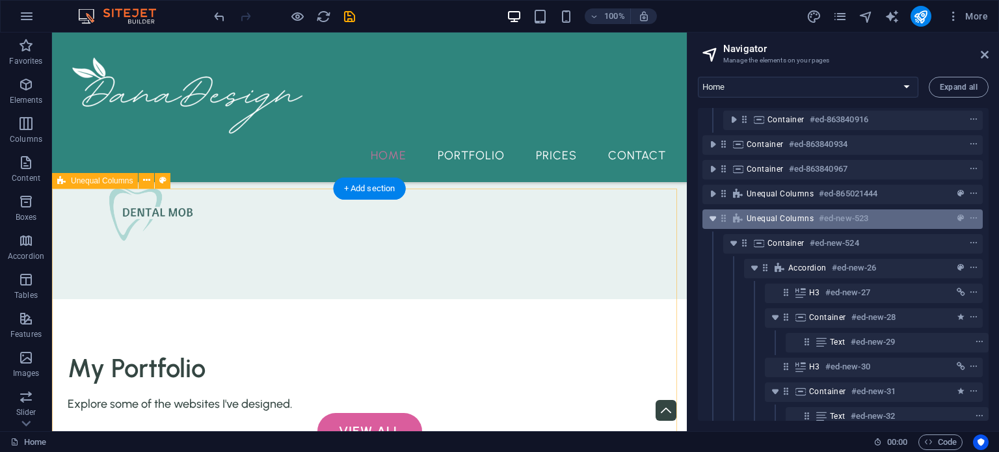
click at [715, 218] on icon "toggle-expand" at bounding box center [712, 218] width 13 height 13
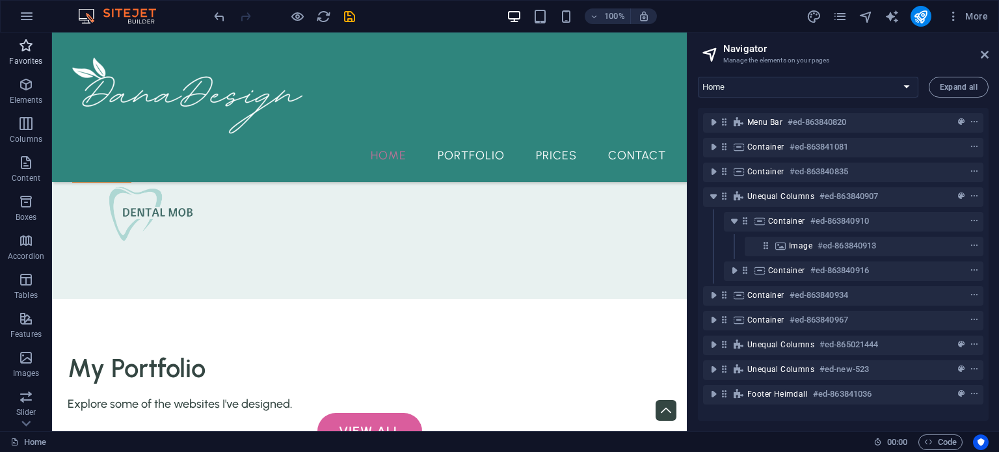
click at [26, 36] on button "Favorites" at bounding box center [26, 52] width 52 height 39
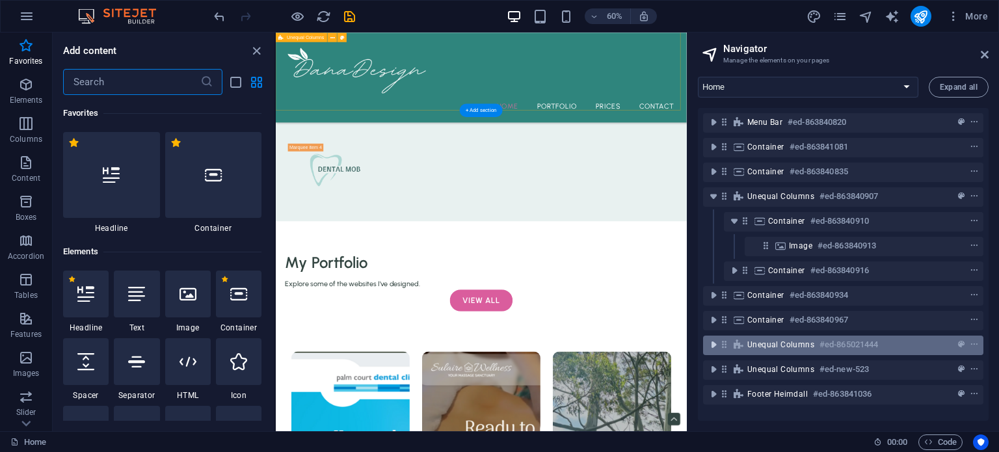
click at [712, 345] on icon "toggle-expand" at bounding box center [713, 344] width 13 height 13
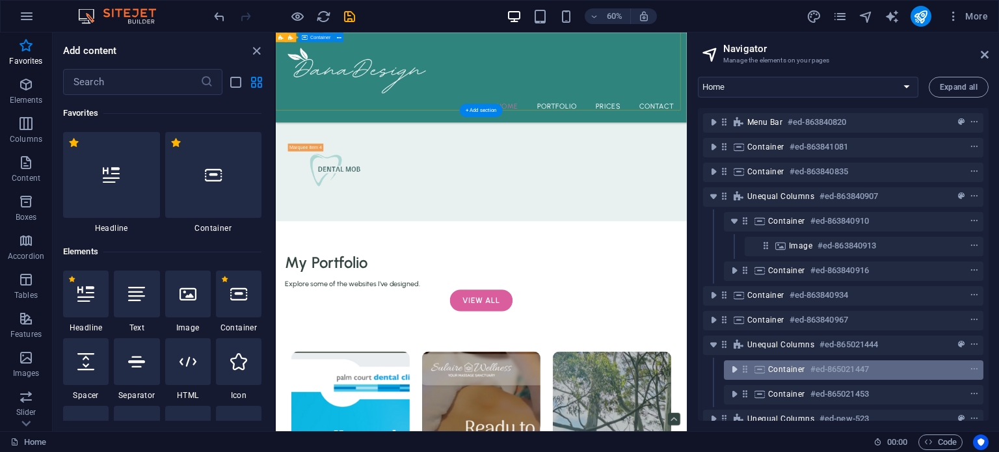
click at [736, 371] on icon "toggle-expand" at bounding box center [734, 369] width 13 height 13
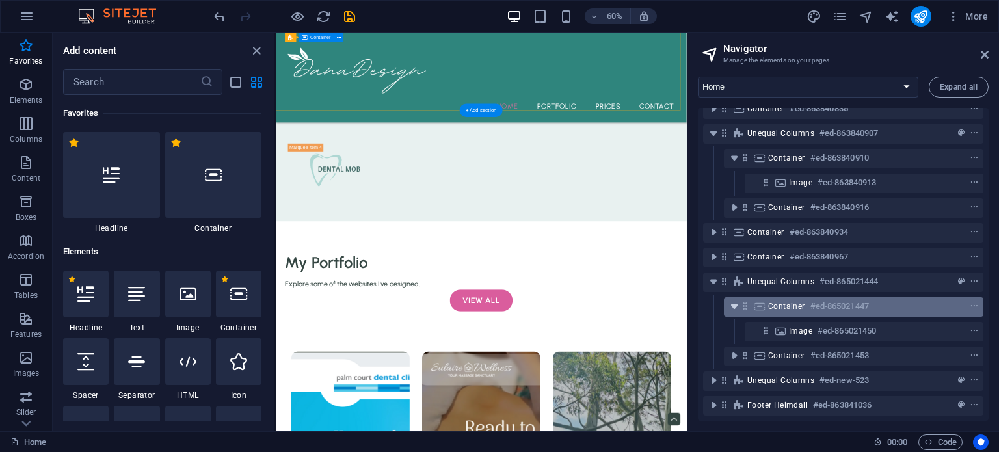
click at [732, 300] on icon "toggle-expand" at bounding box center [734, 306] width 13 height 13
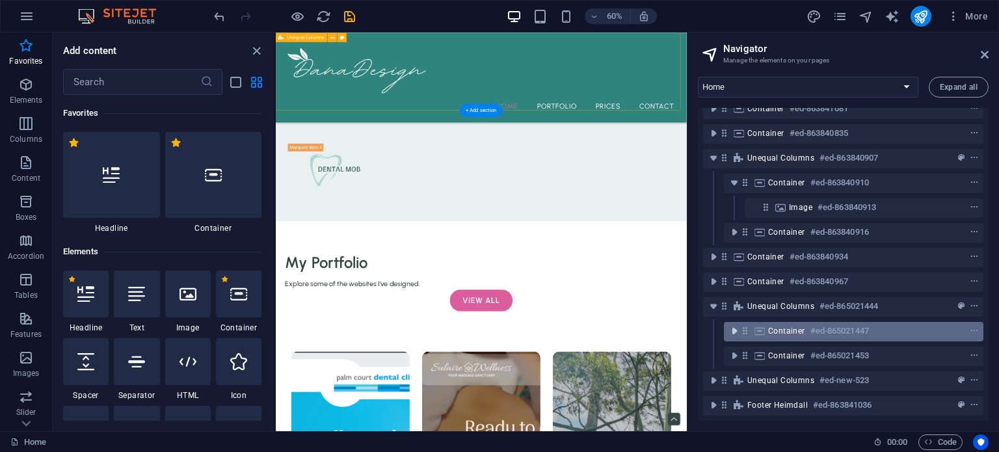
scroll to position [47, 0]
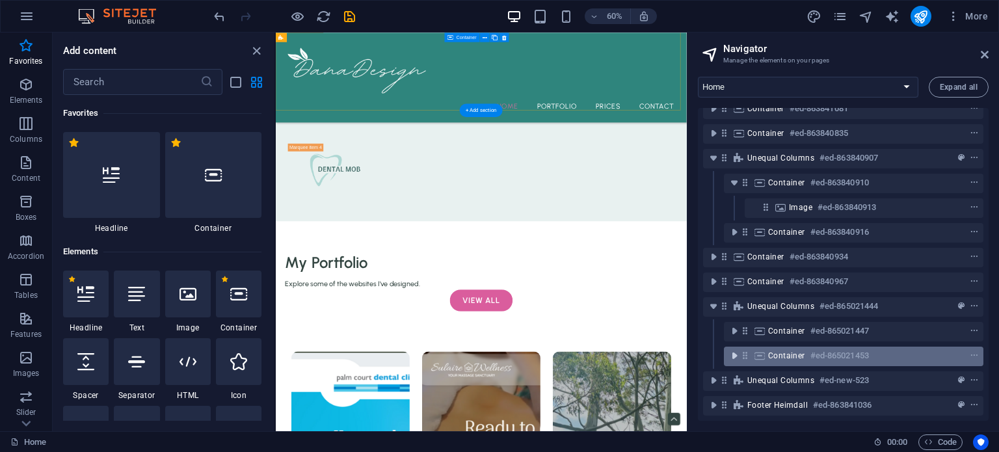
click at [734, 350] on icon "toggle-expand" at bounding box center [734, 355] width 13 height 13
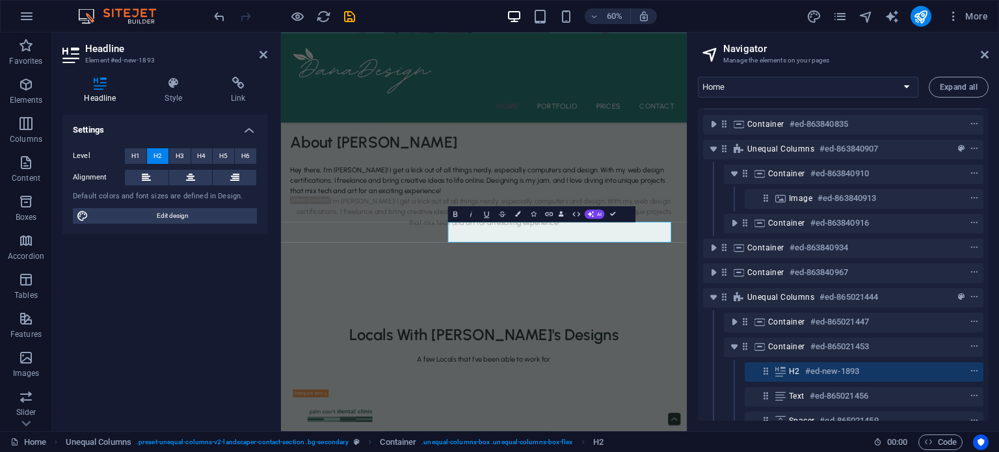
scroll to position [146, 0]
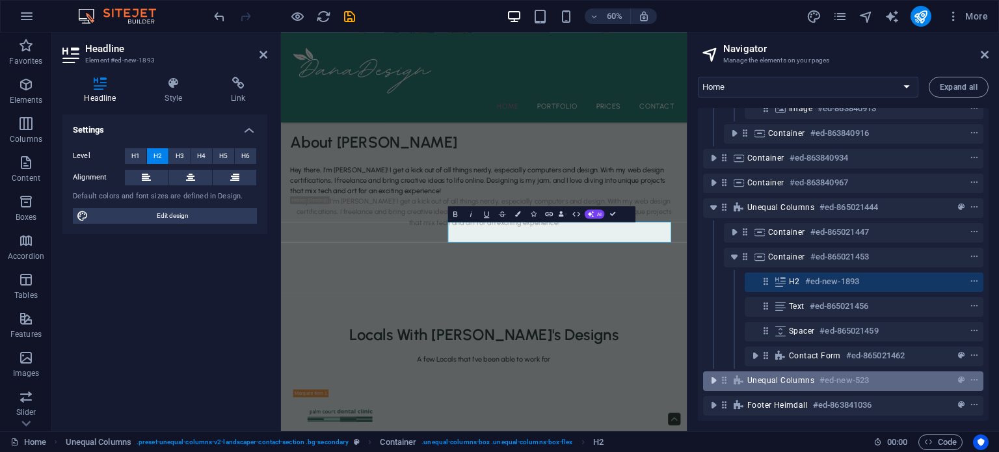
click at [716, 374] on icon "toggle-expand" at bounding box center [713, 380] width 13 height 13
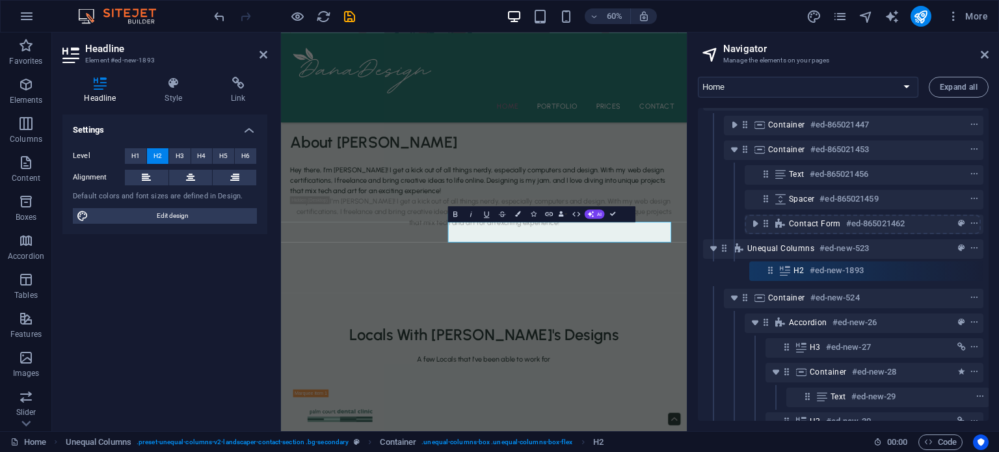
scroll to position [244, 0]
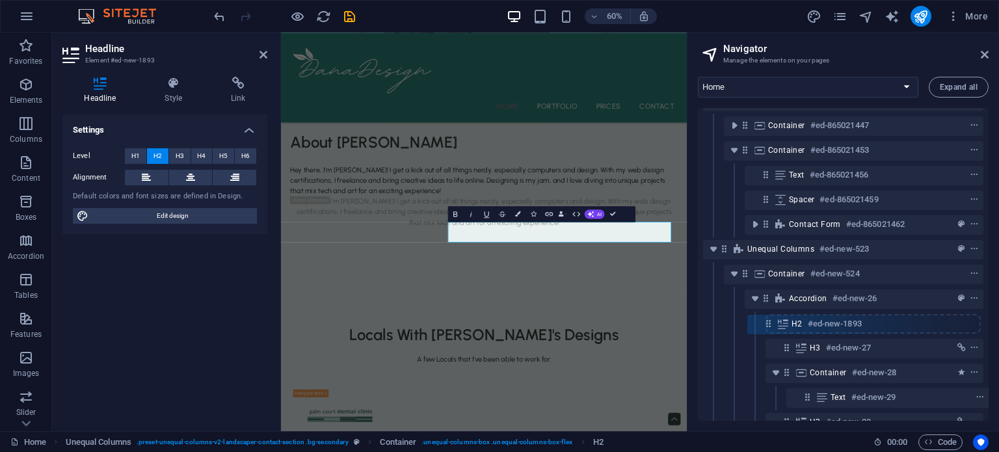
drag, startPoint x: 765, startPoint y: 174, endPoint x: 767, endPoint y: 333, distance: 159.3
click at [767, 333] on div "Menu Bar #ed-863840820 Container #ed-863841081 Container #ed-863840835 Unequal …" at bounding box center [843, 264] width 291 height 313
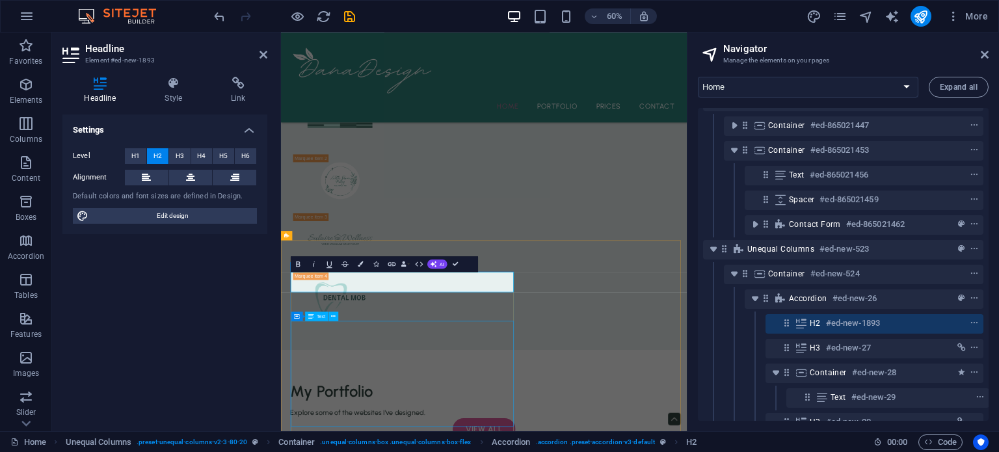
scroll to position [2176, 0]
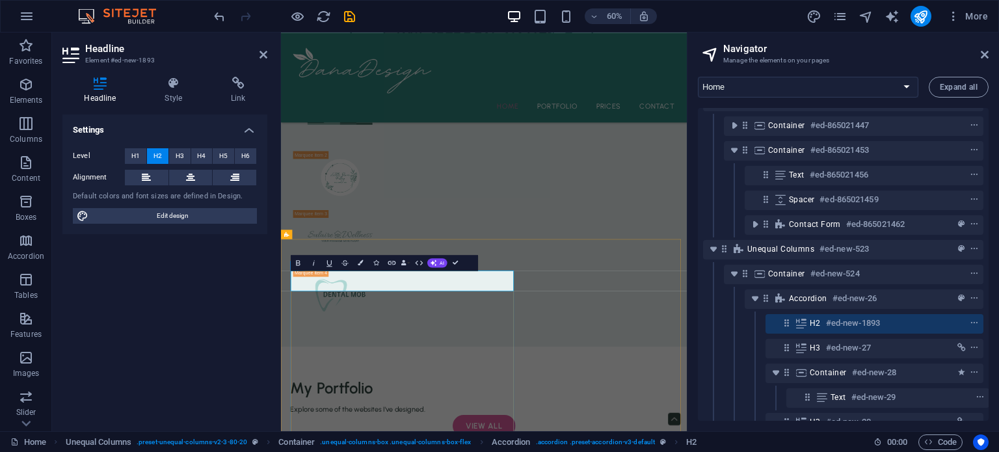
click at [814, 322] on span "H2" at bounding box center [815, 323] width 11 height 10
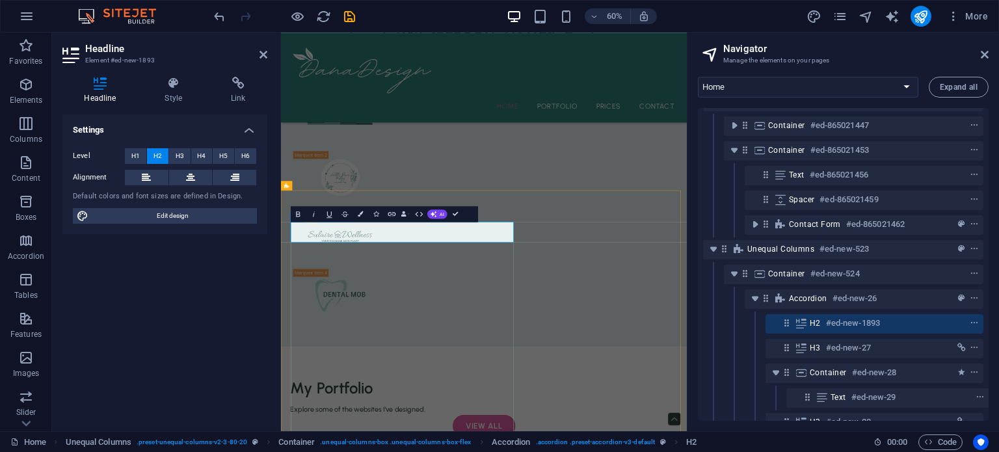
scroll to position [2257, 0]
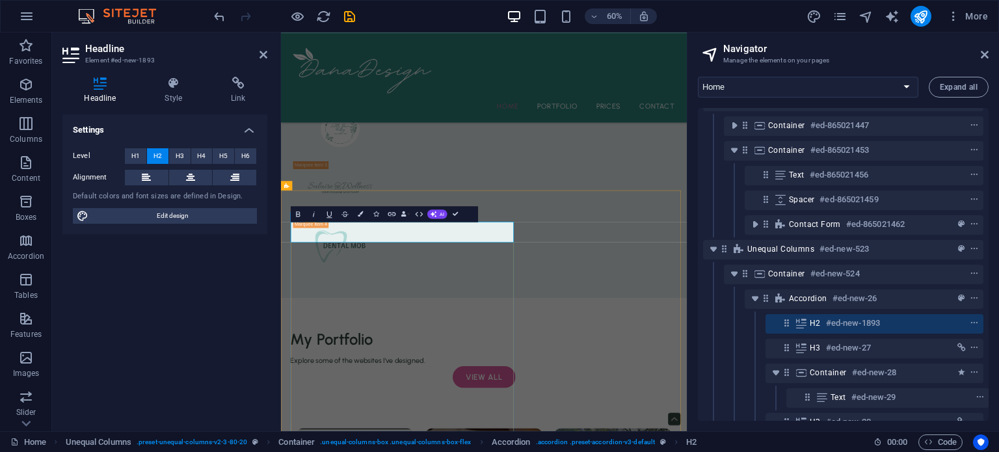
click at [814, 322] on span "H2" at bounding box center [815, 323] width 11 height 10
drag, startPoint x: 501, startPoint y: 369, endPoint x: 308, endPoint y: 371, distance: 192.5
click at [28, 41] on icon "button" at bounding box center [26, 46] width 16 height 16
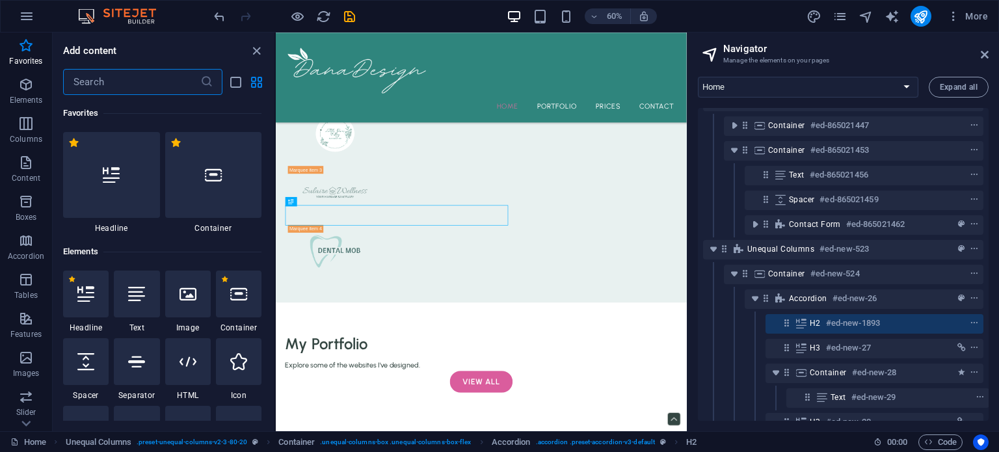
scroll to position [2285, 0]
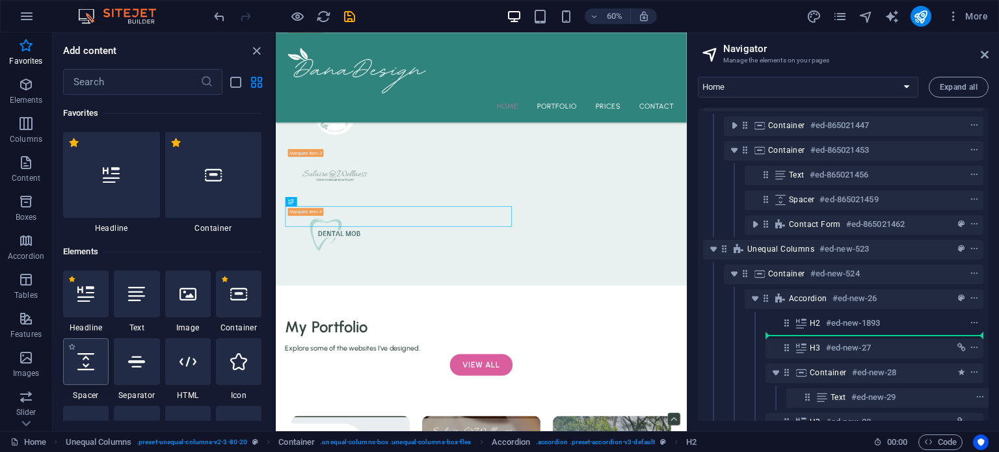
select select "px"
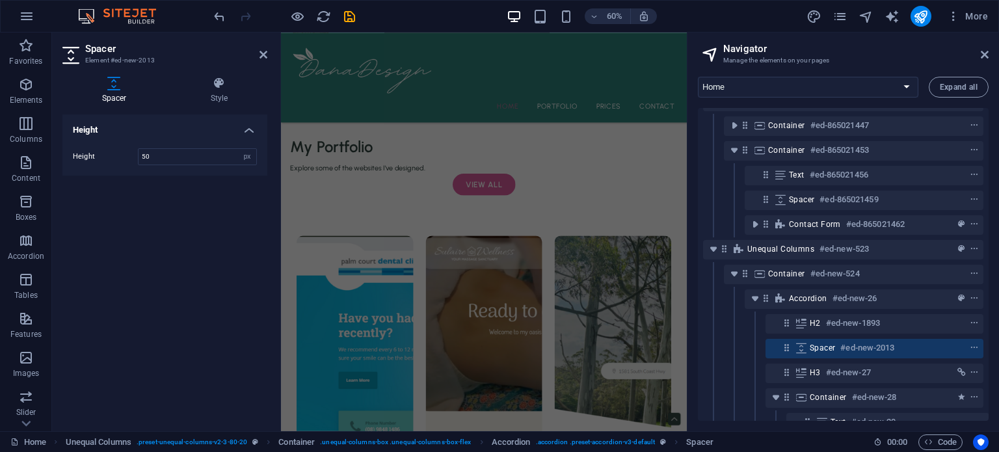
scroll to position [2576, 0]
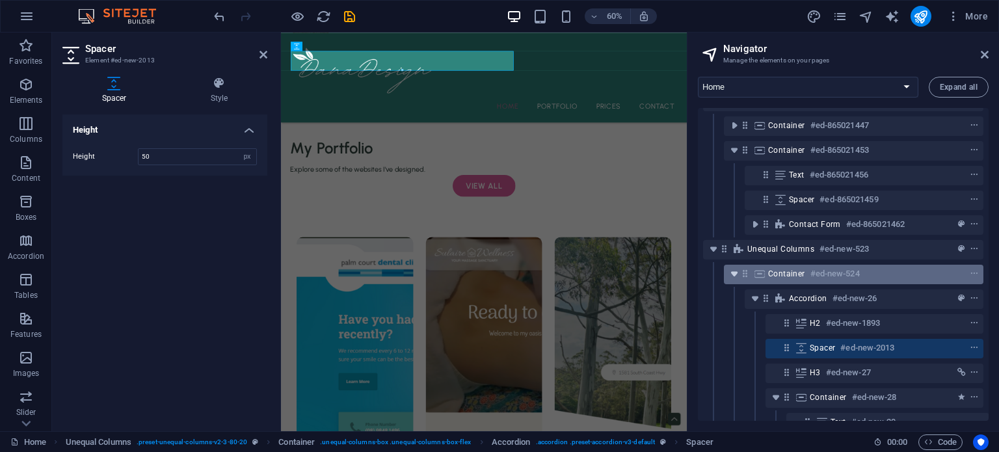
click at [734, 273] on icon "toggle-expand" at bounding box center [734, 273] width 13 height 13
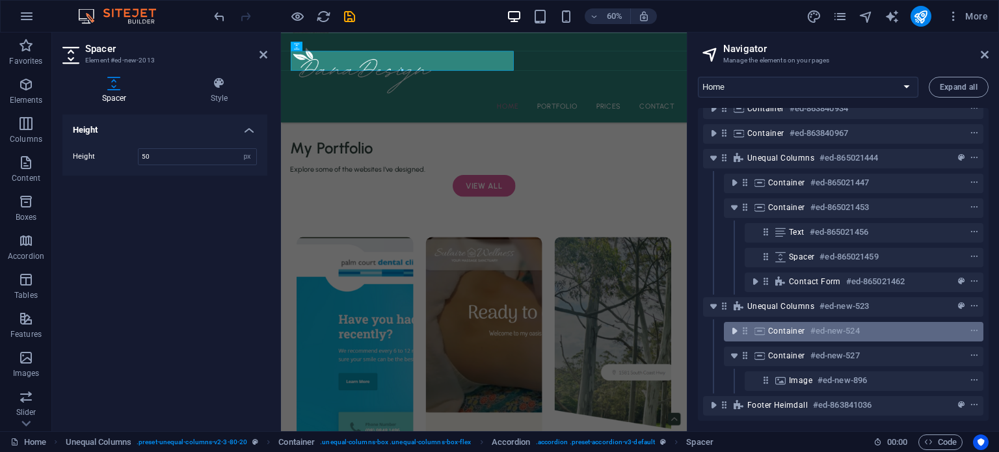
scroll to position [196, 0]
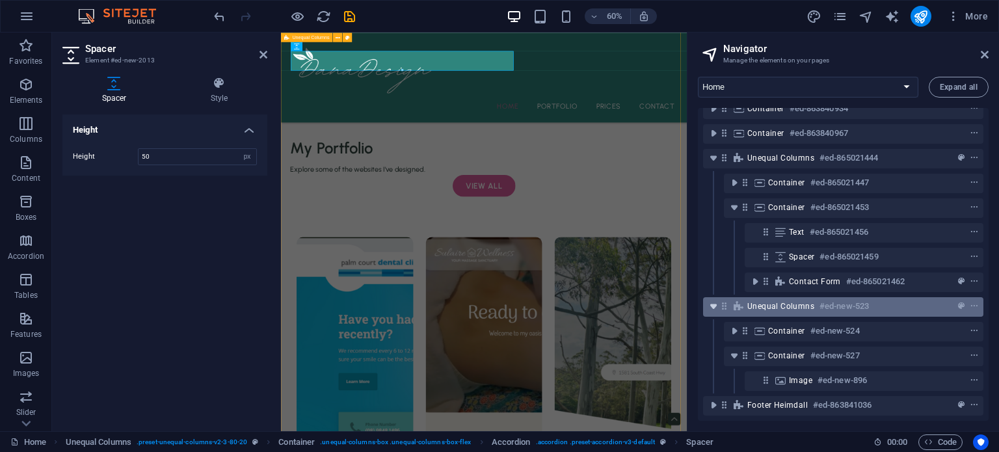
click at [713, 300] on icon "toggle-expand" at bounding box center [713, 306] width 13 height 13
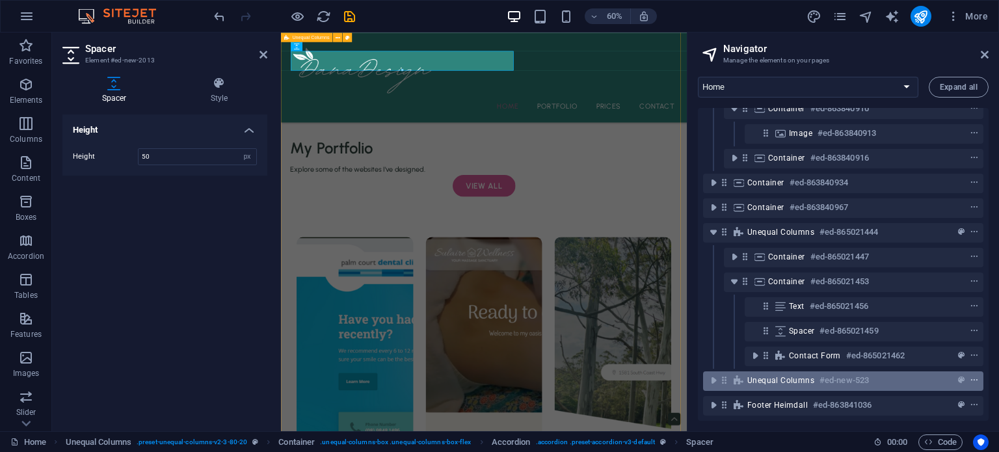
click at [976, 376] on span "context-menu" at bounding box center [974, 380] width 13 height 9
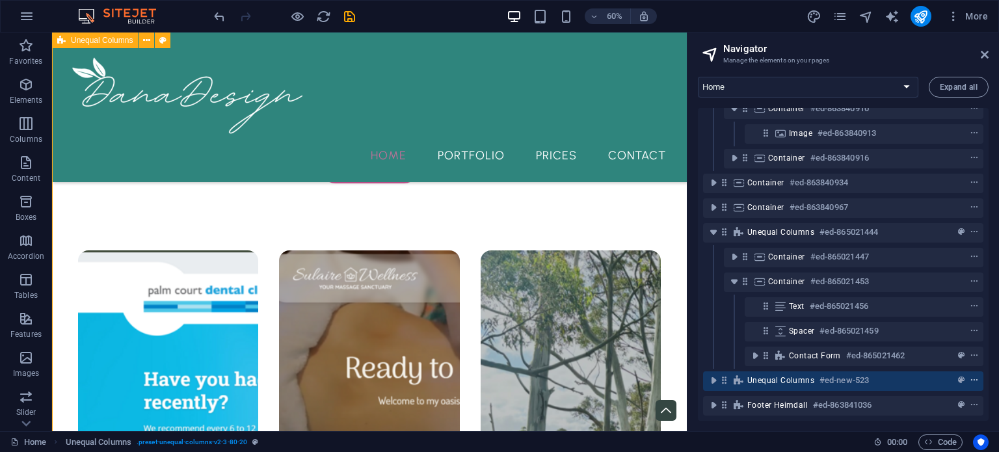
scroll to position [2686, 0]
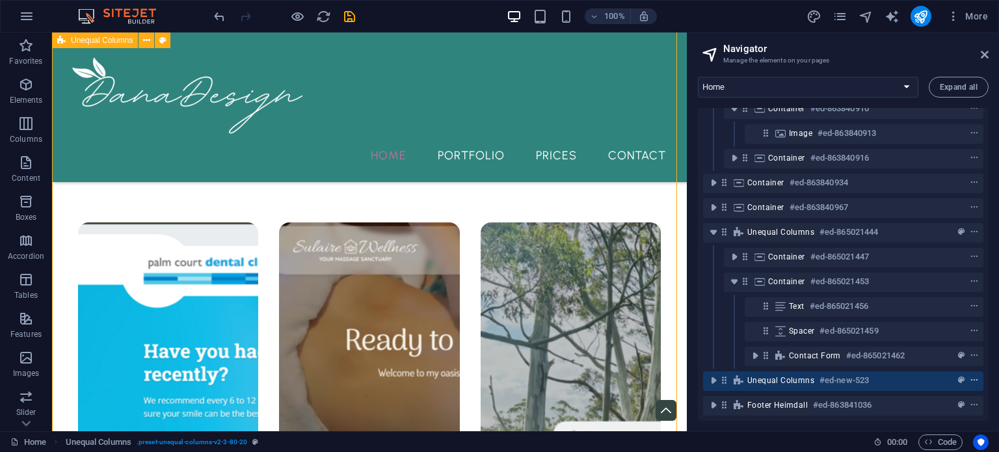
click at [973, 376] on icon "context-menu" at bounding box center [974, 380] width 9 height 9
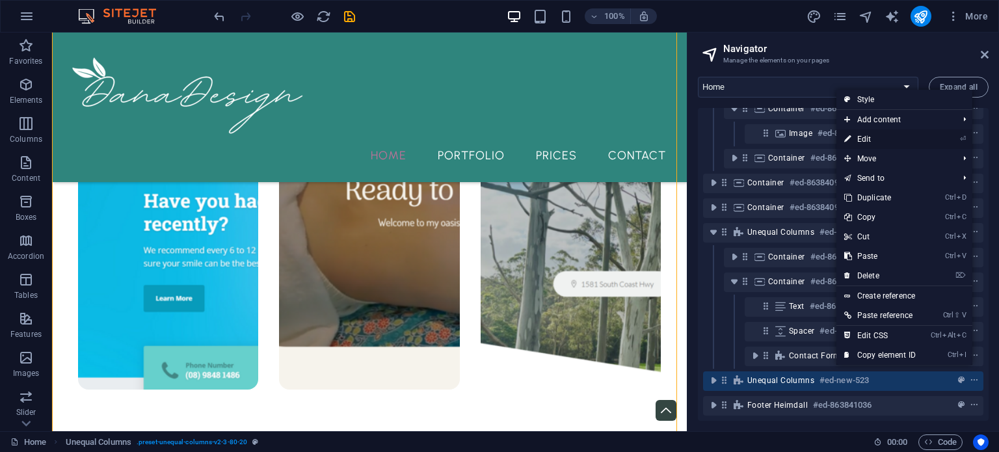
click at [919, 134] on link "⏎ Edit" at bounding box center [879, 139] width 87 height 20
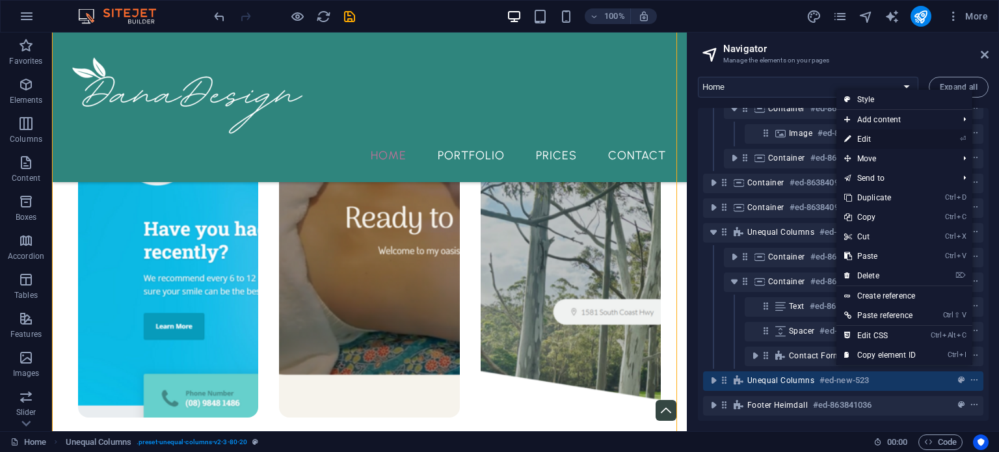
select select "%"
select select "rem"
select select "preset-unequal-columns-v2-3-80-20"
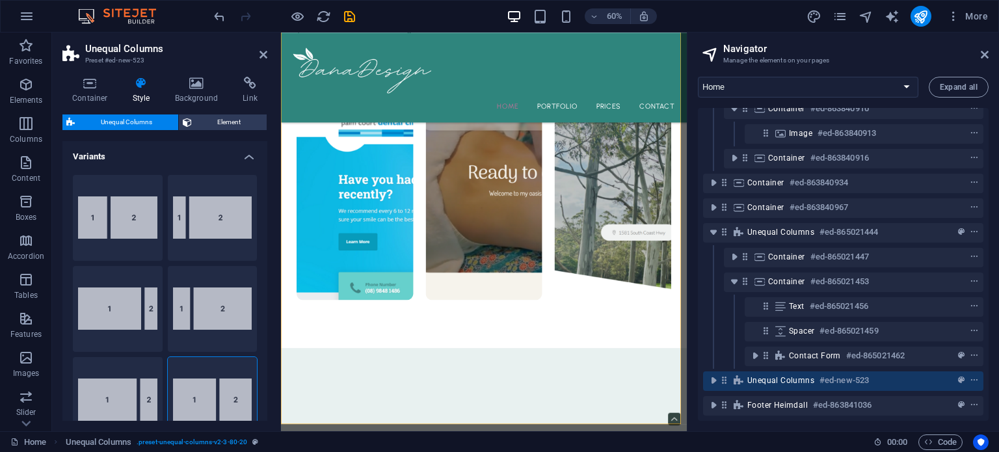
click at [140, 49] on h2 "Unequal Columns" at bounding box center [176, 49] width 182 height 12
click at [113, 59] on h3 "Preset #ed-new-523" at bounding box center [163, 61] width 156 height 12
click at [101, 81] on icon at bounding box center [89, 83] width 55 height 13
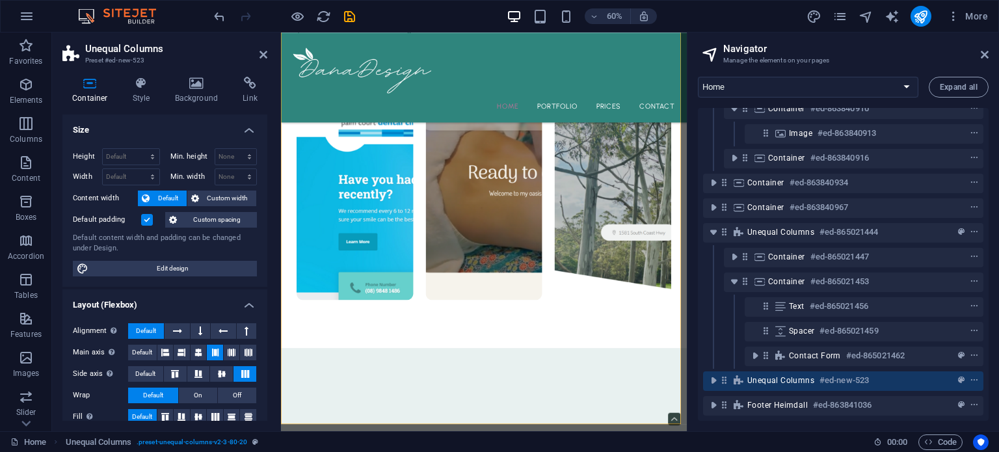
click at [70, 55] on icon at bounding box center [72, 54] width 20 height 18
click at [782, 375] on span "Unequal Columns" at bounding box center [780, 380] width 67 height 10
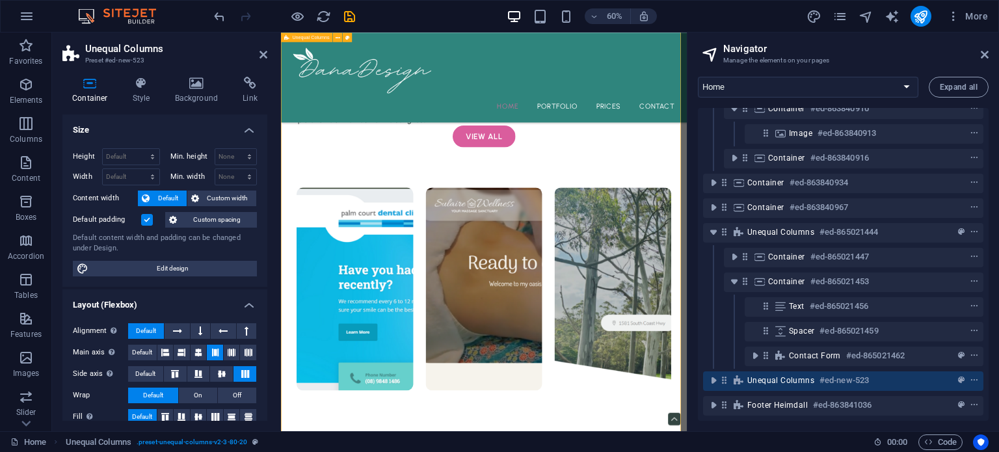
click at [782, 375] on span "Unequal Columns" at bounding box center [780, 380] width 67 height 10
click at [267, 59] on icon at bounding box center [263, 54] width 8 height 10
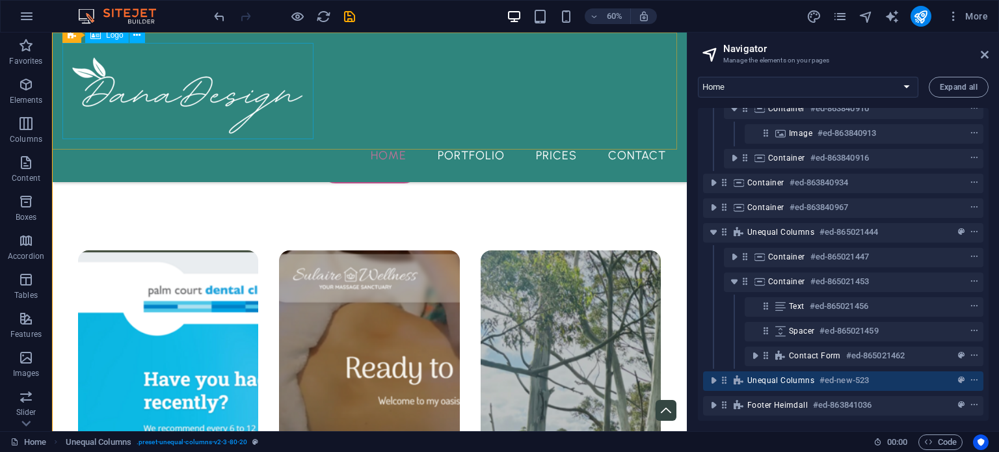
scroll to position [2686, 0]
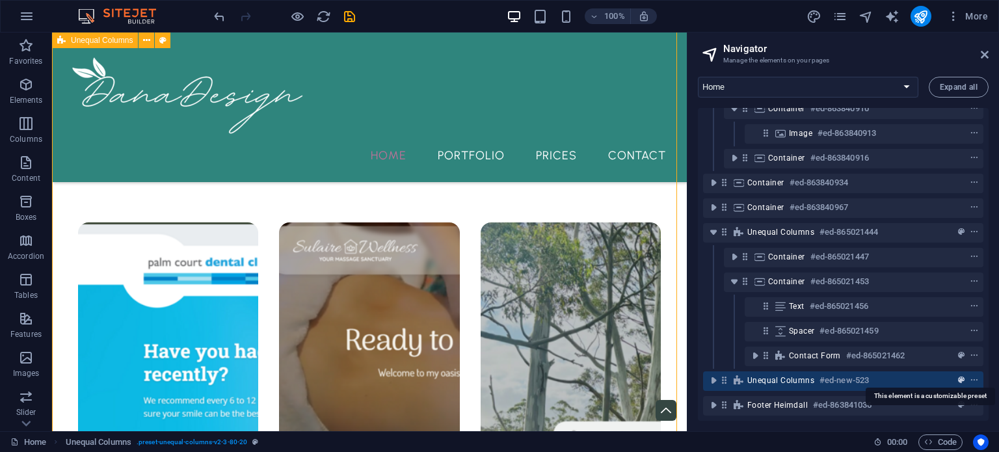
click at [959, 376] on icon "preset" at bounding box center [961, 380] width 7 height 9
select select "%"
select select "rem"
select select "preset-unequal-columns-v2-3-80-20"
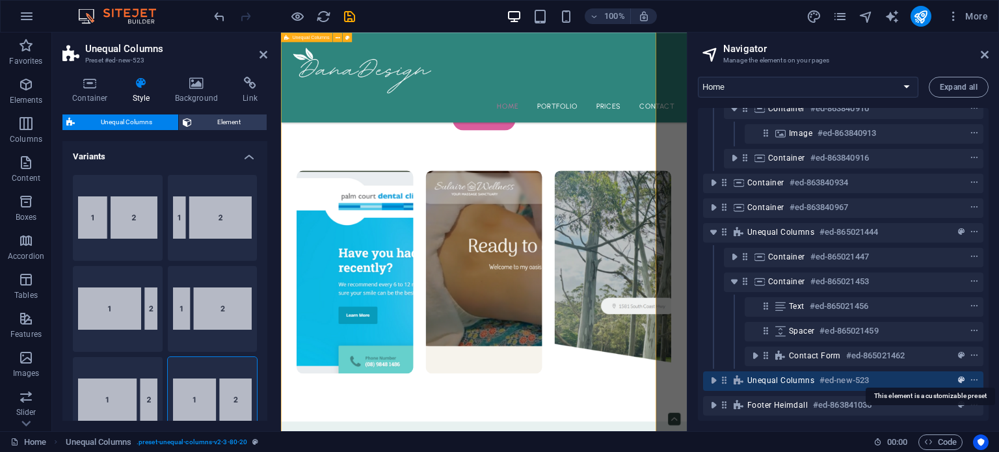
scroll to position [2658, 0]
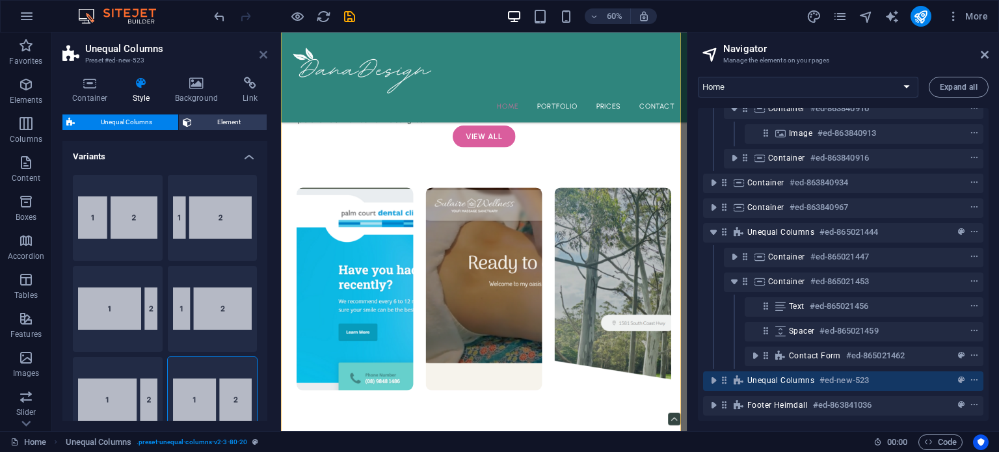
click at [262, 53] on icon at bounding box center [263, 54] width 8 height 10
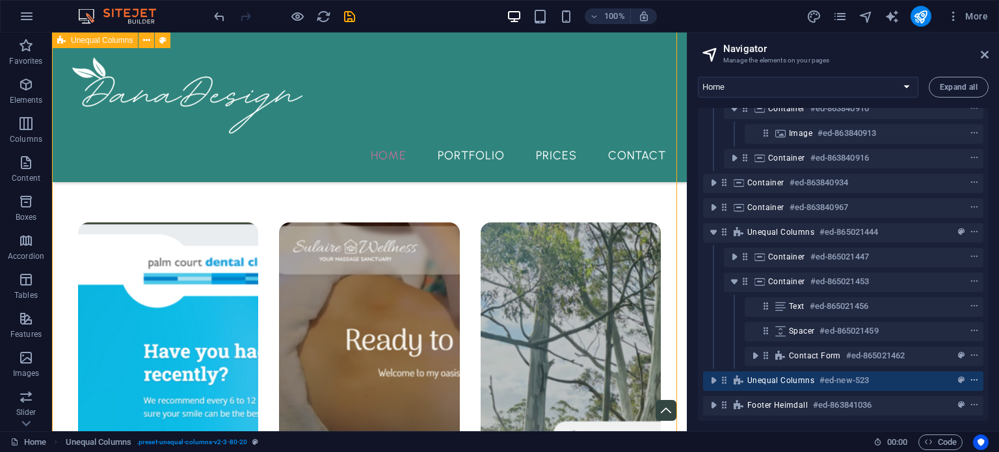
click at [973, 376] on icon "context-menu" at bounding box center [974, 380] width 9 height 9
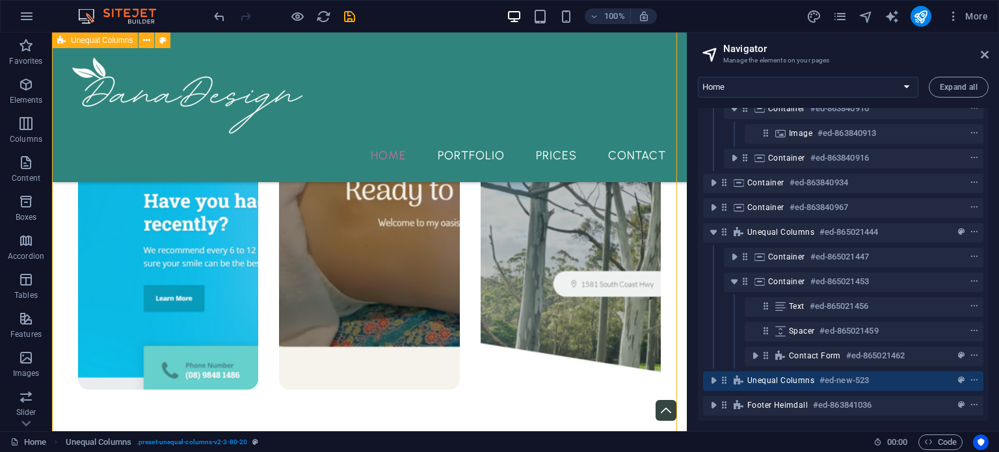
click at [800, 375] on span "Unequal Columns" at bounding box center [780, 380] width 67 height 10
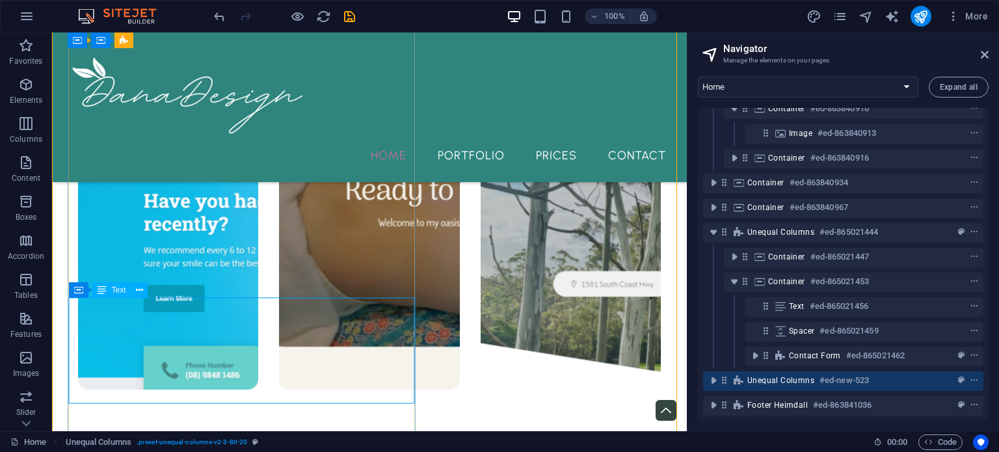
scroll to position [2657, 0]
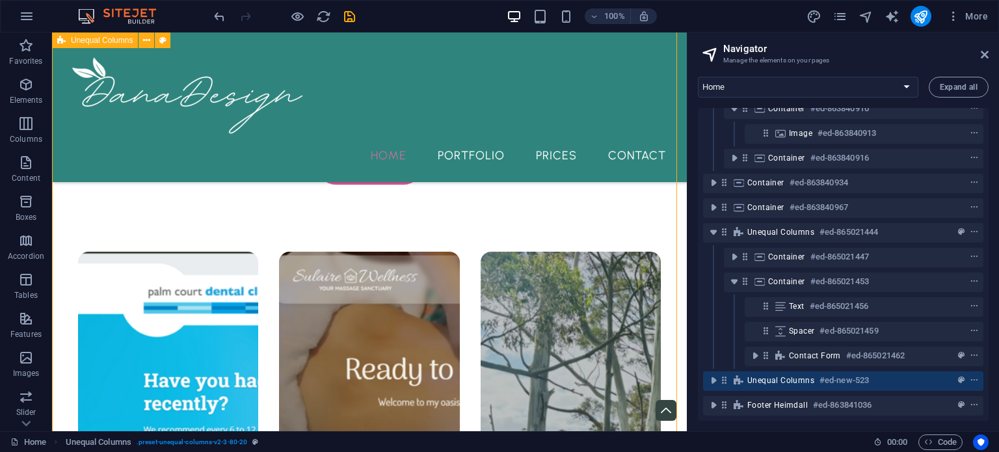
click at [779, 375] on span "Unequal Columns" at bounding box center [780, 380] width 67 height 10
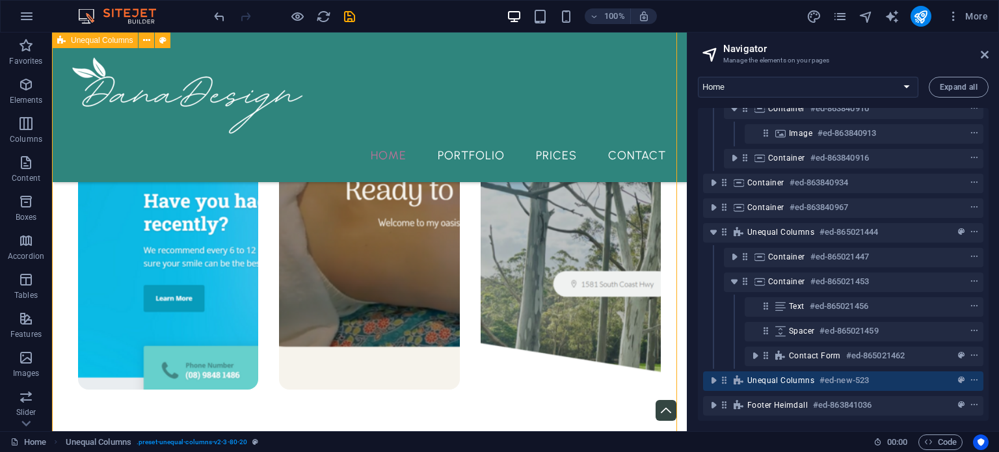
click at [779, 375] on span "Unequal Columns" at bounding box center [780, 380] width 67 height 10
select select "%"
select select "rem"
select select "preset-unequal-columns-v2-3-80-20"
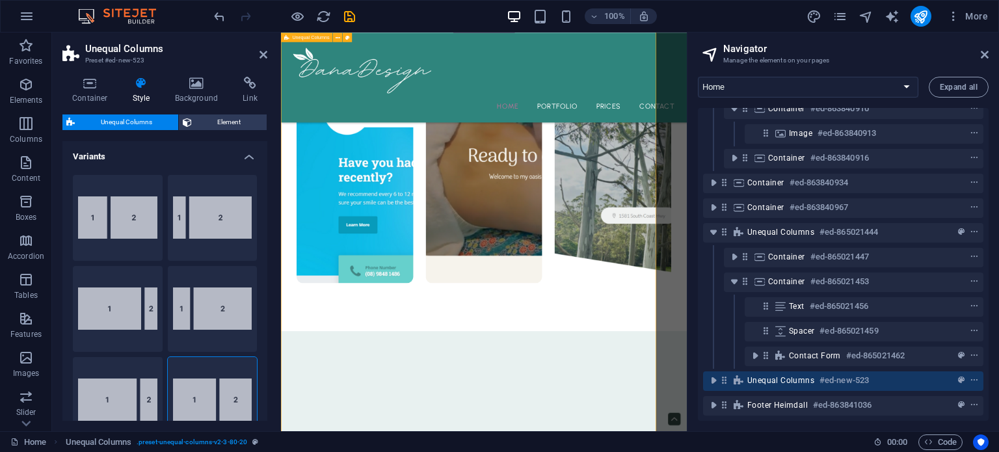
scroll to position [2809, 0]
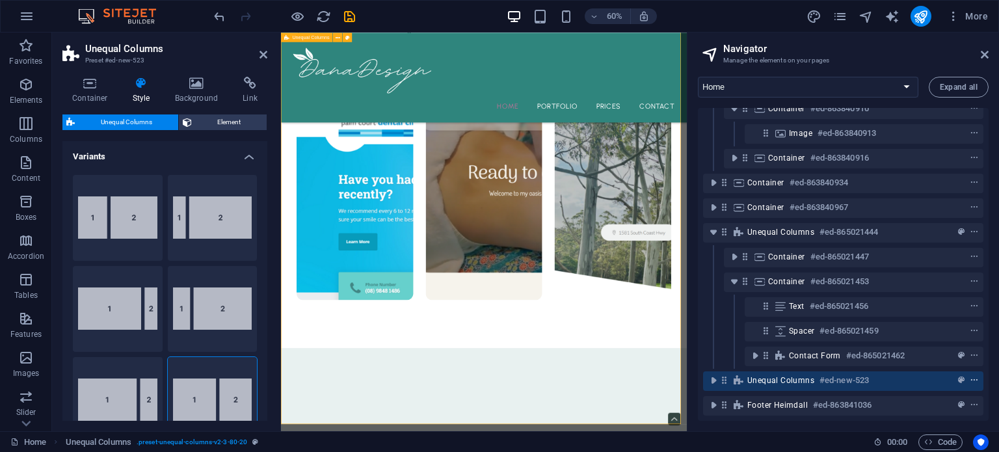
click at [970, 376] on icon "context-menu" at bounding box center [974, 380] width 9 height 9
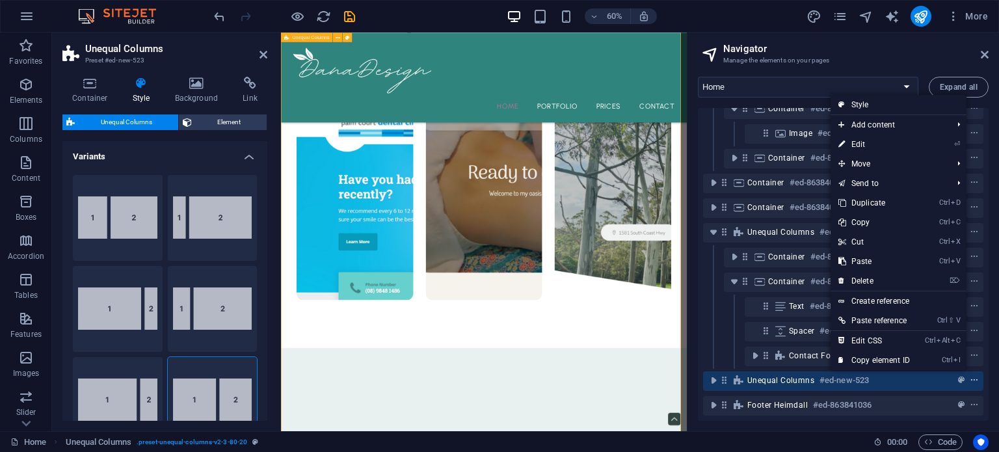
scroll to position [2658, 0]
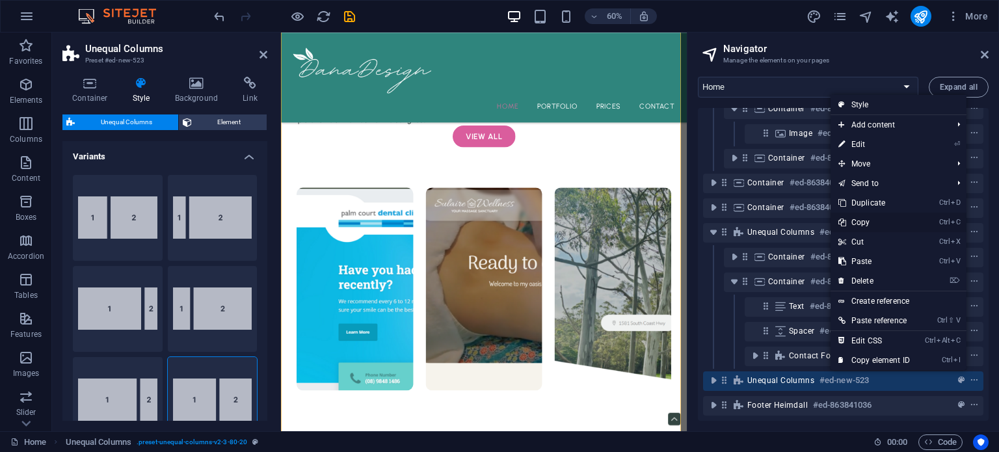
click at [892, 226] on link "Ctrl C Copy" at bounding box center [873, 223] width 87 height 20
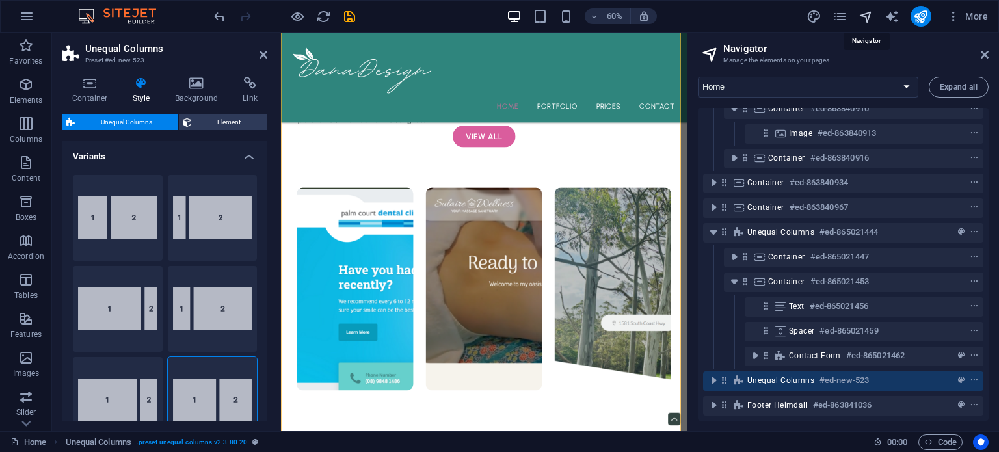
click at [864, 18] on icon "navigator" at bounding box center [865, 16] width 15 height 15
click at [836, 15] on icon "pages" at bounding box center [839, 16] width 15 height 15
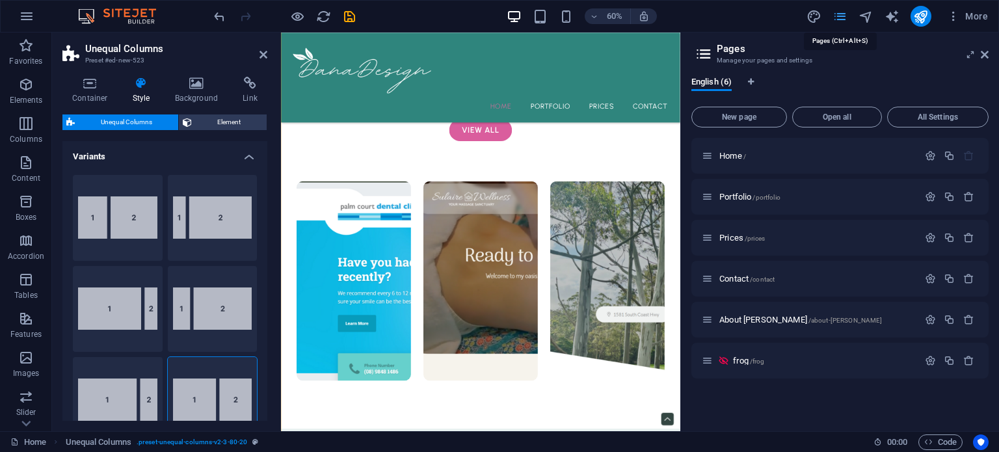
scroll to position [2656, 0]
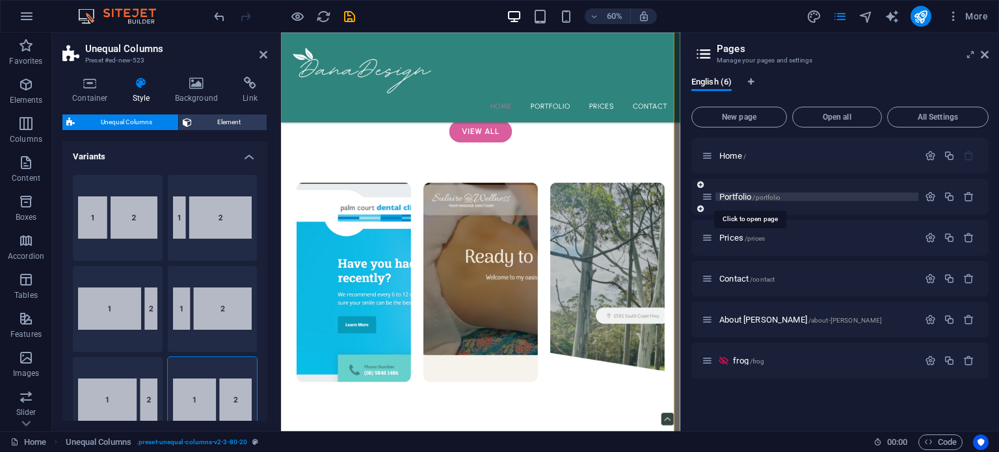
click at [742, 197] on span "Portfolio /portfolio" at bounding box center [749, 197] width 61 height 10
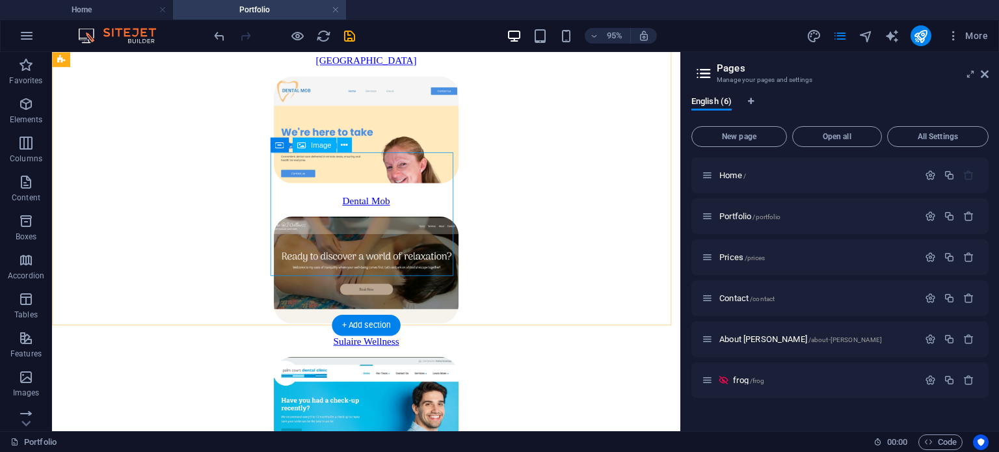
scroll to position [450, 0]
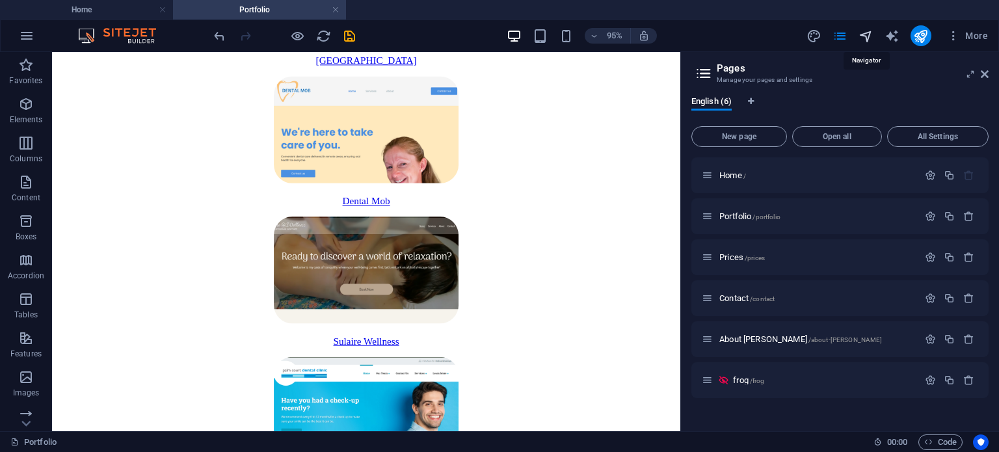
click at [866, 36] on icon "navigator" at bounding box center [865, 36] width 15 height 15
select select "16475265-en"
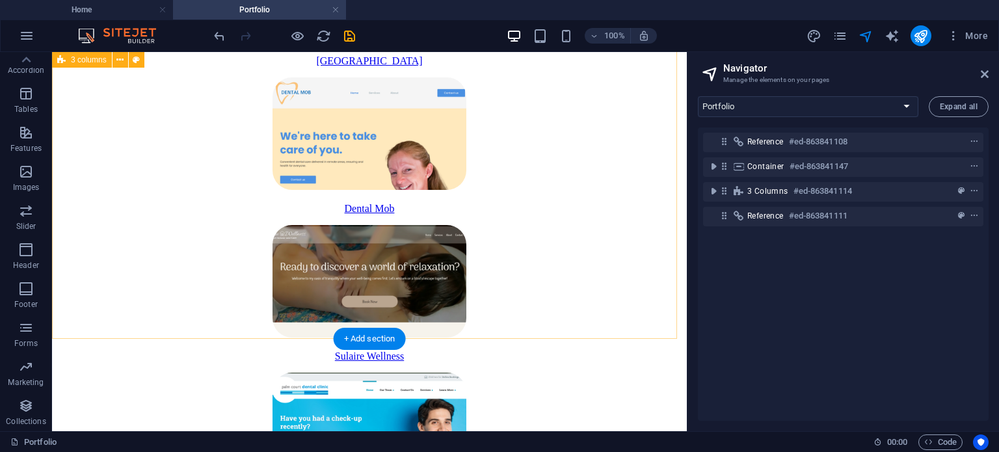
scroll to position [0, 0]
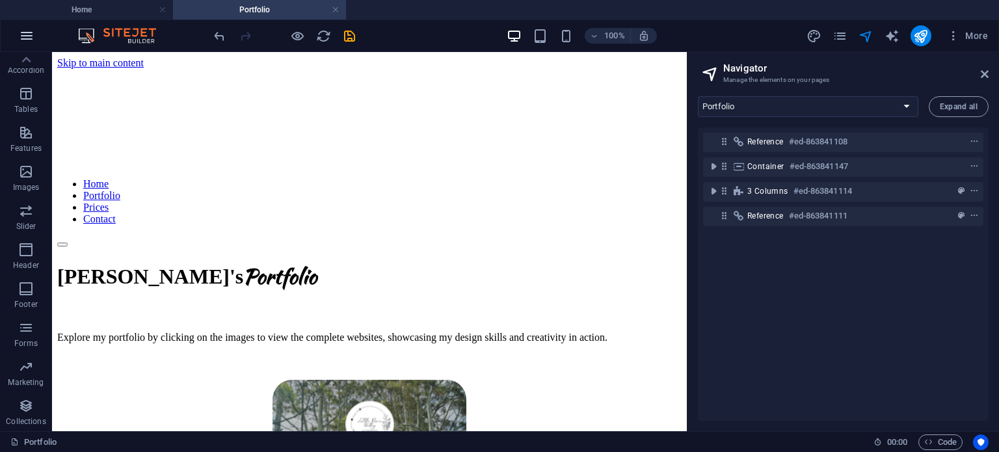
click at [26, 36] on icon "button" at bounding box center [27, 36] width 16 height 16
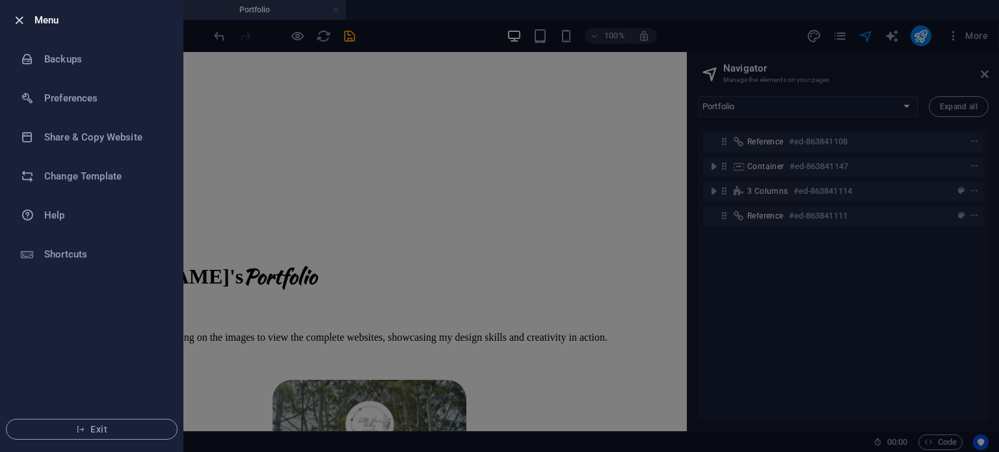
click at [15, 20] on icon "button" at bounding box center [19, 20] width 15 height 15
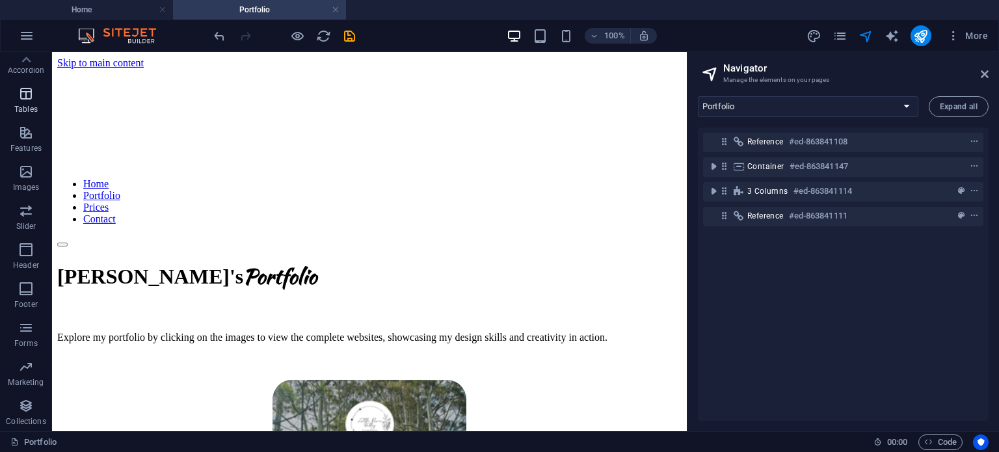
click at [21, 94] on icon "button" at bounding box center [26, 94] width 16 height 16
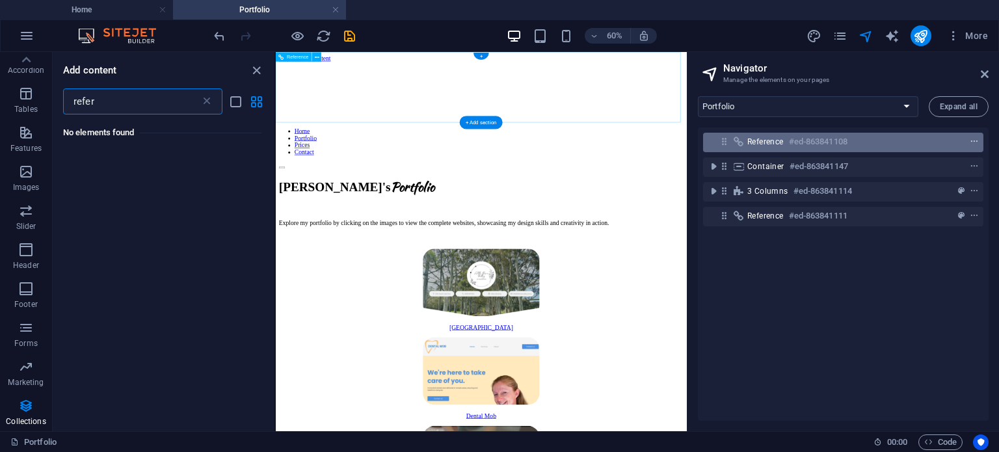
type input "refer"
click at [970, 140] on icon "context-menu" at bounding box center [974, 141] width 9 height 9
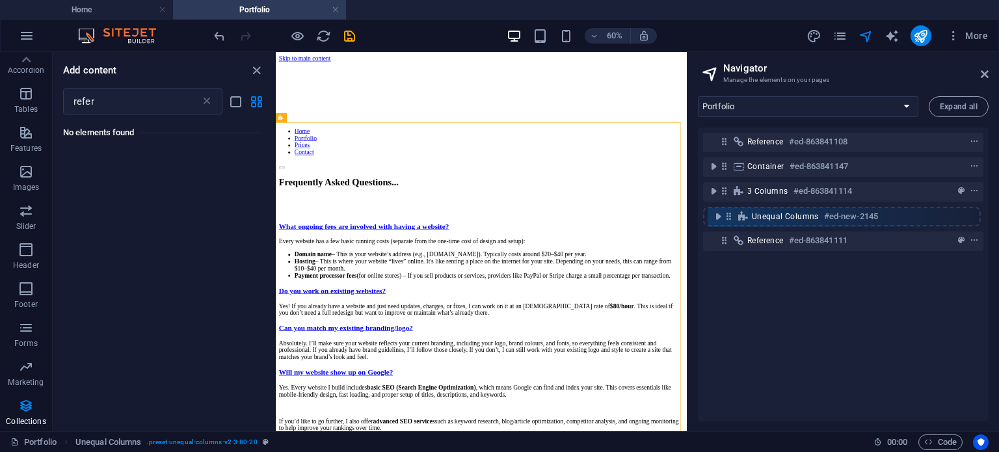
drag, startPoint x: 724, startPoint y: 167, endPoint x: 729, endPoint y: 224, distance: 56.8
click at [729, 224] on div "Reference #ed-863841108 Unequal Columns #ed-new-2145 Container #ed-863841147 3 …" at bounding box center [843, 273] width 291 height 293
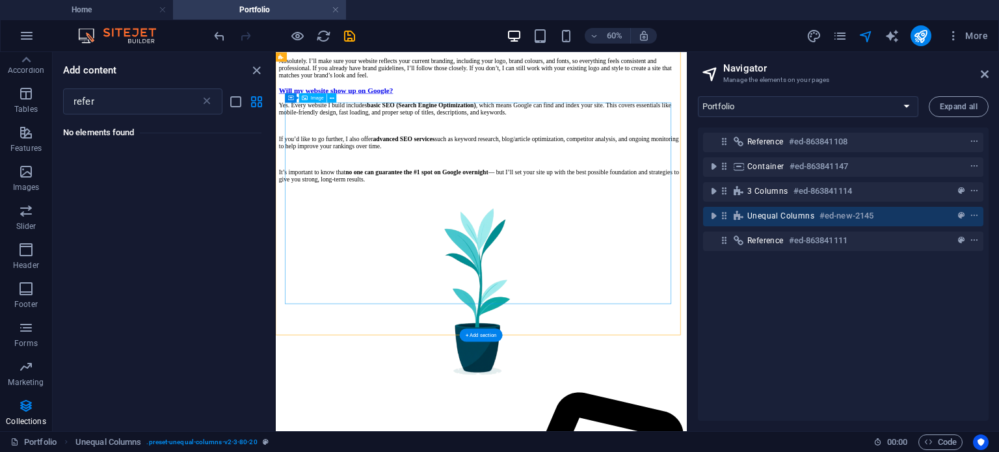
scroll to position [1331, 0]
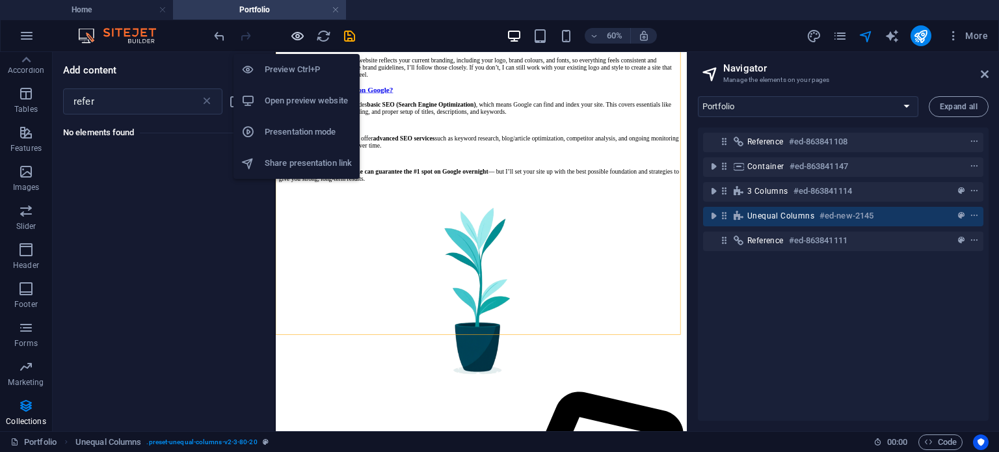
click at [296, 38] on icon "button" at bounding box center [297, 36] width 15 height 15
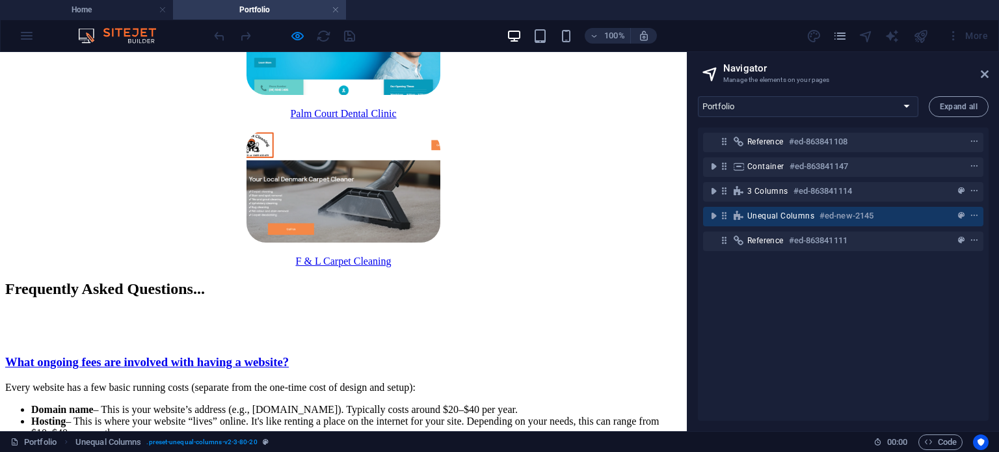
scroll to position [840, 0]
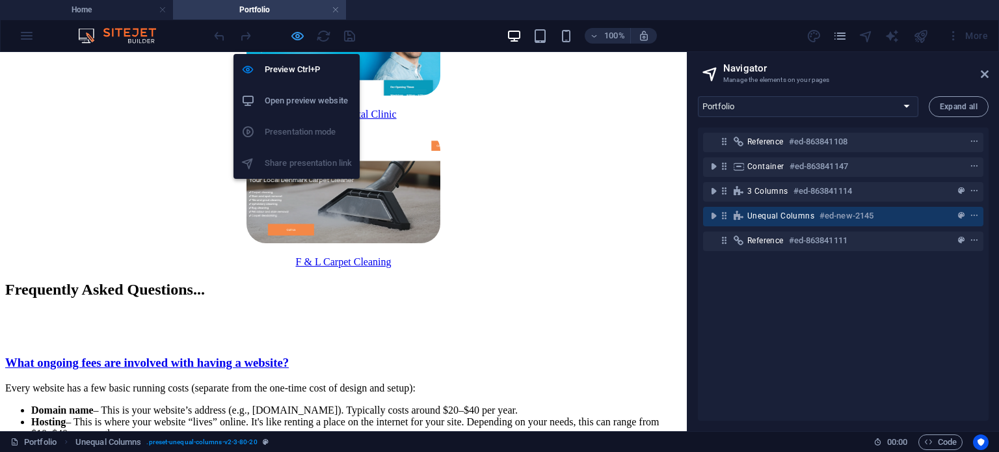
click at [302, 38] on icon "button" at bounding box center [297, 36] width 15 height 15
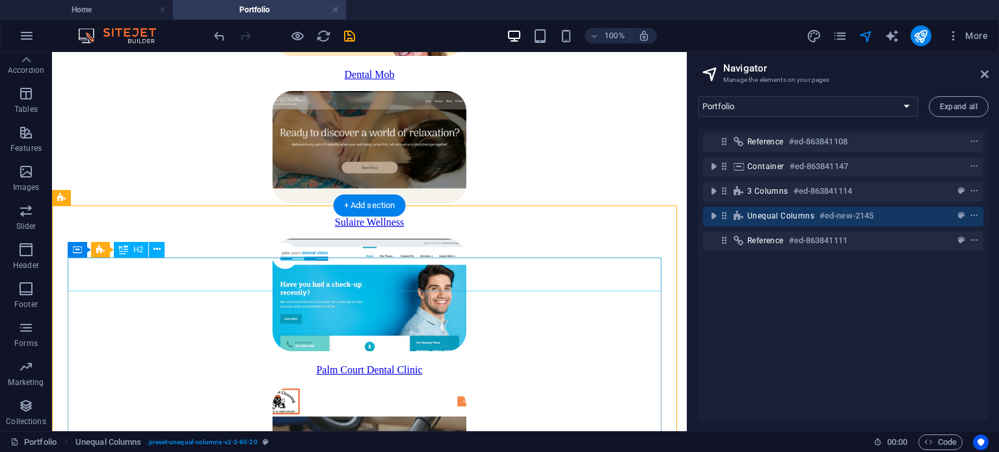
scroll to position [540, 0]
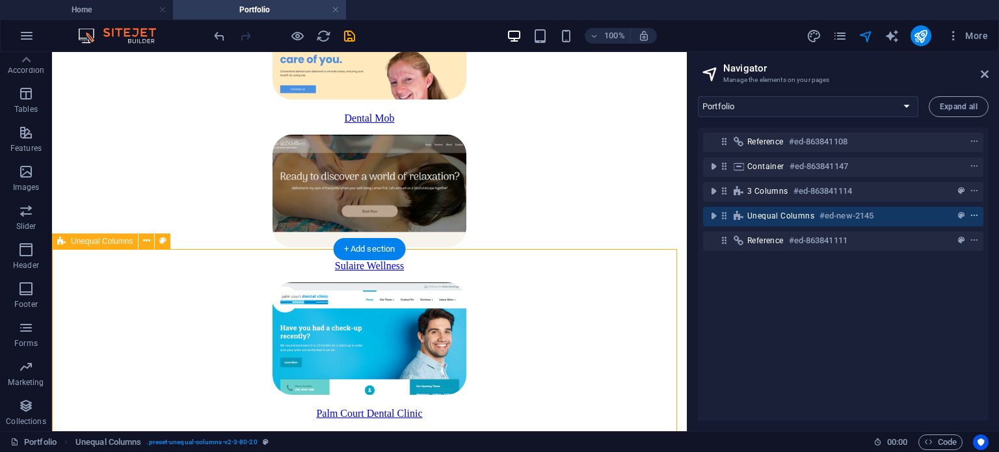
click at [969, 220] on button "context-menu" at bounding box center [974, 216] width 13 height 16
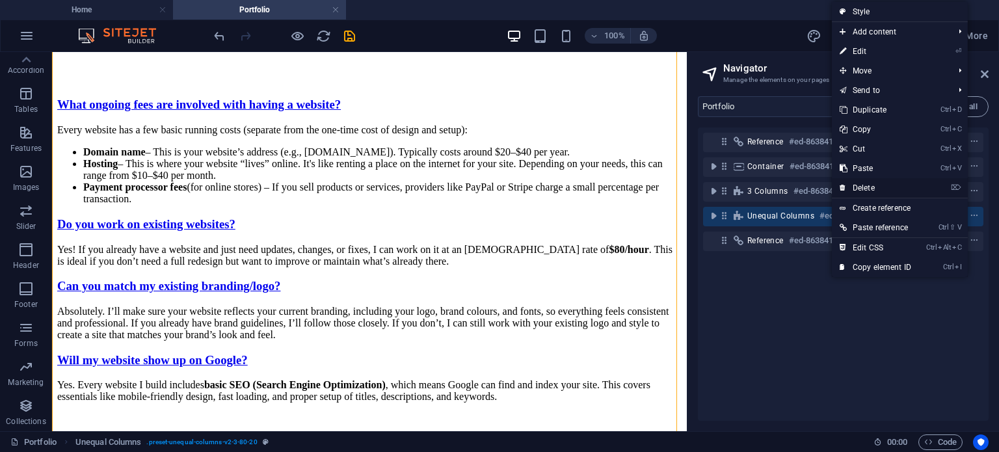
click at [886, 186] on link "⌦ Delete" at bounding box center [875, 188] width 87 height 20
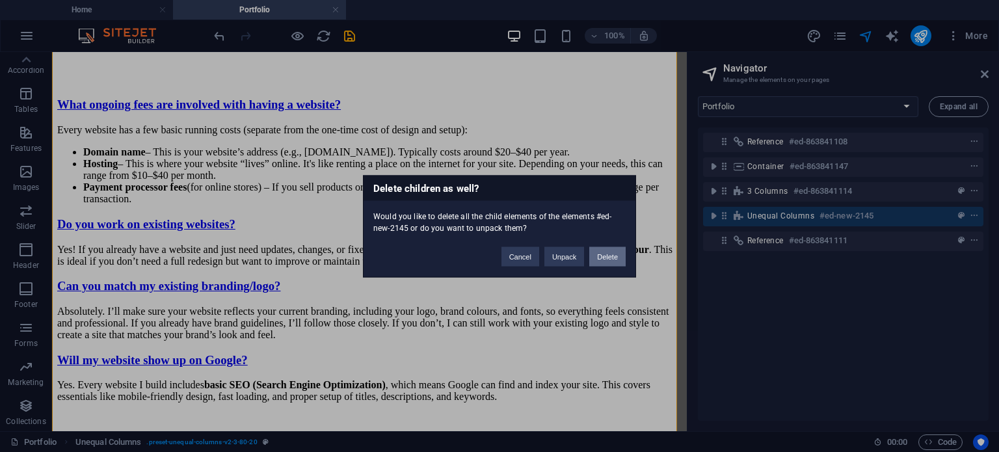
click at [611, 254] on button "Delete" at bounding box center [607, 256] width 36 height 20
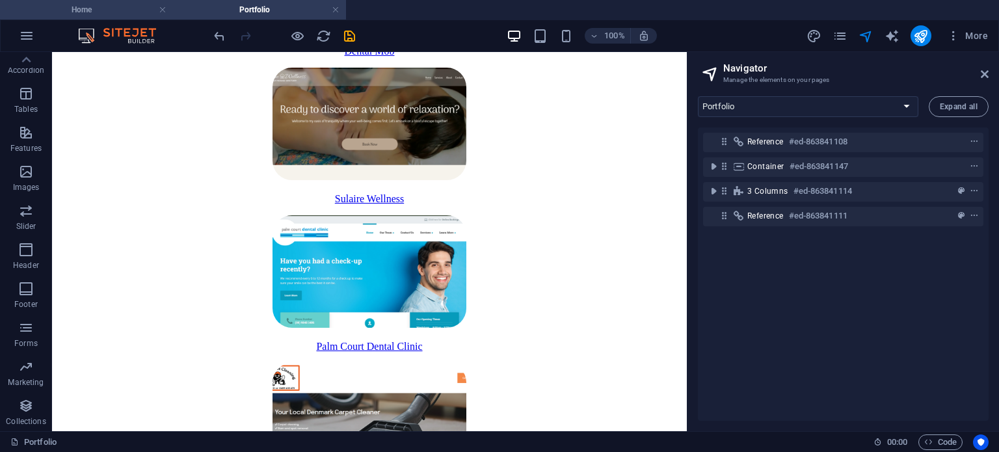
click at [119, 9] on h4 "Home" at bounding box center [86, 10] width 173 height 14
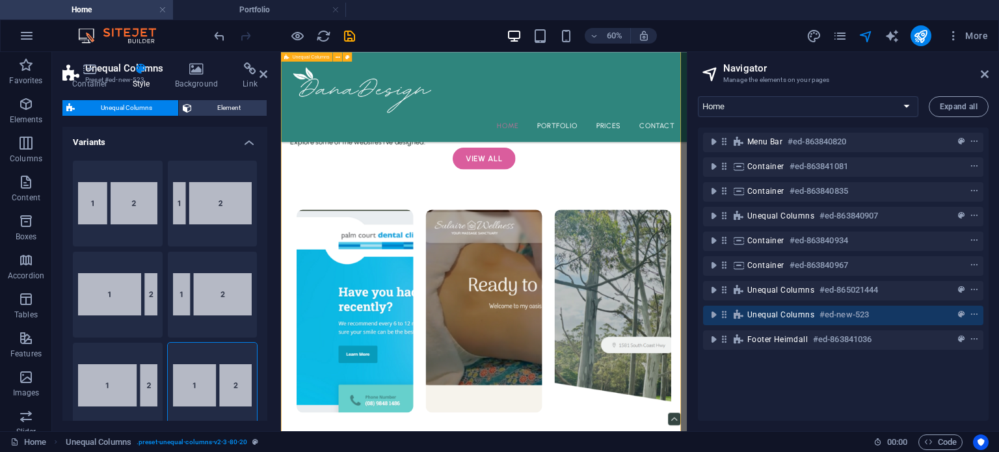
scroll to position [2653, 0]
click at [968, 315] on span "context-menu" at bounding box center [974, 314] width 13 height 9
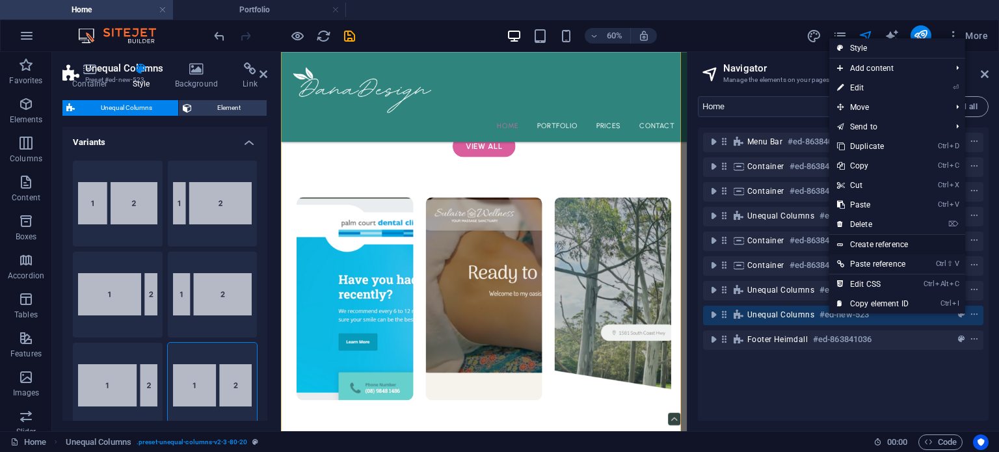
click at [902, 252] on link "Create reference" at bounding box center [897, 245] width 136 height 20
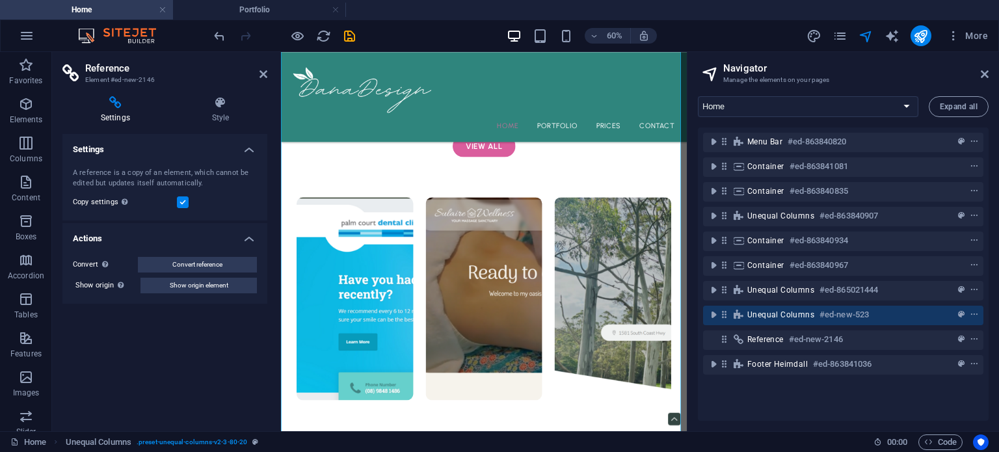
scroll to position [3616, 0]
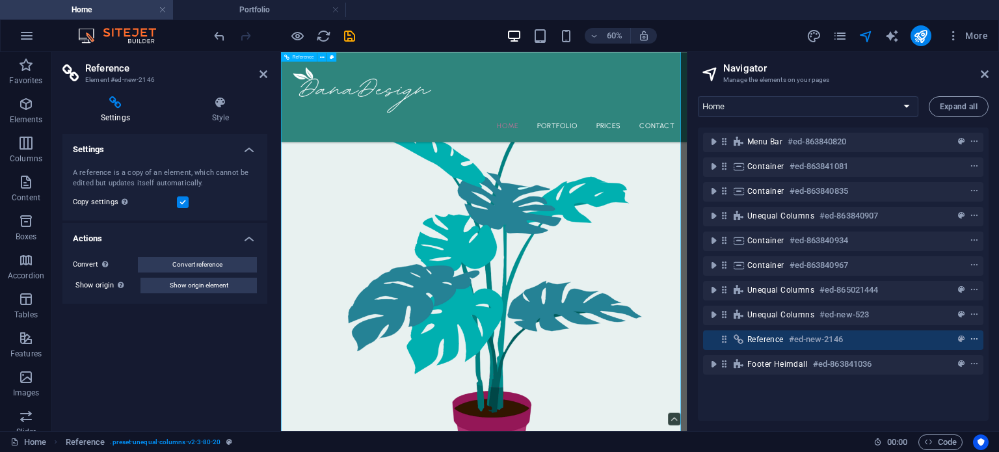
click at [973, 339] on icon "context-menu" at bounding box center [974, 339] width 9 height 9
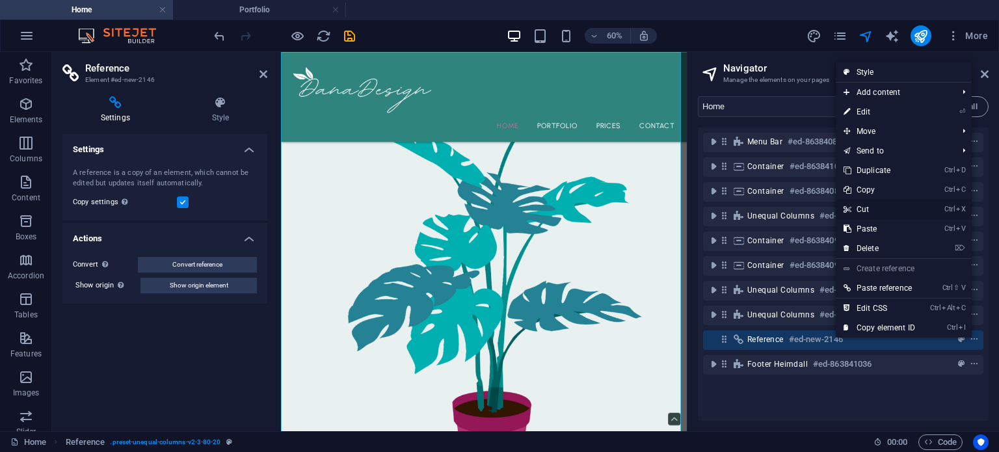
click at [879, 207] on link "Ctrl X Cut" at bounding box center [879, 210] width 87 height 20
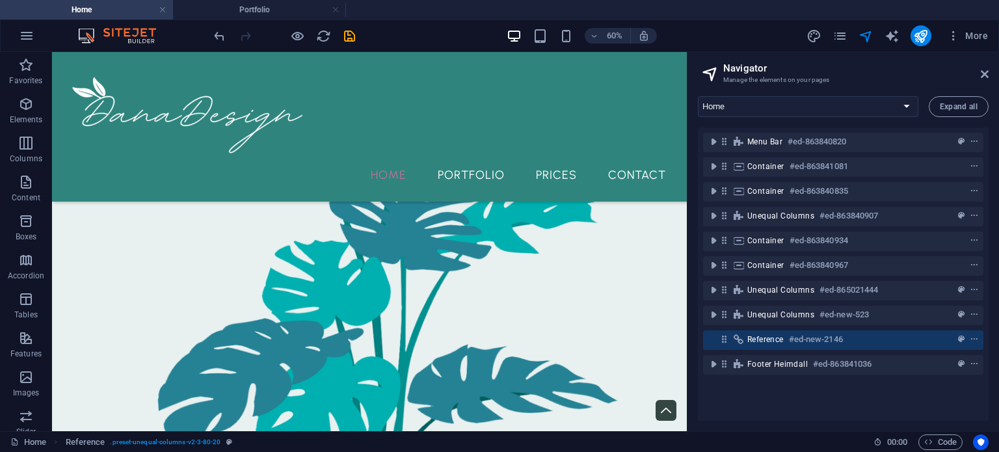
scroll to position [3395, 0]
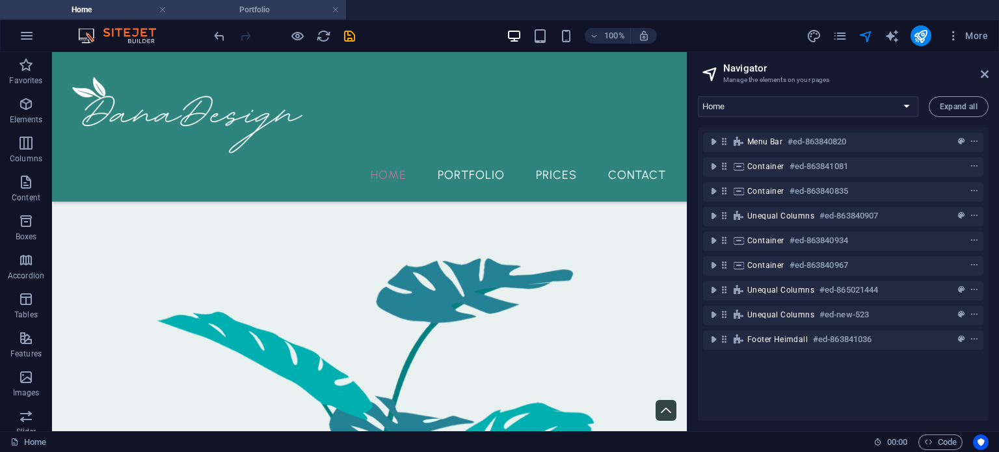
click at [266, 7] on h4 "Portfolio" at bounding box center [259, 10] width 173 height 14
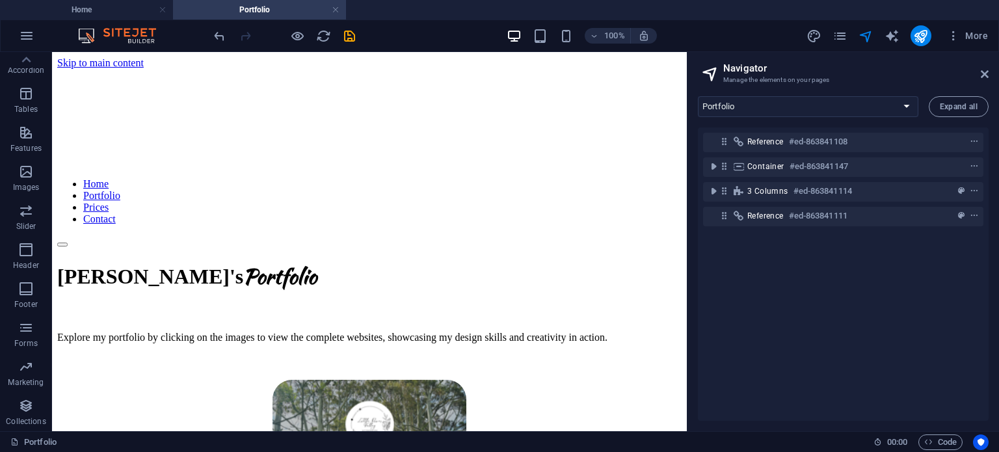
scroll to position [607, 0]
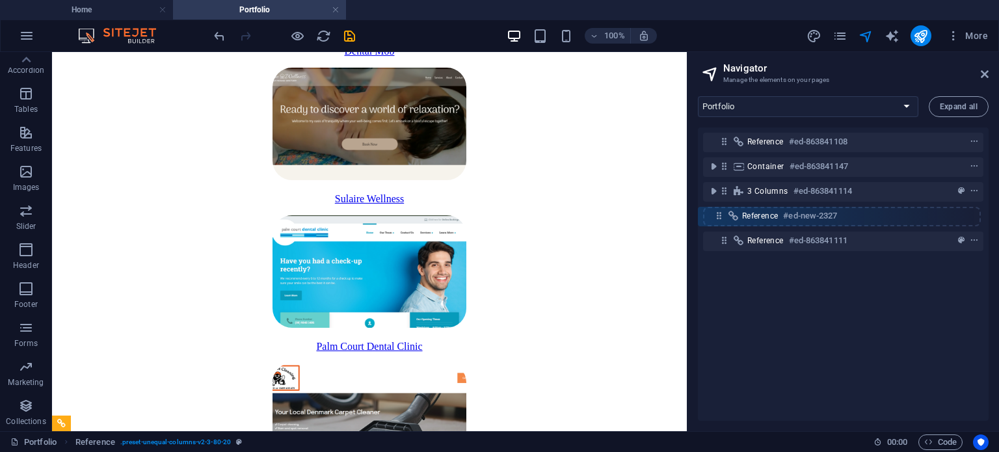
drag, startPoint x: 724, startPoint y: 241, endPoint x: 719, endPoint y: 211, distance: 30.5
click at [719, 211] on div "Reference #ed-863841108 Container #ed-863841147 3 columns #ed-863841114 Referen…" at bounding box center [843, 273] width 291 height 293
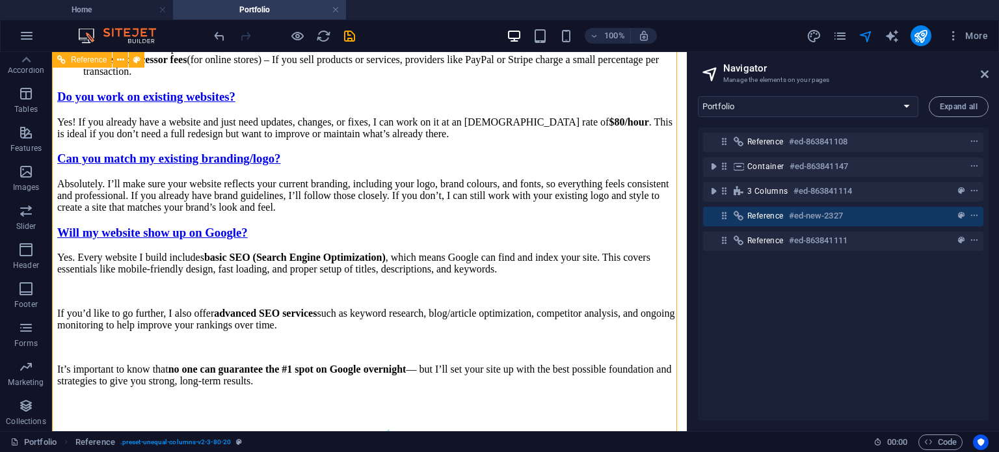
scroll to position [1202, 0]
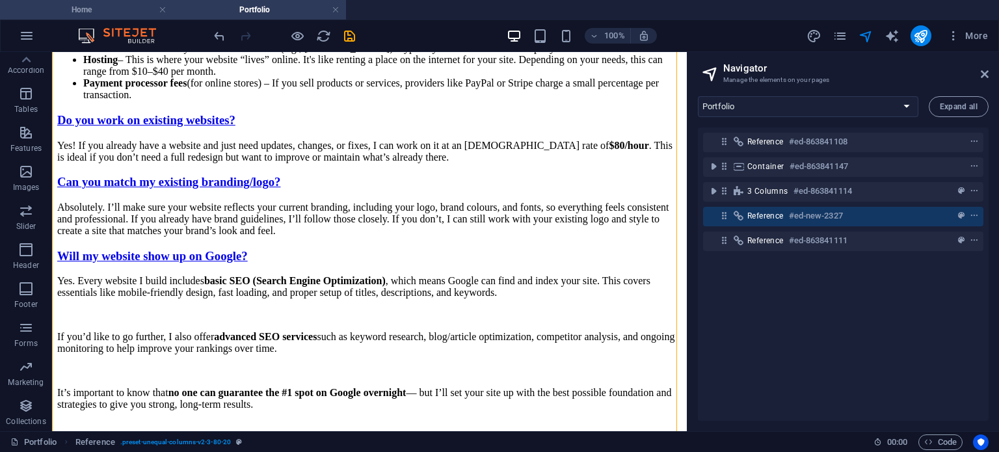
click at [92, 10] on h4 "Home" at bounding box center [86, 10] width 173 height 14
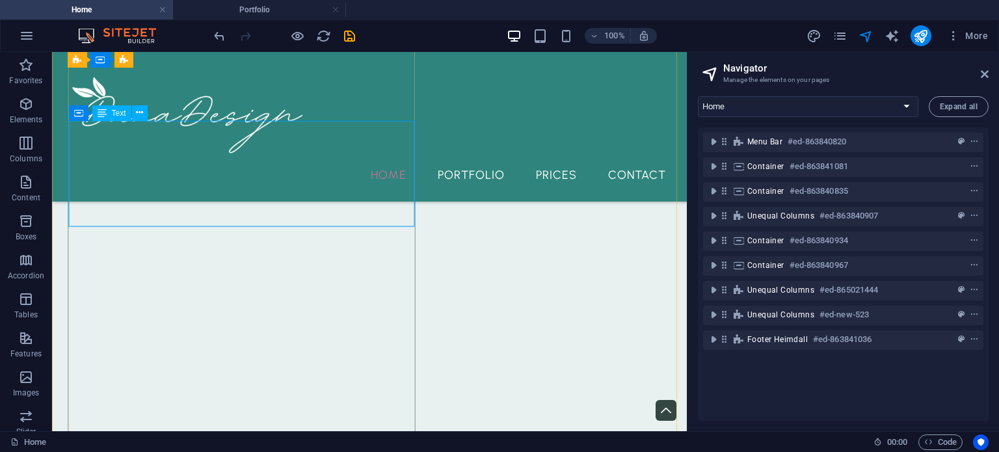
scroll to position [2902, 0]
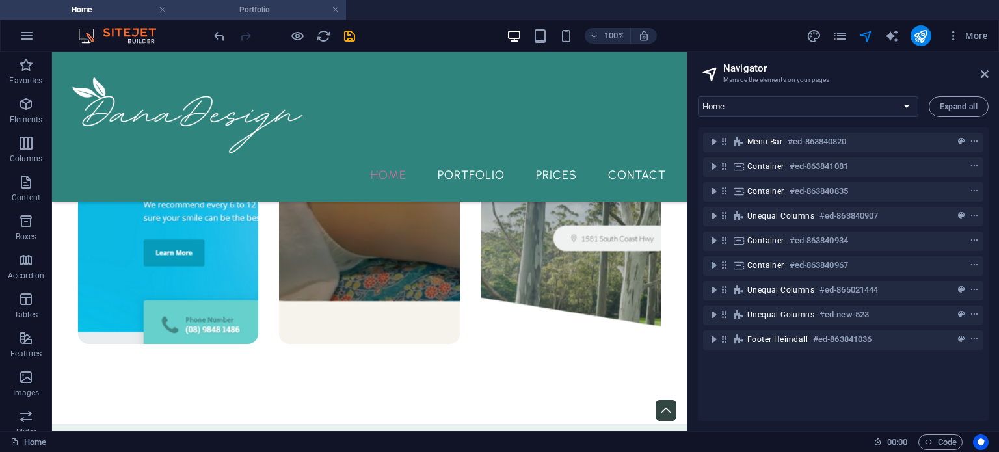
click at [267, 14] on h4 "Portfolio" at bounding box center [259, 10] width 173 height 14
select select "16475265-en"
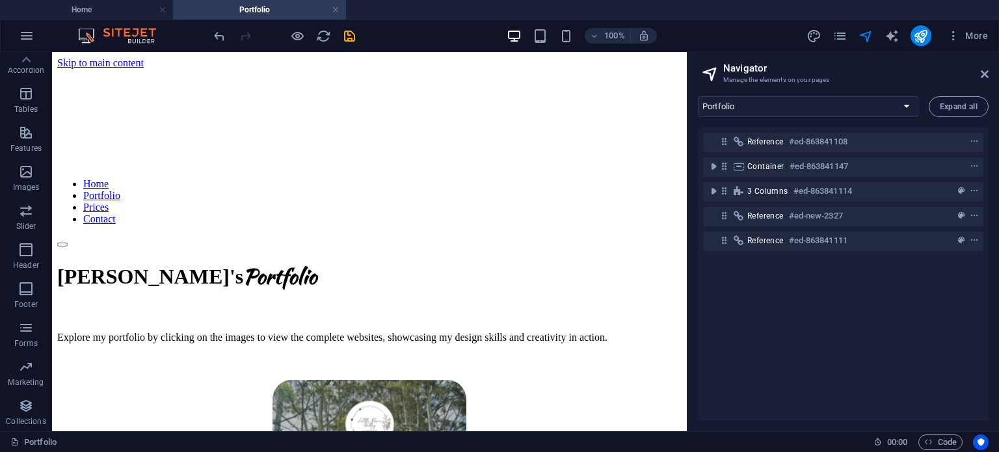
scroll to position [0, 0]
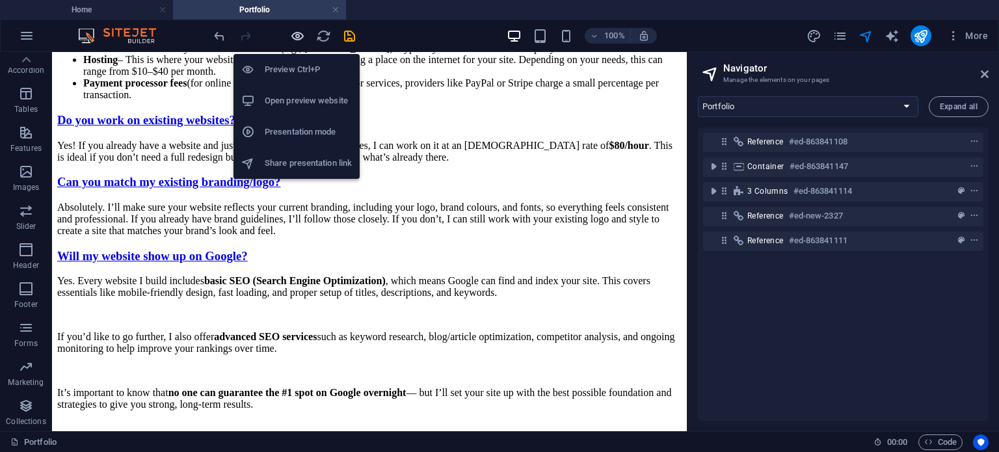
click at [297, 41] on icon "button" at bounding box center [297, 36] width 15 height 15
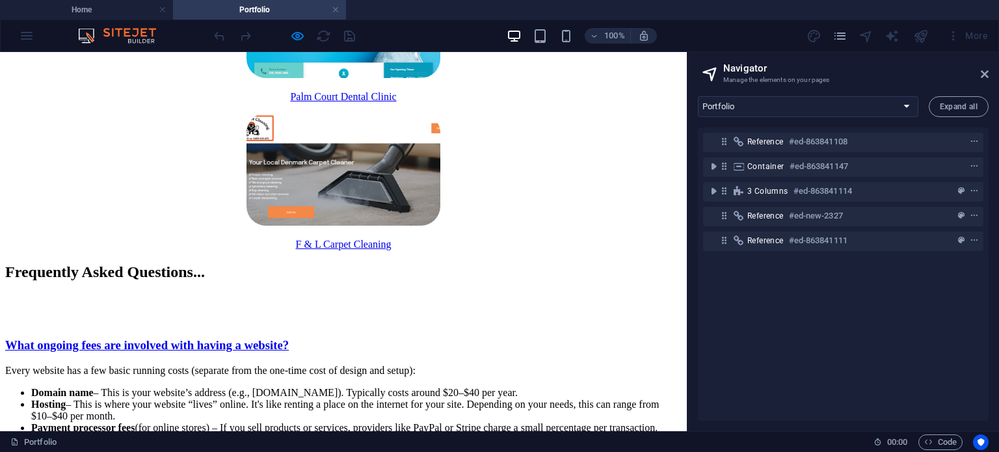
scroll to position [851, 0]
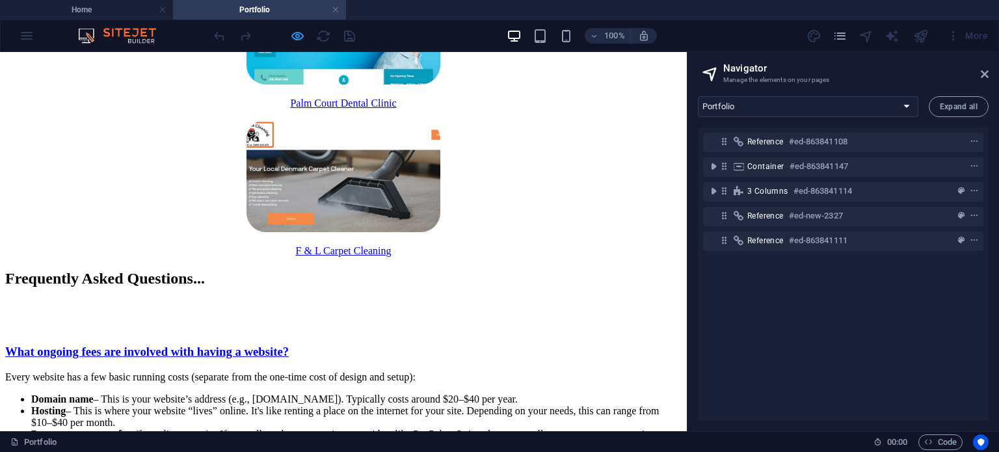
click at [301, 40] on icon "button" at bounding box center [297, 36] width 15 height 15
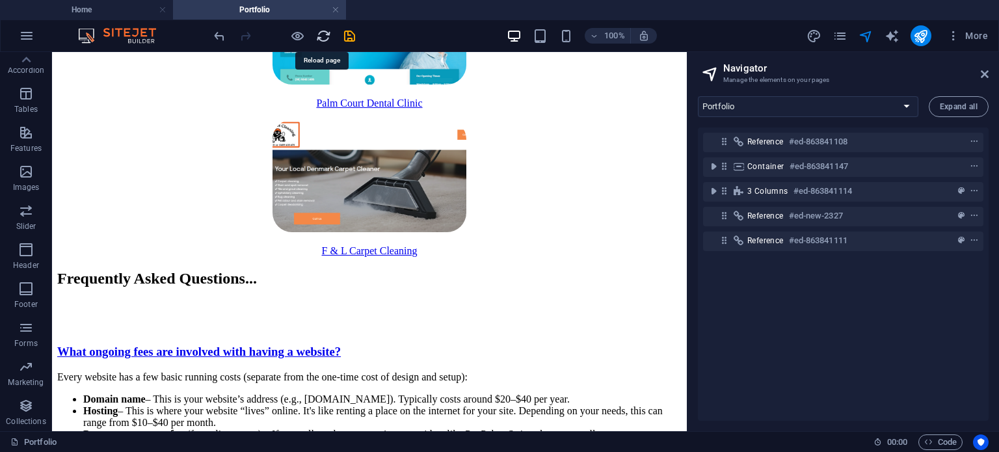
click at [318, 35] on icon "reload" at bounding box center [323, 36] width 15 height 15
click at [354, 38] on icon "save" at bounding box center [349, 36] width 15 height 15
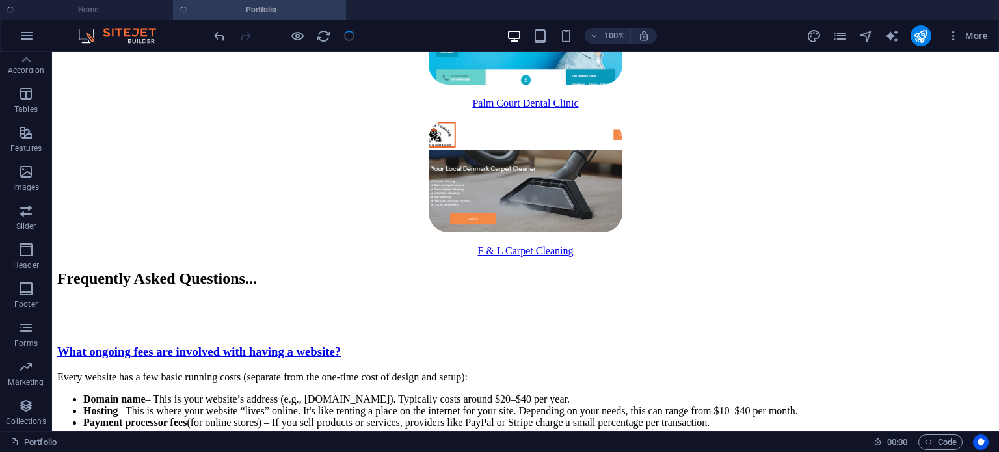
scroll to position [833, 0]
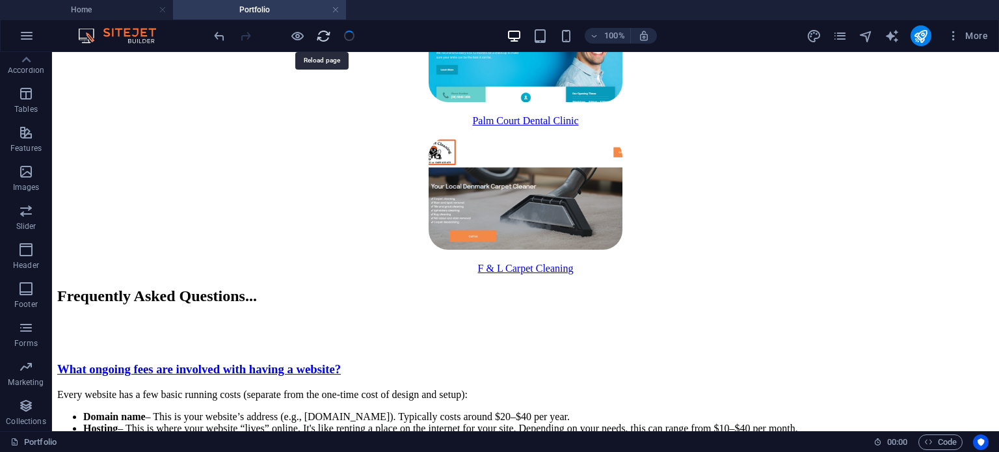
click at [323, 38] on icon "reload" at bounding box center [323, 36] width 15 height 15
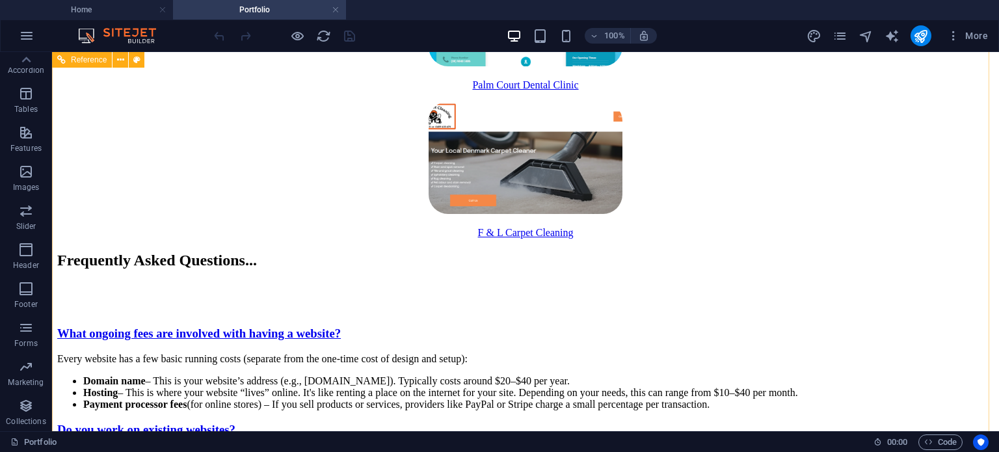
scroll to position [761, 0]
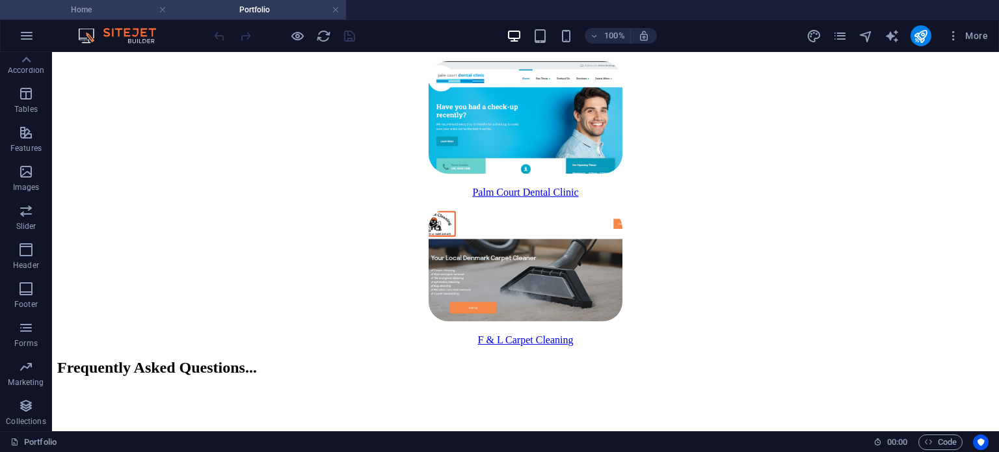
click at [124, 15] on h4 "Home" at bounding box center [86, 10] width 173 height 14
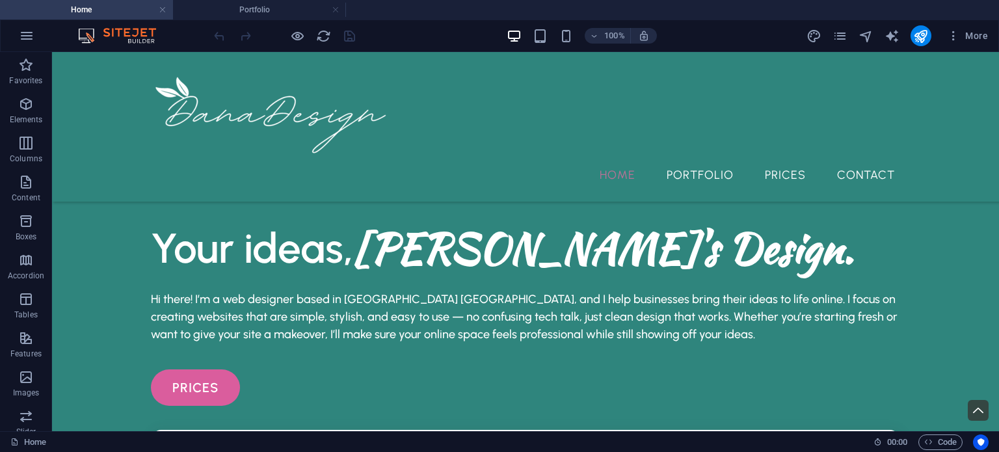
scroll to position [2902, 0]
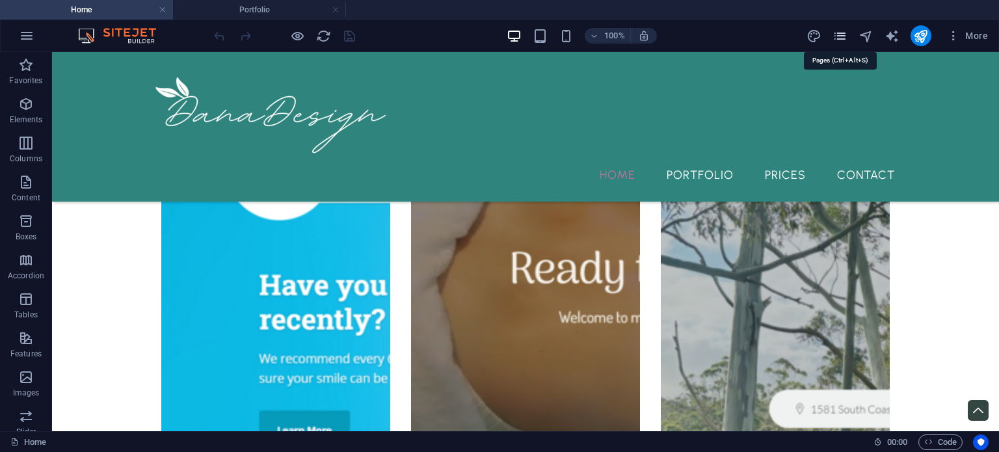
click at [840, 33] on icon "pages" at bounding box center [839, 36] width 15 height 15
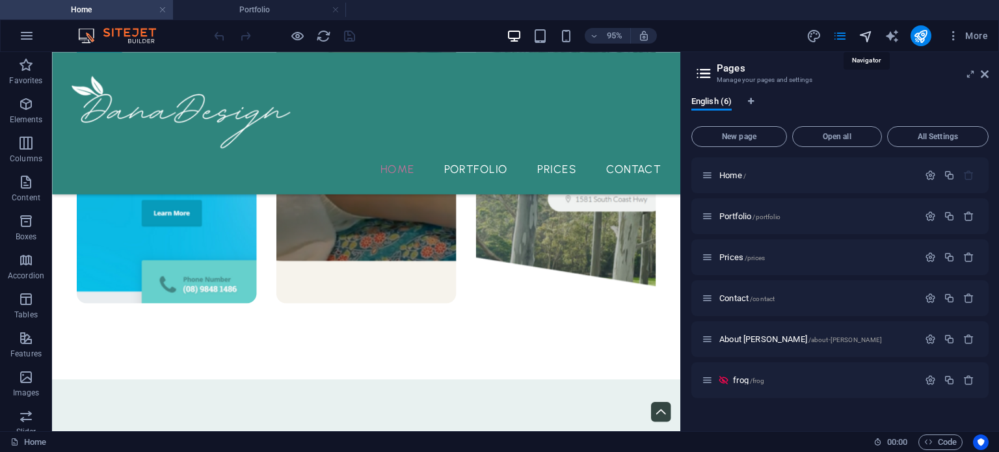
click at [870, 38] on icon "navigator" at bounding box center [865, 36] width 15 height 15
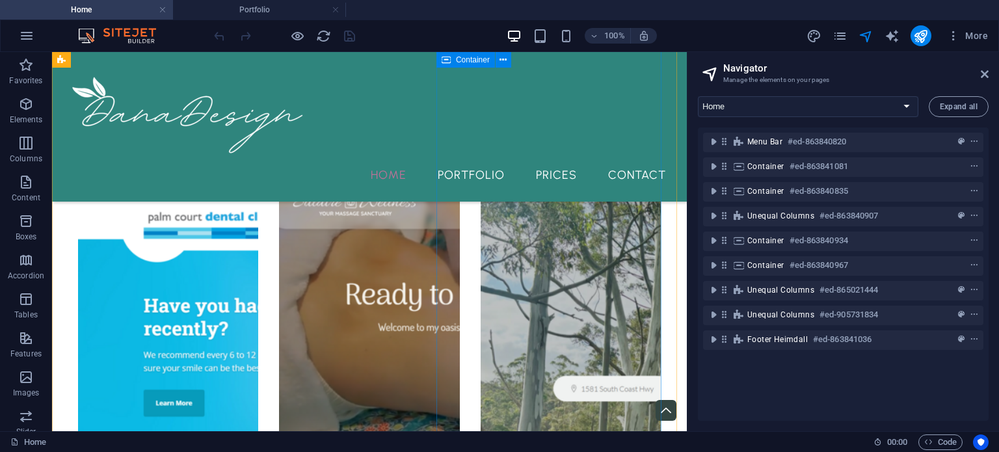
scroll to position [2600, 0]
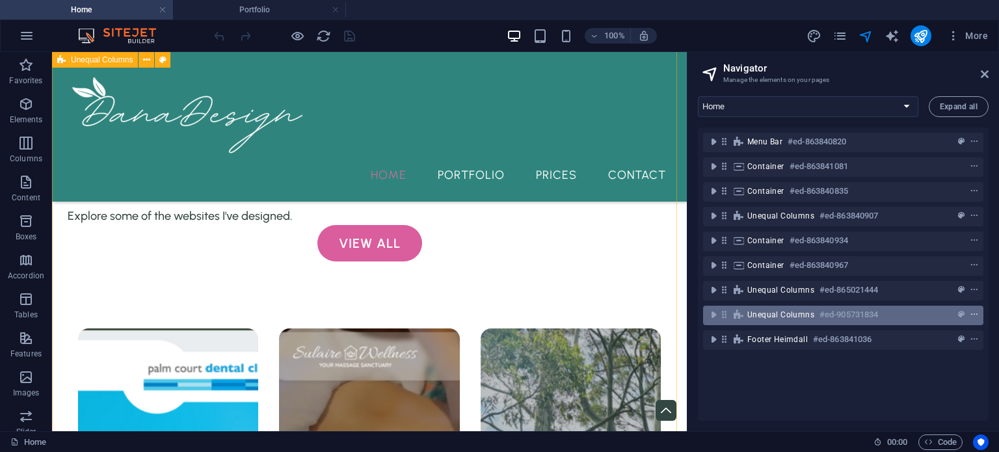
click at [971, 317] on icon "context-menu" at bounding box center [974, 314] width 9 height 9
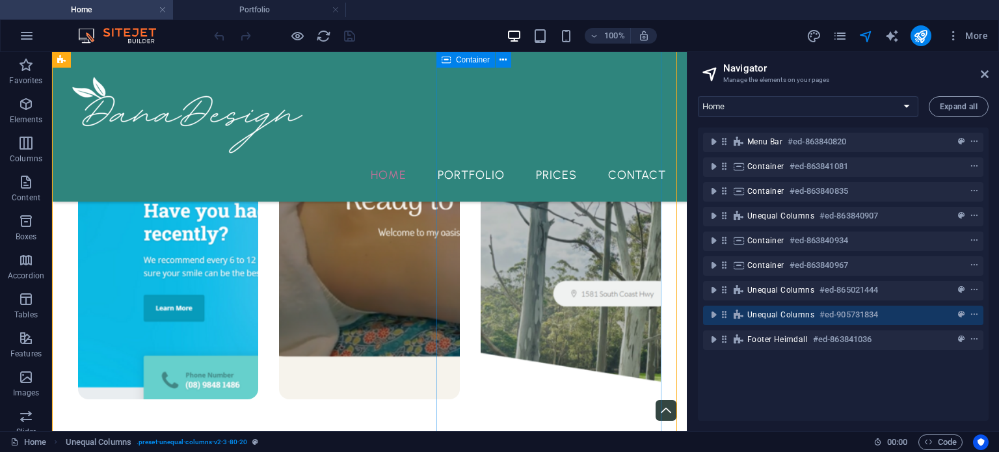
scroll to position [2606, 0]
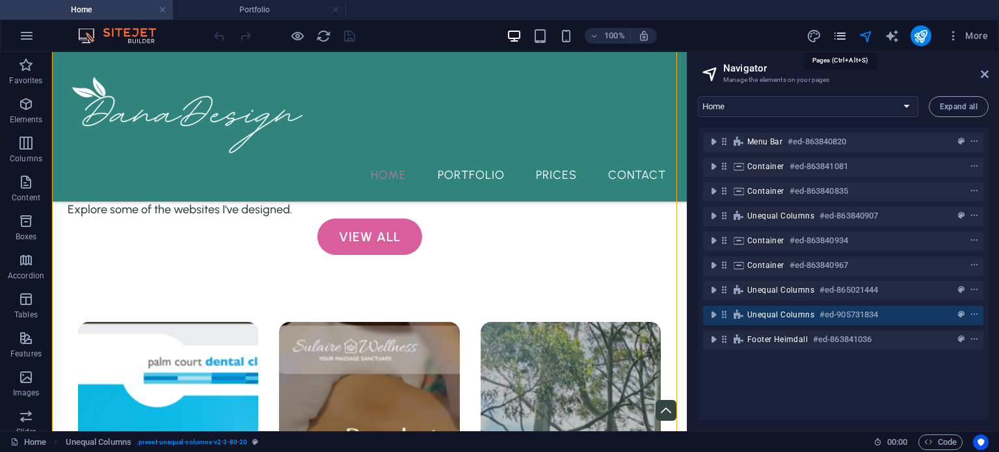
click at [838, 34] on icon "pages" at bounding box center [839, 36] width 15 height 15
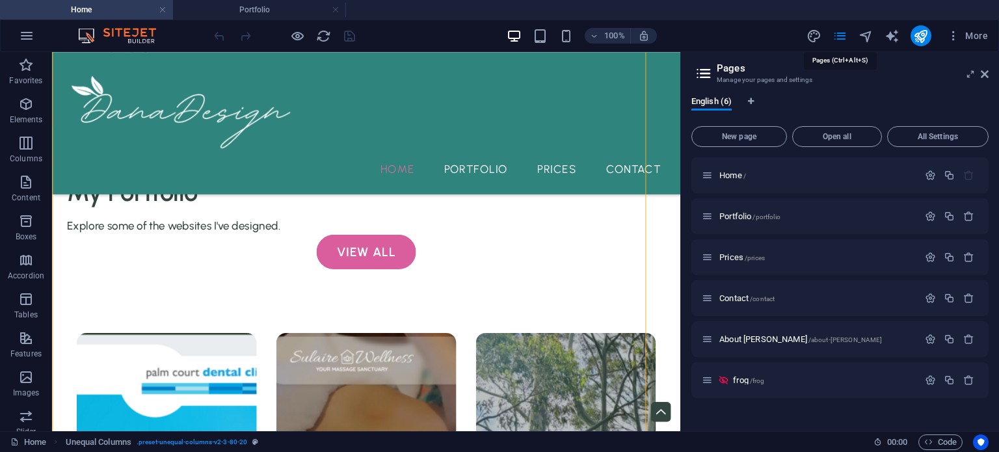
scroll to position [2610, 0]
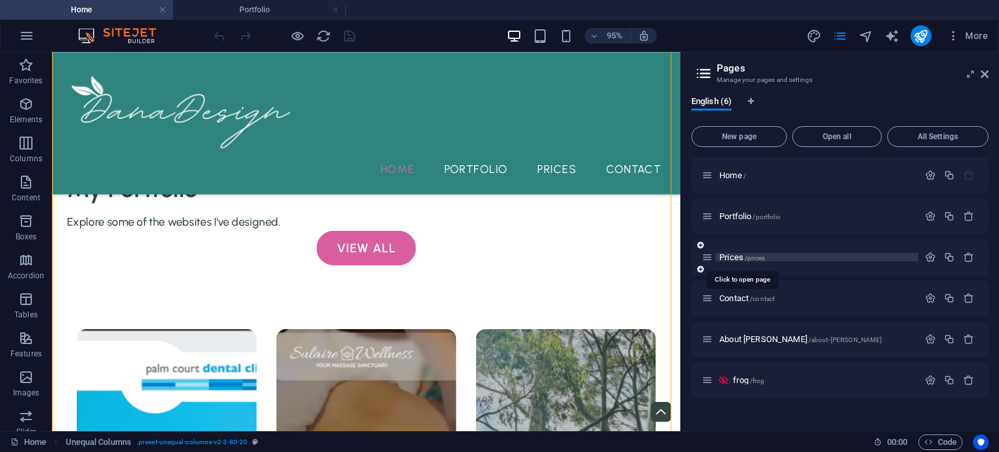
click at [733, 258] on span "Prices /prices" at bounding box center [742, 257] width 46 height 10
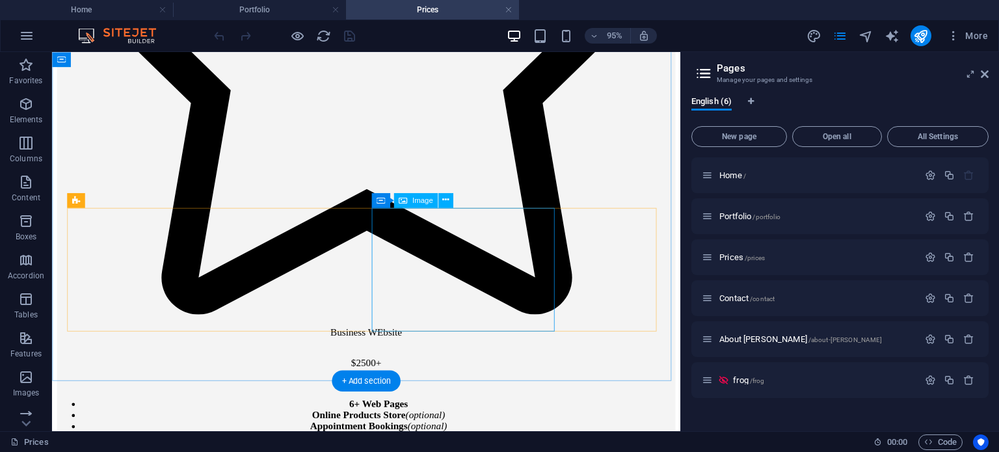
scroll to position [2357, 0]
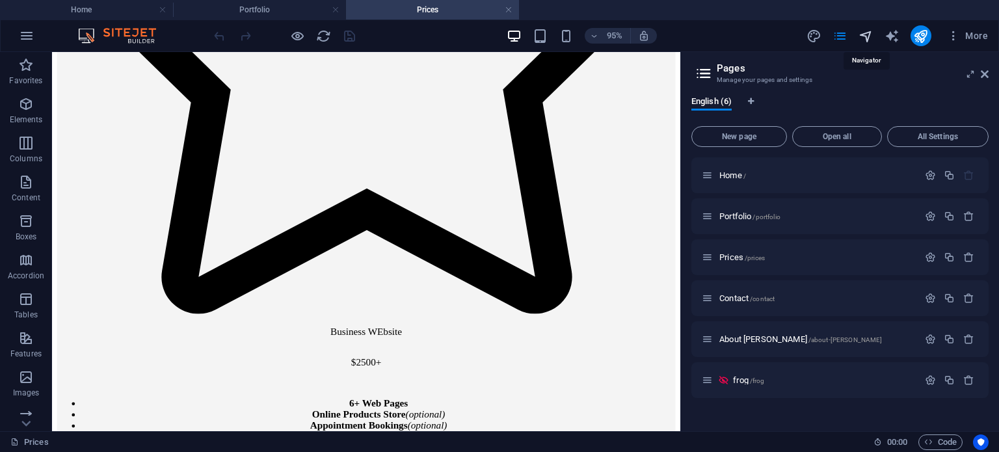
click at [865, 33] on icon "navigator" at bounding box center [865, 36] width 15 height 15
select select "16475268-en"
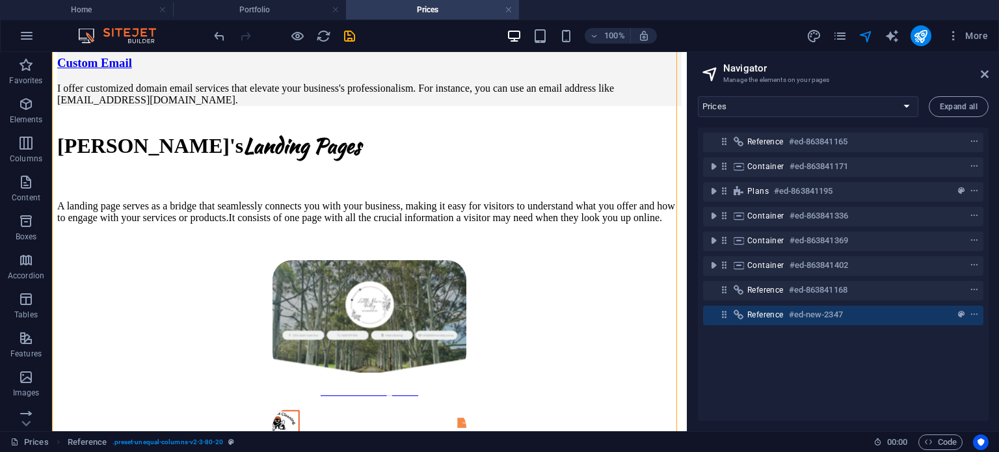
scroll to position [3229, 0]
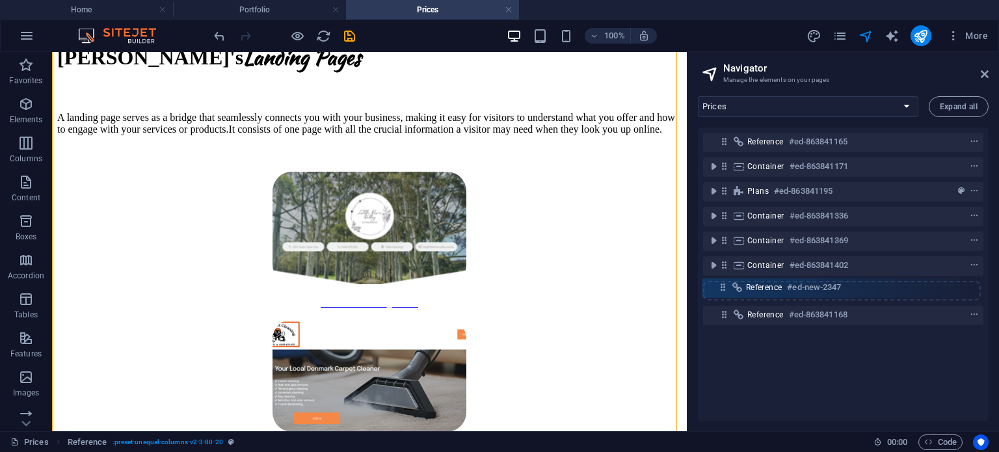
drag, startPoint x: 722, startPoint y: 315, endPoint x: 721, endPoint y: 285, distance: 30.6
click at [721, 285] on div "Reference #ed-863841165 Container #ed-863841171 Plans #ed-863841195 Container #…" at bounding box center [843, 273] width 291 height 293
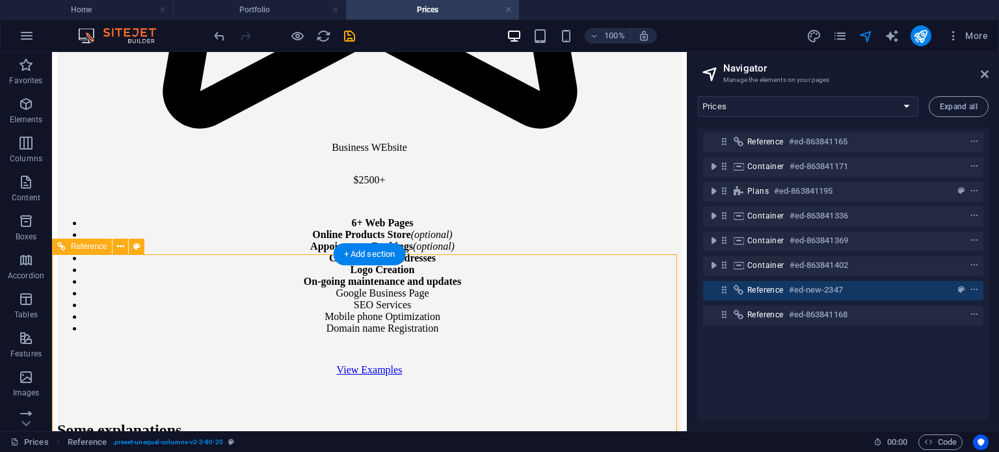
scroll to position [2426, 0]
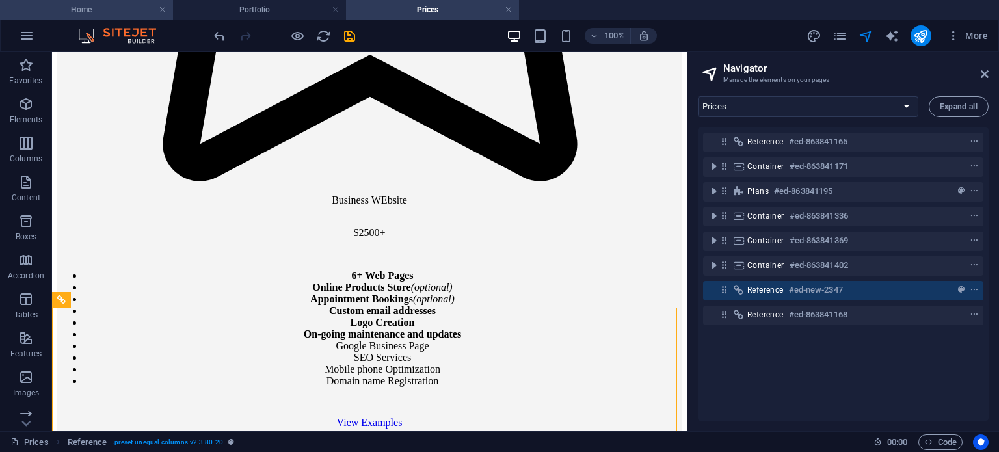
click at [96, 7] on h4 "Home" at bounding box center [86, 10] width 173 height 14
select select "16475262-en"
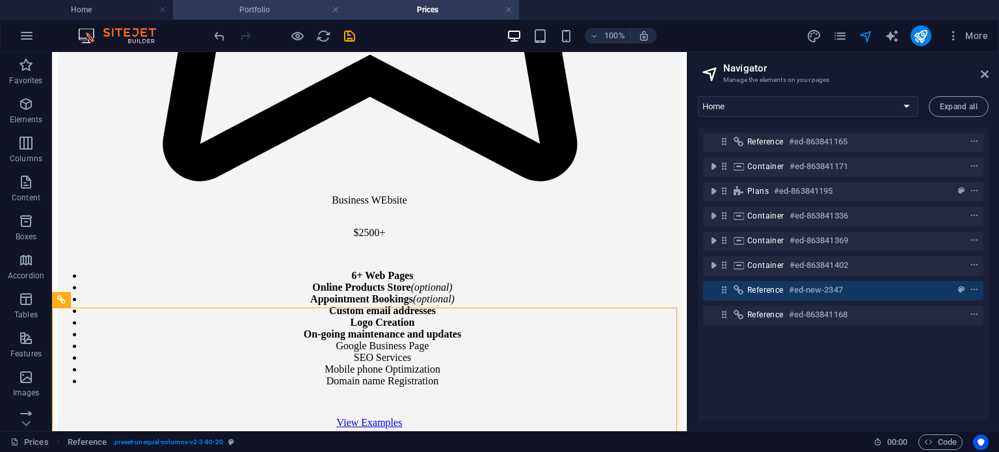
scroll to position [0, 0]
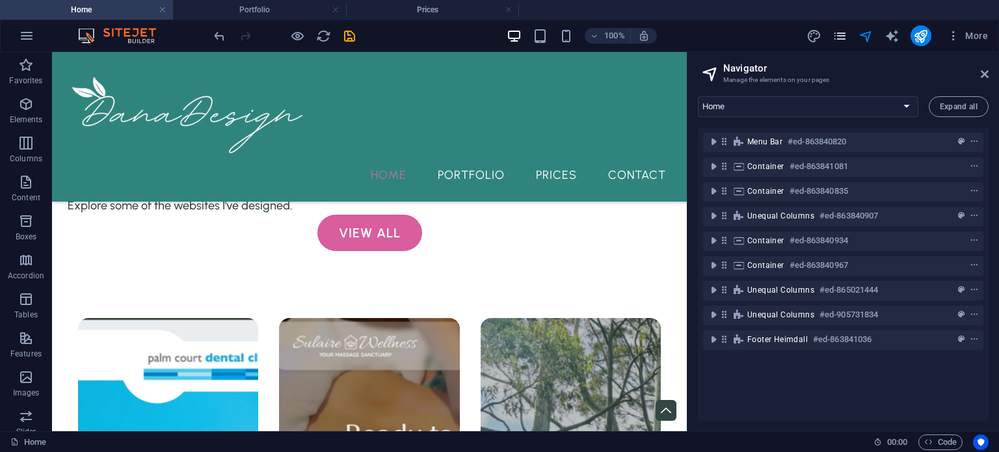
click at [840, 35] on icon "pages" at bounding box center [839, 36] width 15 height 15
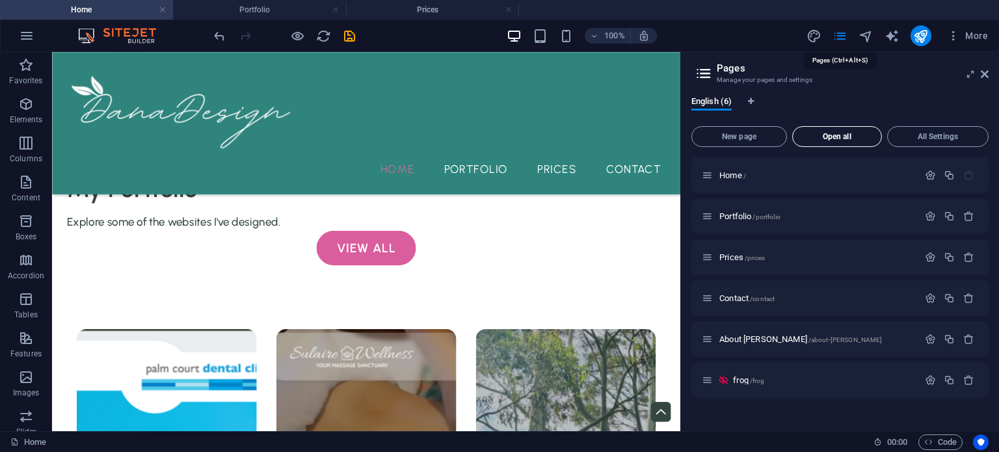
scroll to position [2614, 0]
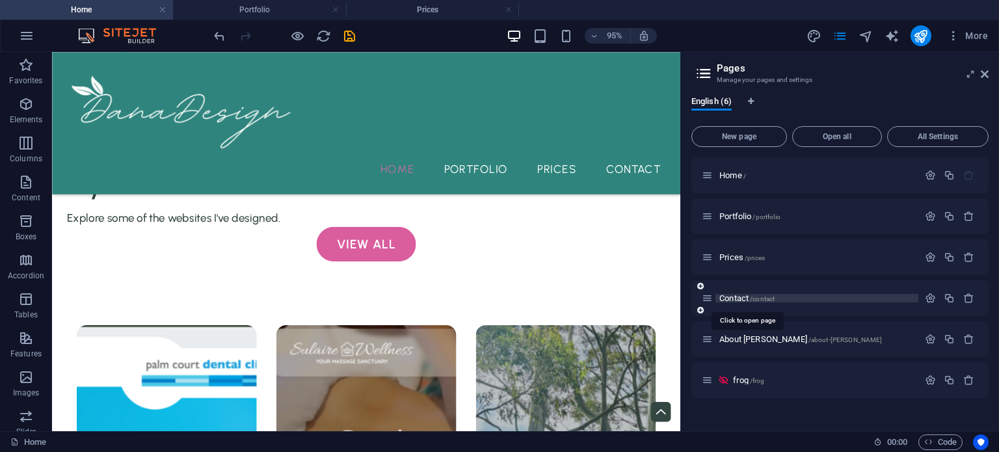
click at [748, 297] on span "Contact /contact" at bounding box center [746, 298] width 55 height 10
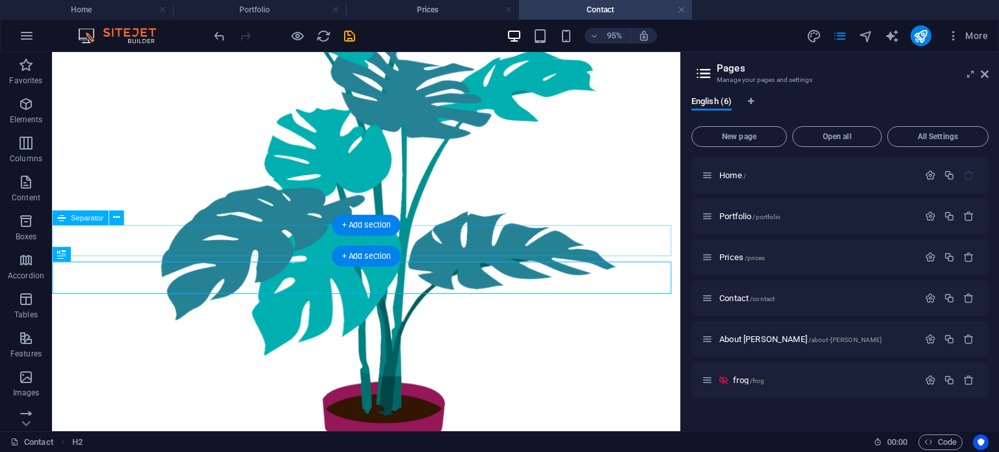
scroll to position [962, 0]
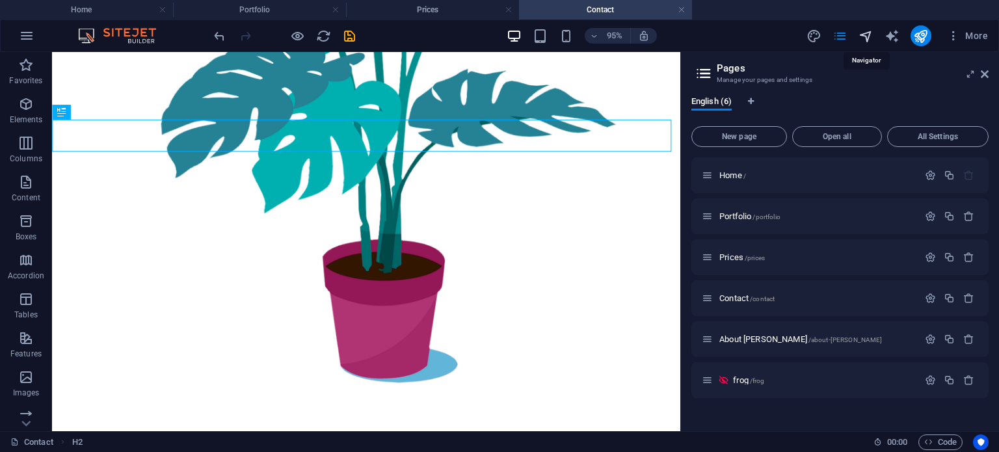
click at [864, 38] on icon "navigator" at bounding box center [865, 36] width 15 height 15
select select "16487662-en"
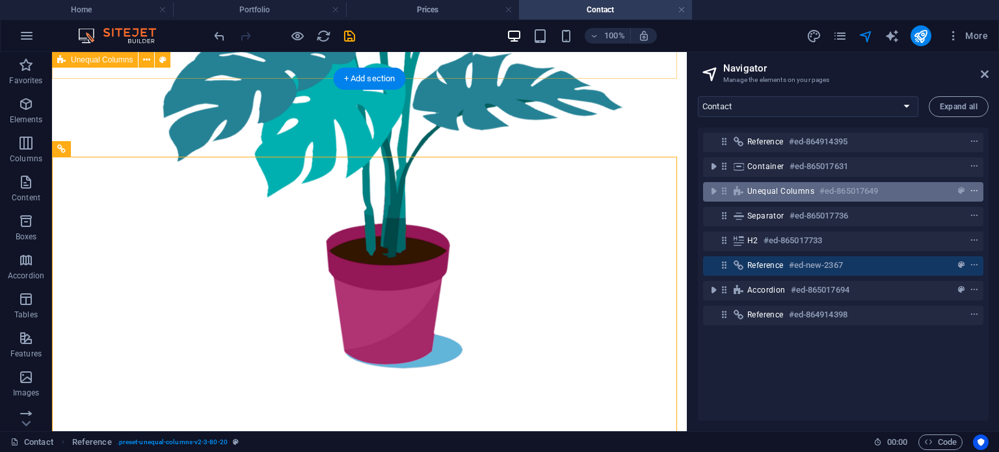
click at [970, 193] on icon "context-menu" at bounding box center [974, 191] width 9 height 9
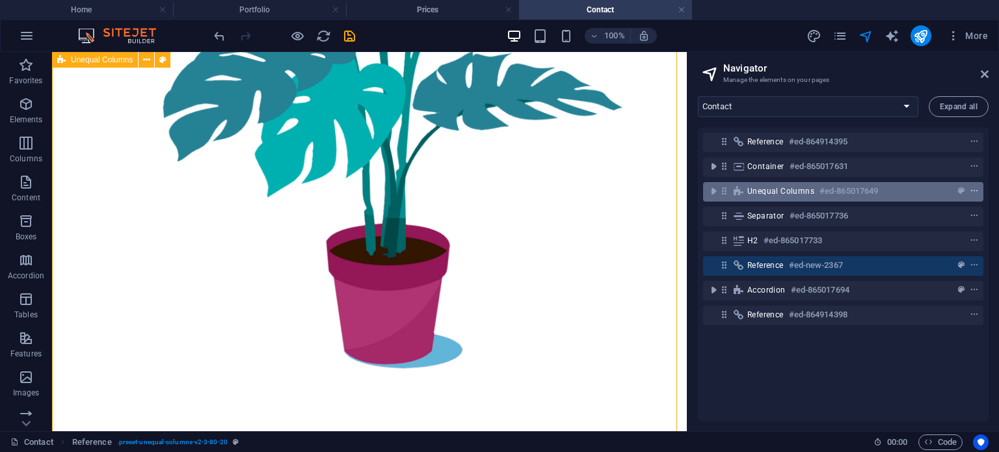
scroll to position [472, 0]
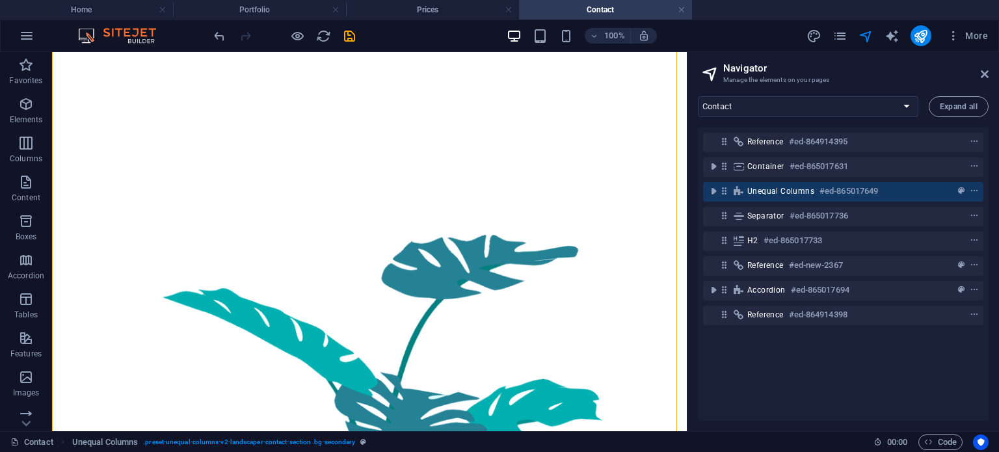
click at [825, 396] on div "Reference #ed-864914395 Container #ed-865017631 Unequal Columns #ed-865017649 S…" at bounding box center [843, 273] width 291 height 293
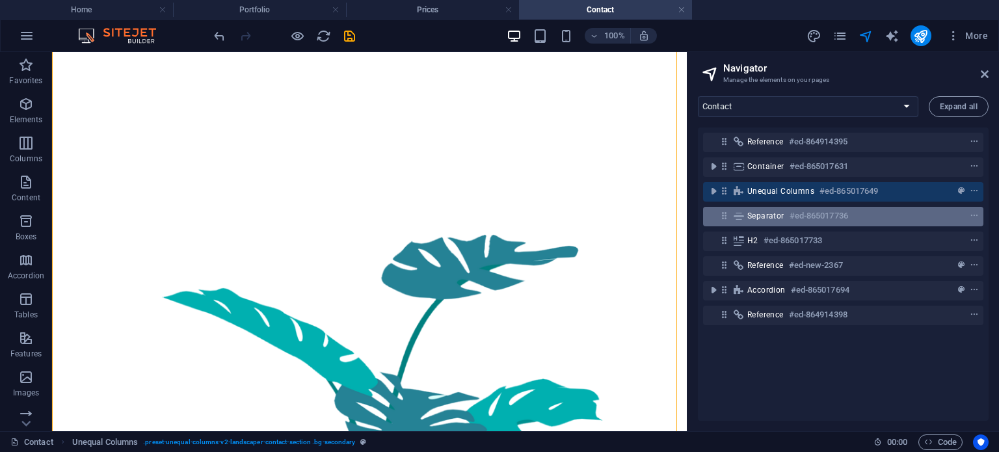
click at [834, 216] on h6 "#ed-865017736" at bounding box center [818, 216] width 59 height 16
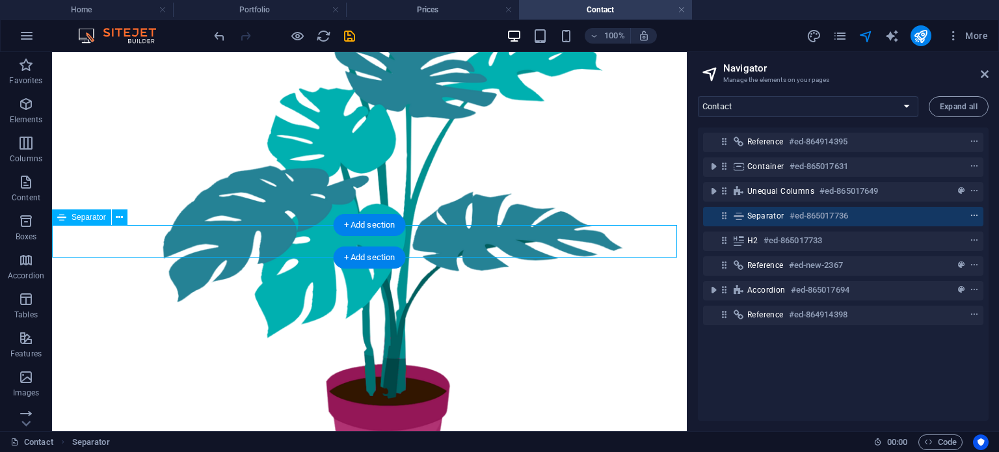
click at [971, 218] on icon "context-menu" at bounding box center [974, 215] width 9 height 9
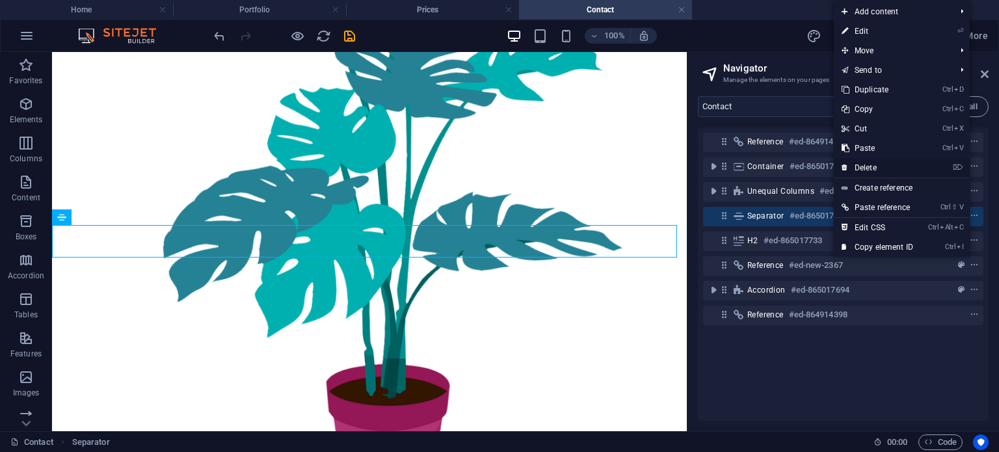
click at [882, 170] on link "⌦ Delete" at bounding box center [877, 168] width 87 height 20
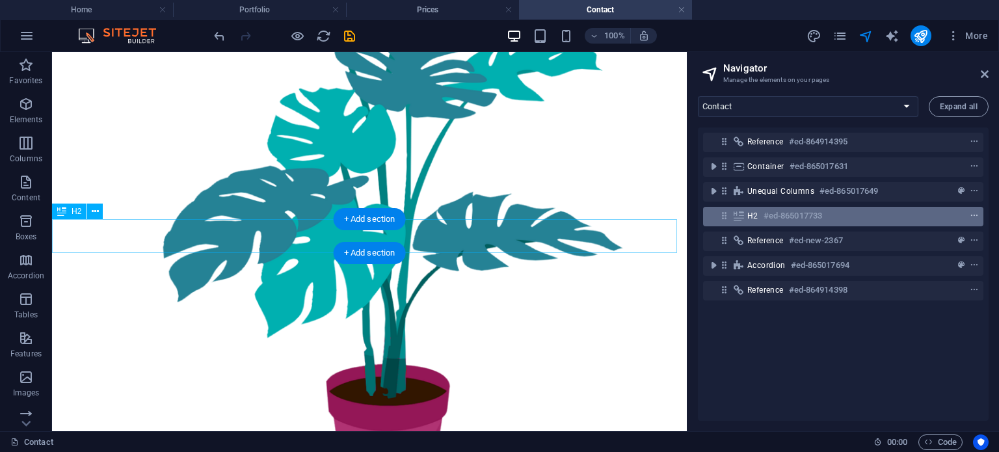
click at [970, 218] on icon "context-menu" at bounding box center [974, 215] width 9 height 9
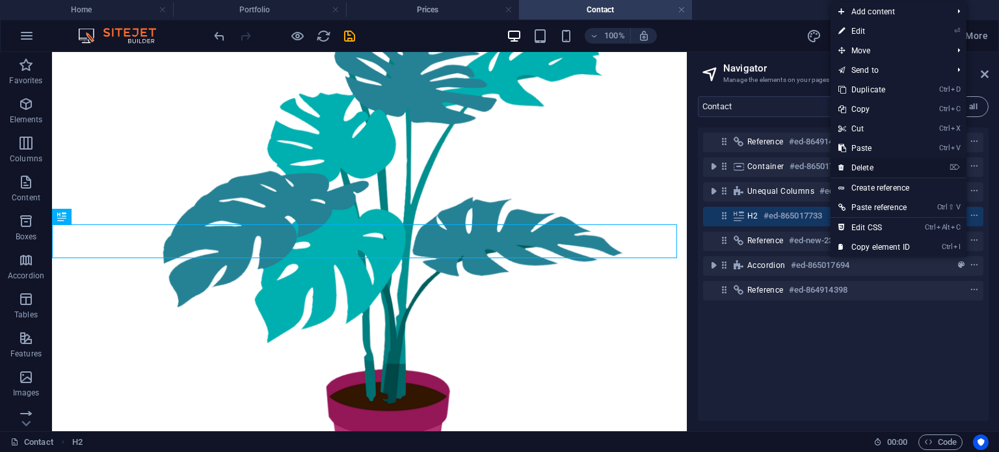
click at [886, 165] on link "⌦ Delete" at bounding box center [873, 168] width 87 height 20
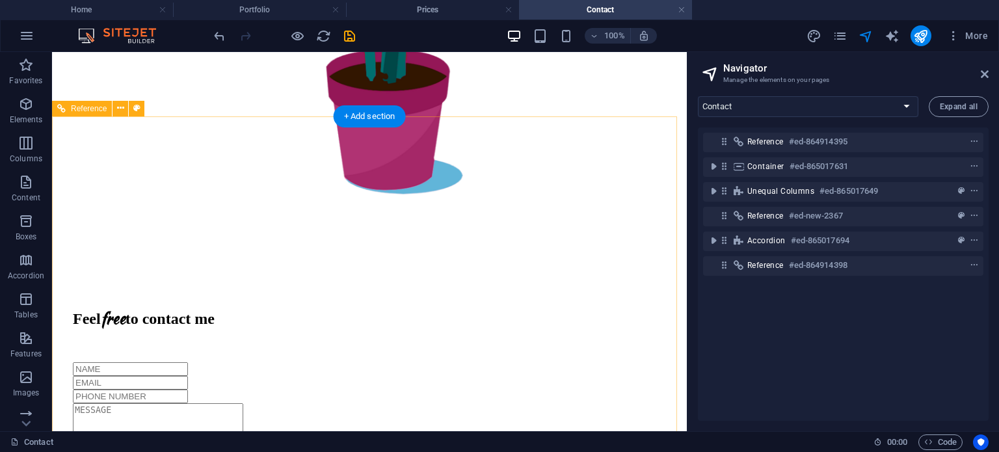
scroll to position [1160, 0]
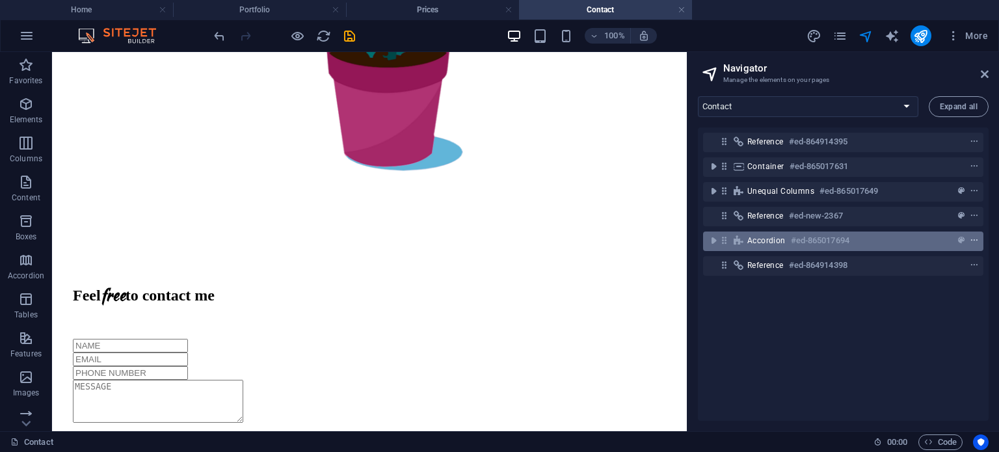
click at [973, 244] on icon "context-menu" at bounding box center [974, 240] width 9 height 9
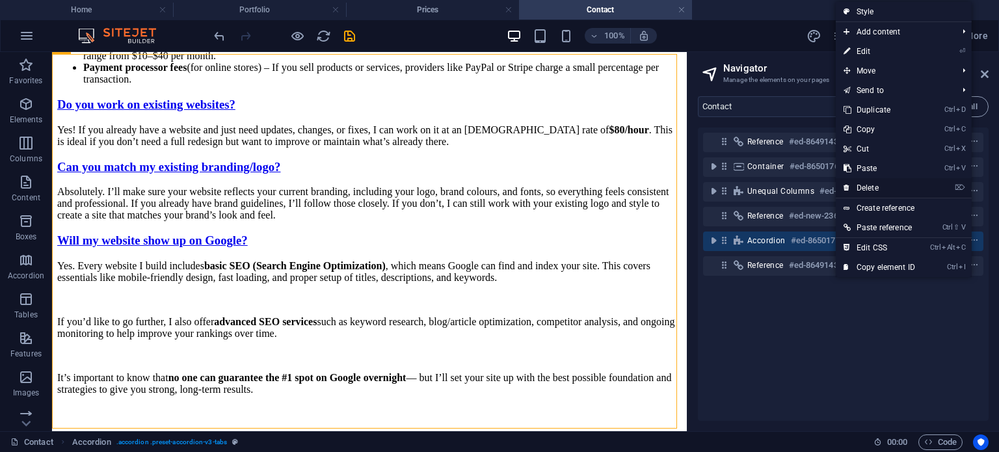
click at [882, 184] on link "⌦ Delete" at bounding box center [879, 188] width 87 height 20
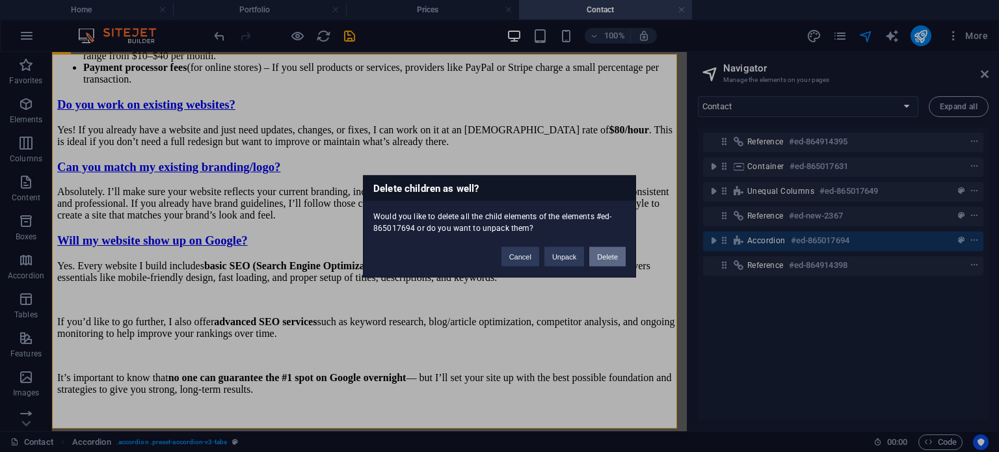
click at [600, 257] on button "Delete" at bounding box center [607, 256] width 36 height 20
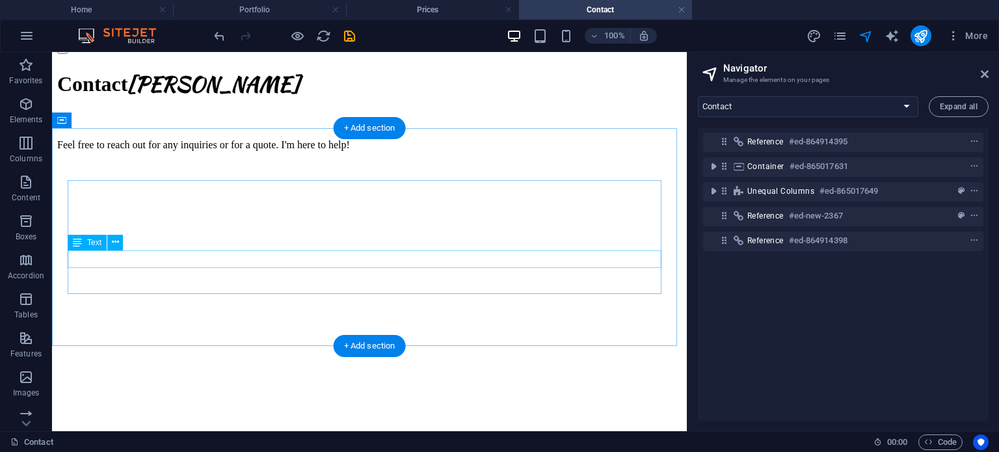
scroll to position [198, 0]
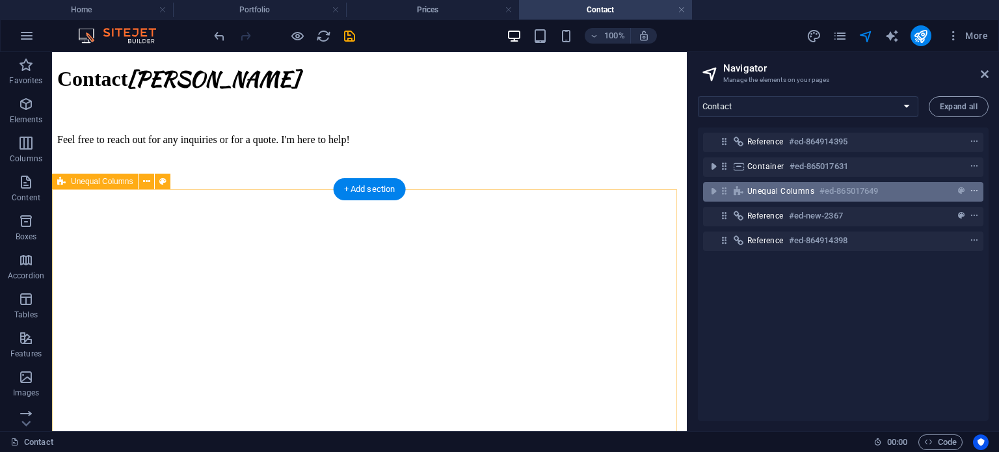
click at [975, 194] on icon "context-menu" at bounding box center [974, 191] width 9 height 9
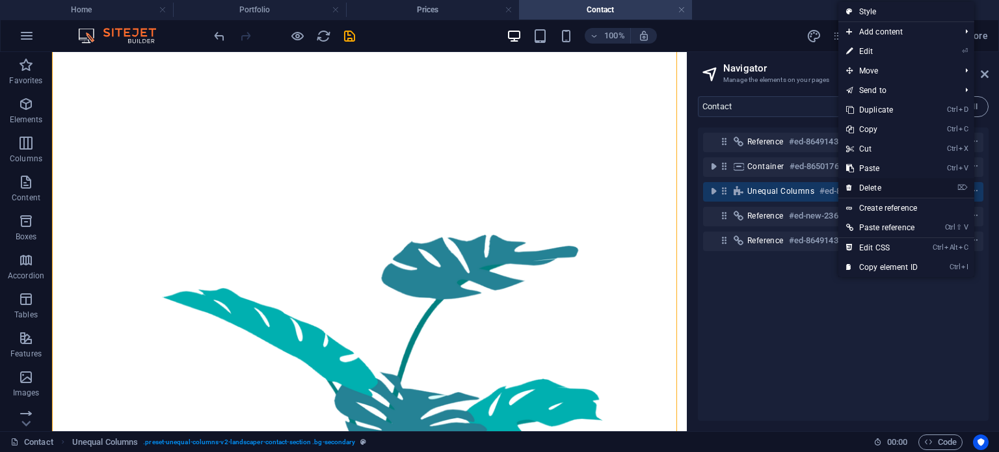
click at [892, 182] on link "⌦ Delete" at bounding box center [881, 188] width 87 height 20
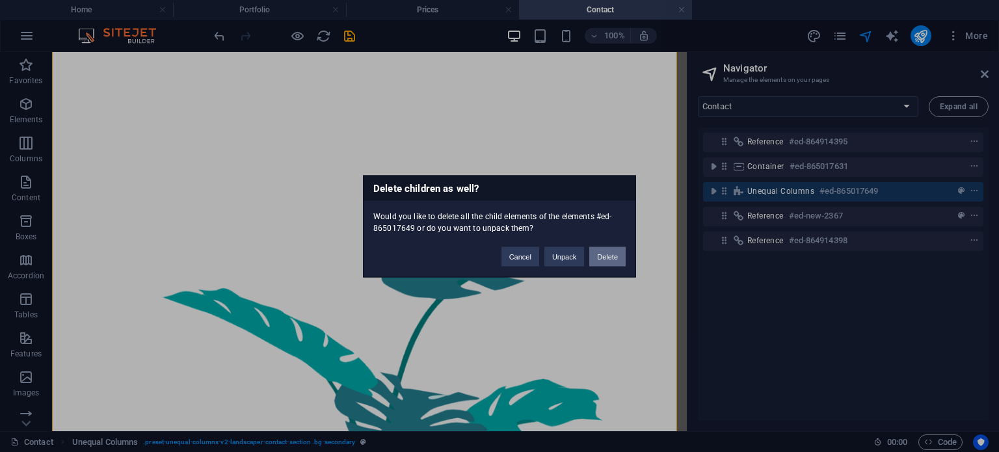
click at [602, 259] on button "Delete" at bounding box center [607, 256] width 36 height 20
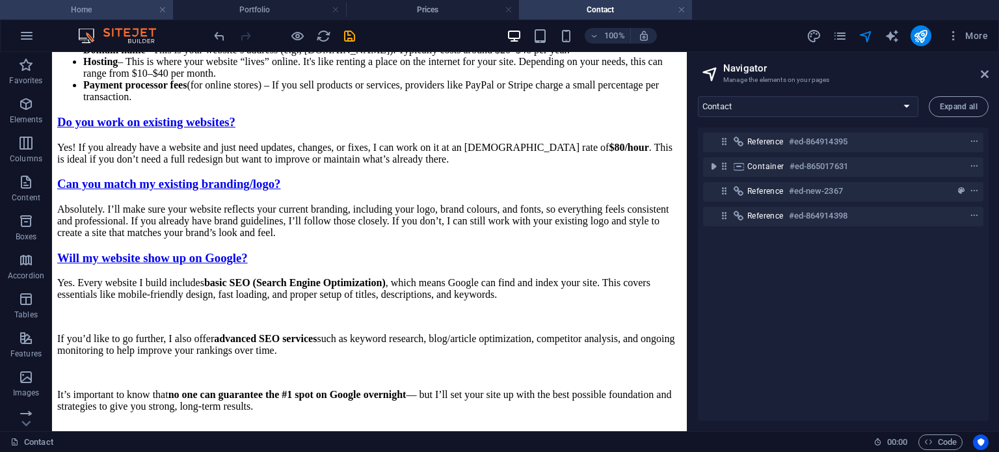
click at [101, 12] on h4 "Home" at bounding box center [86, 10] width 173 height 14
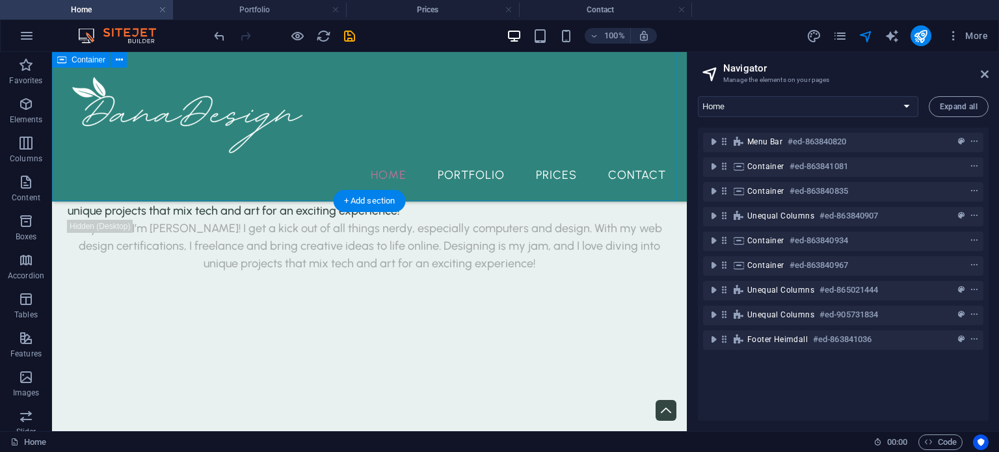
scroll to position [1756, 0]
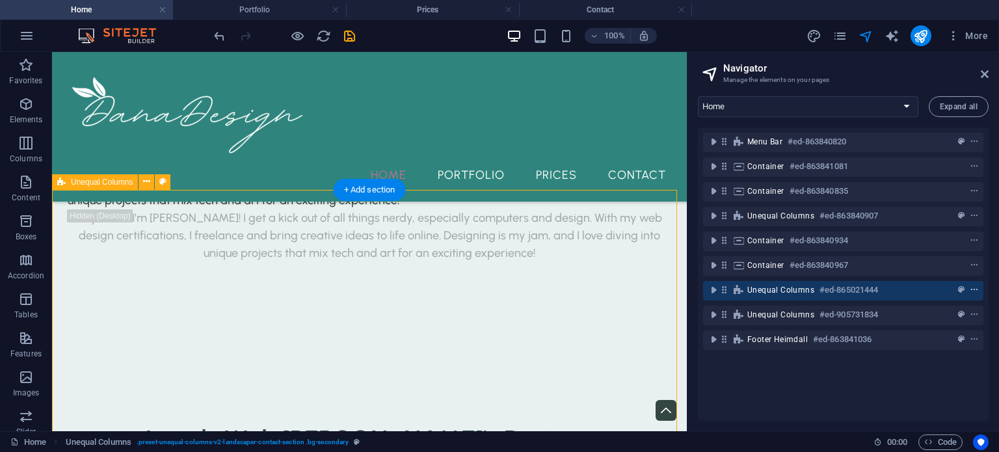
click at [970, 287] on icon "context-menu" at bounding box center [974, 289] width 9 height 9
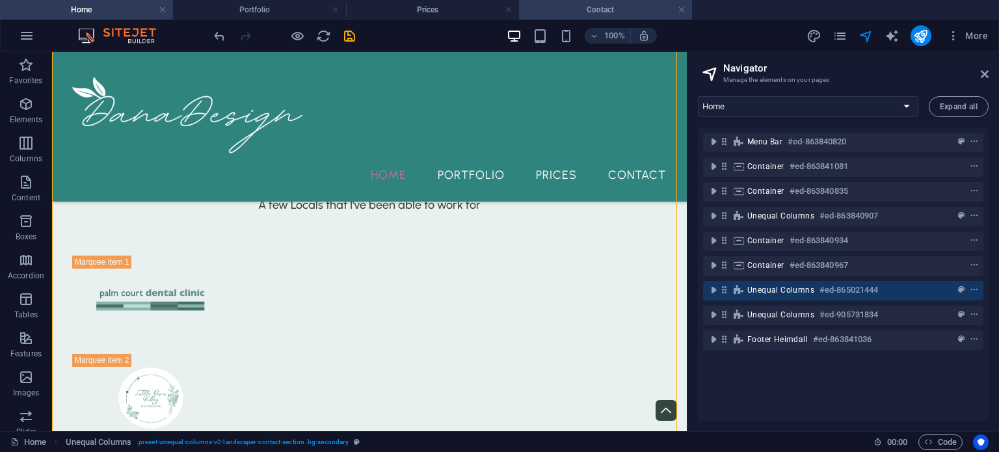
click at [622, 5] on h4 "Contact" at bounding box center [605, 10] width 173 height 14
select select "16487662-en"
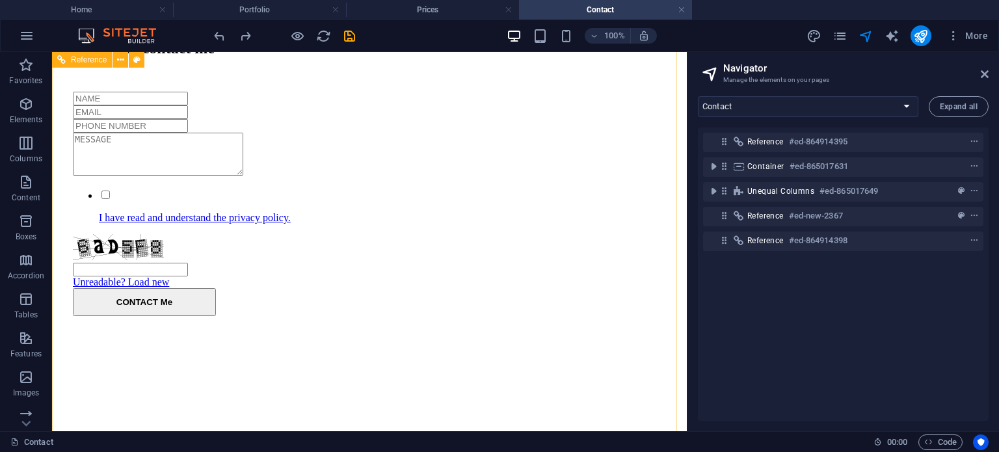
scroll to position [1835, 0]
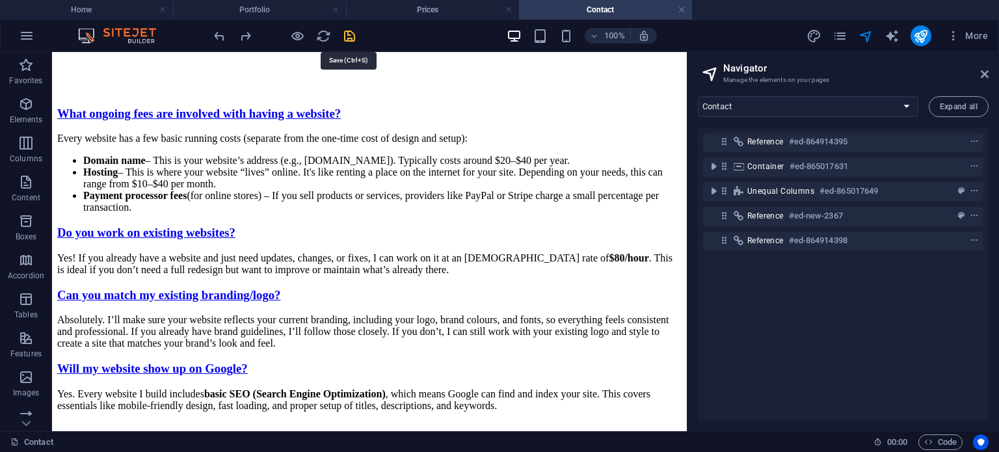
click at [351, 34] on icon "save" at bounding box center [349, 36] width 15 height 15
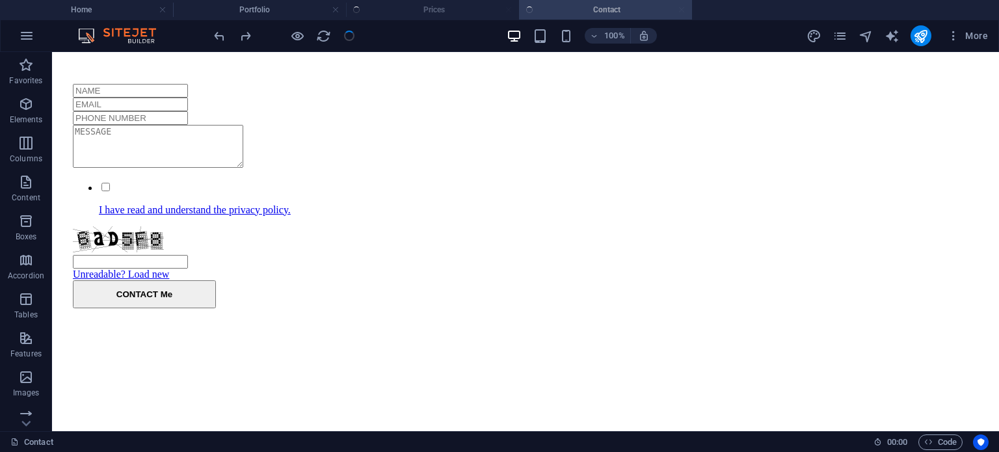
scroll to position [1787, 0]
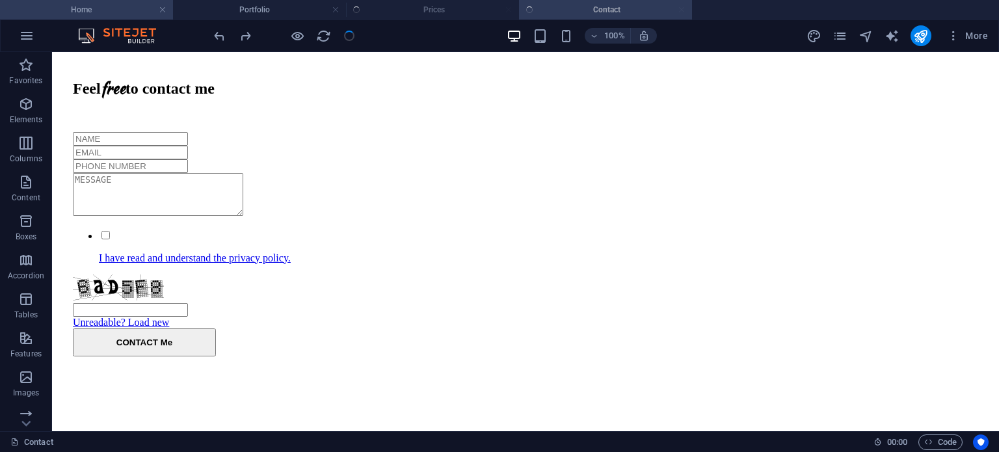
click at [68, 8] on h4 "Home" at bounding box center [86, 10] width 173 height 14
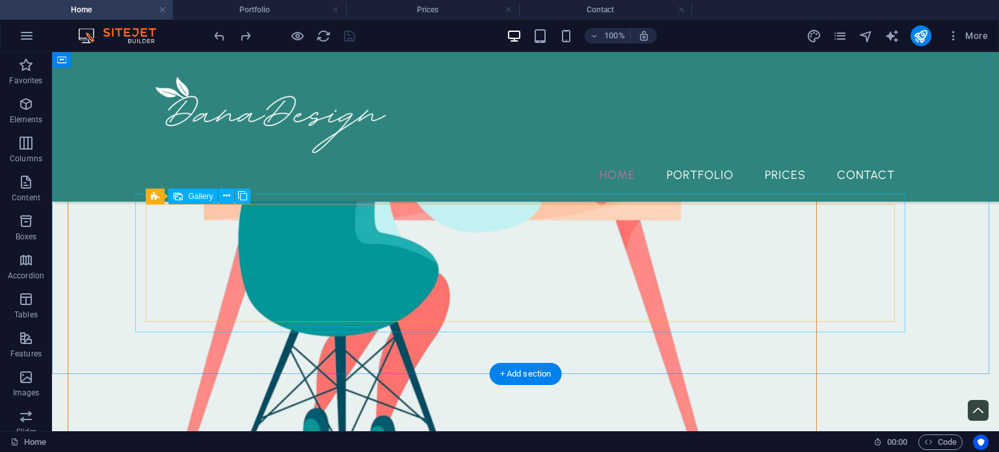
scroll to position [1482, 0]
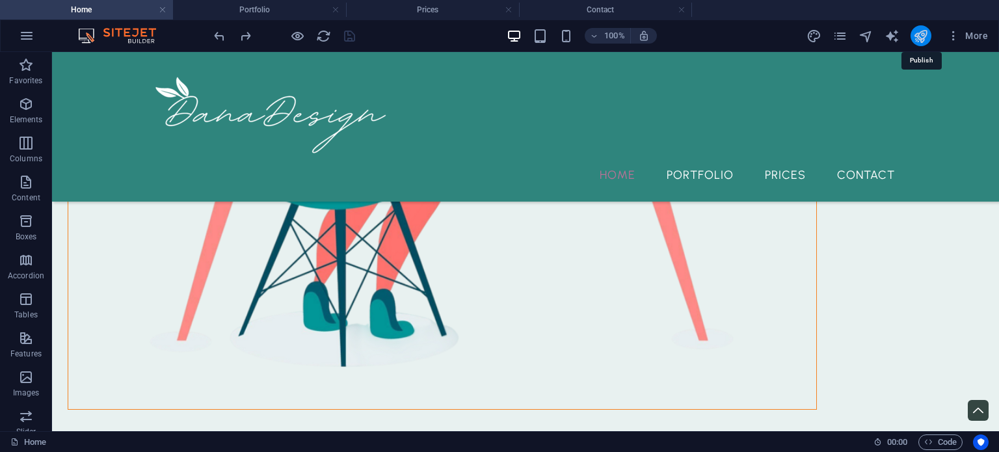
click at [924, 31] on icon "publish" at bounding box center [920, 36] width 15 height 15
